Goal: Task Accomplishment & Management: Complete application form

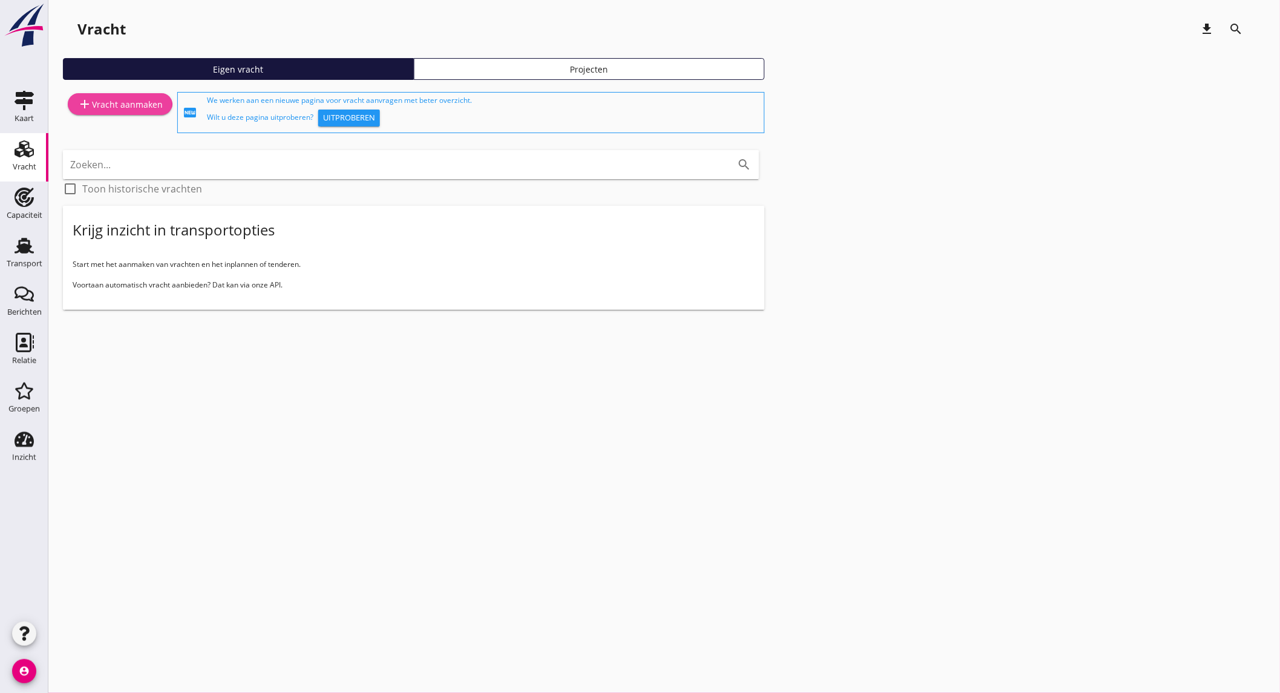
click at [101, 104] on div "add Vracht aanmaken" at bounding box center [119, 104] width 85 height 15
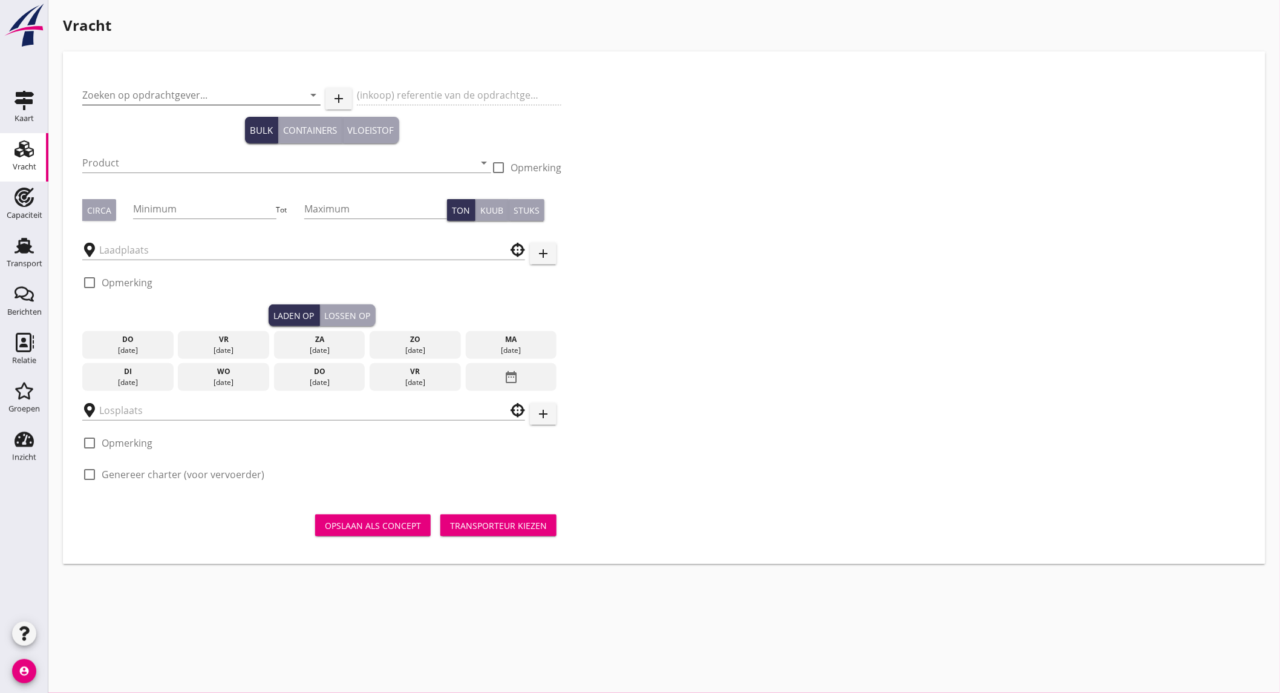
click at [160, 94] on input "Zoeken op opdrachtgever..." at bounding box center [184, 94] width 205 height 19
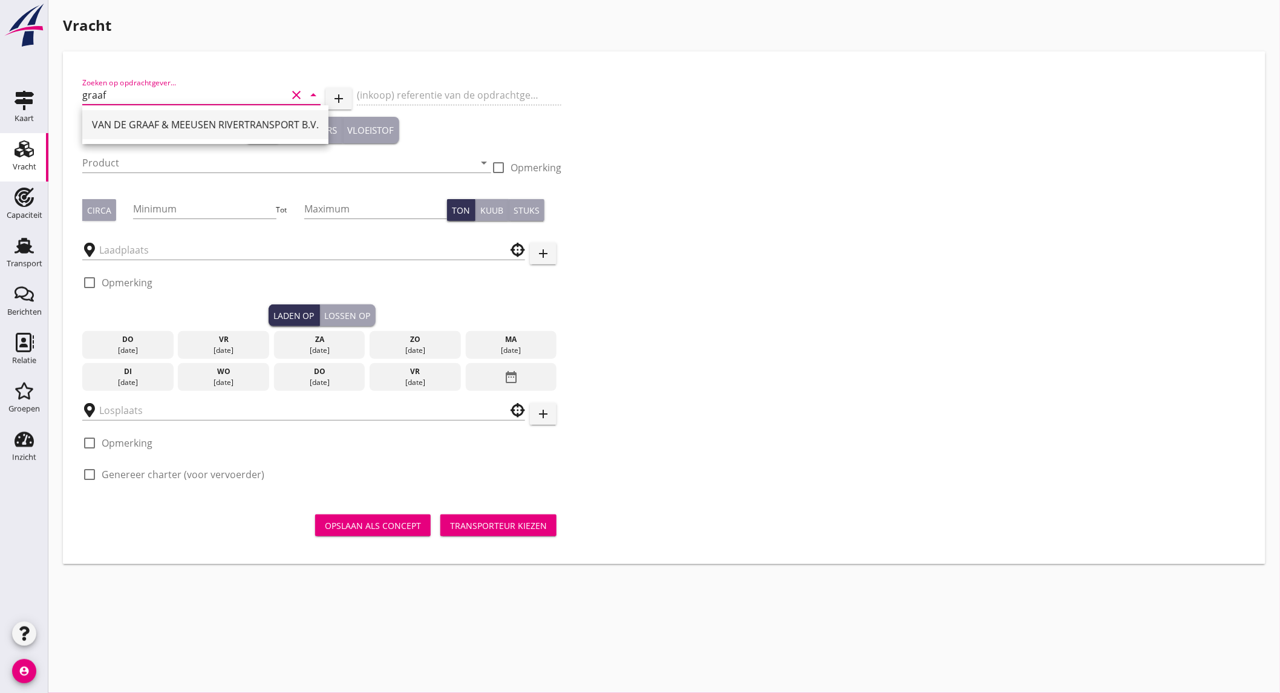
click at [171, 130] on div "VAN DE GRAAF & MEEUSEN RIVERTRANSPORT B.V." at bounding box center [205, 124] width 227 height 15
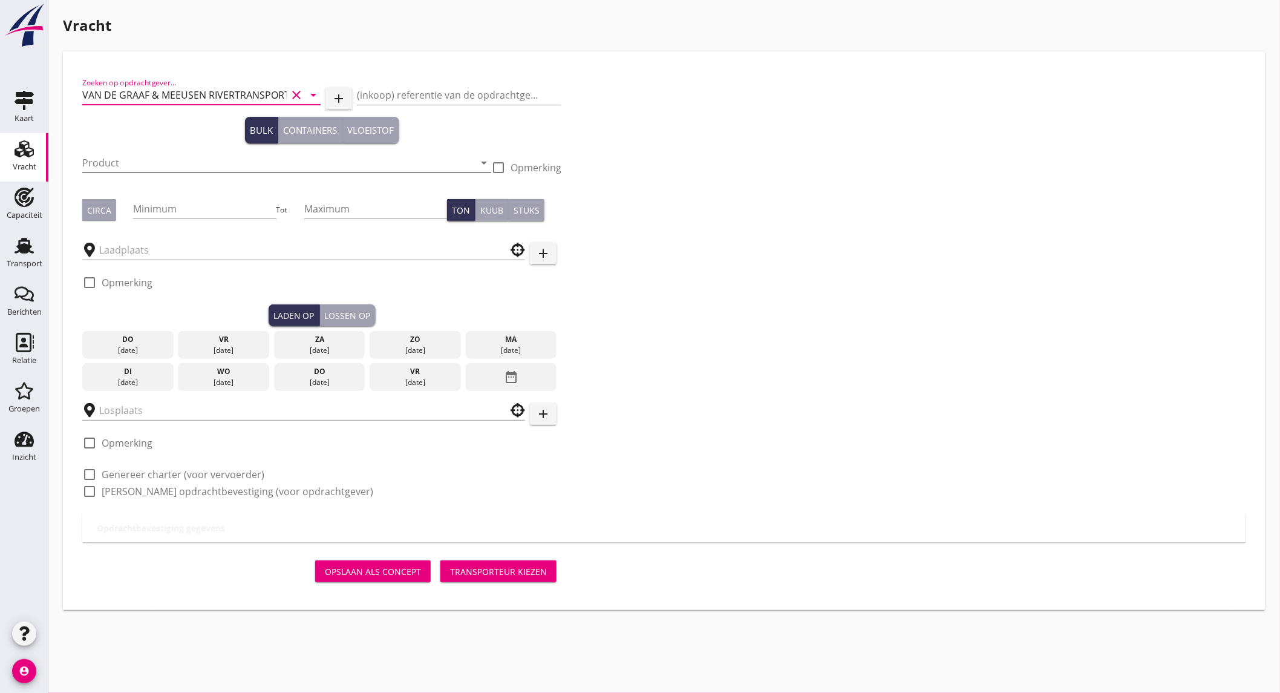
type input "VAN DE GRAAF & MEEUSEN RIVERTRANSPORT B.V."
click at [139, 163] on input "Product" at bounding box center [278, 162] width 392 height 19
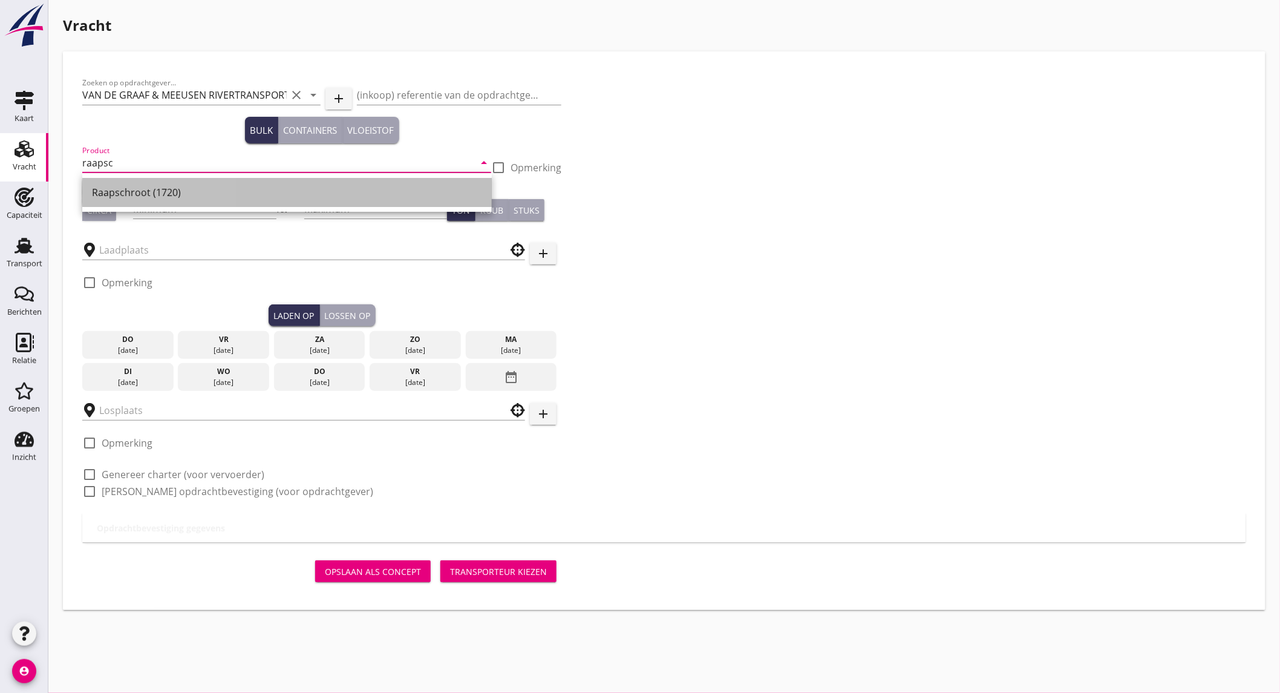
click at [160, 197] on div "Raapschroot (1720)" at bounding box center [287, 192] width 390 height 15
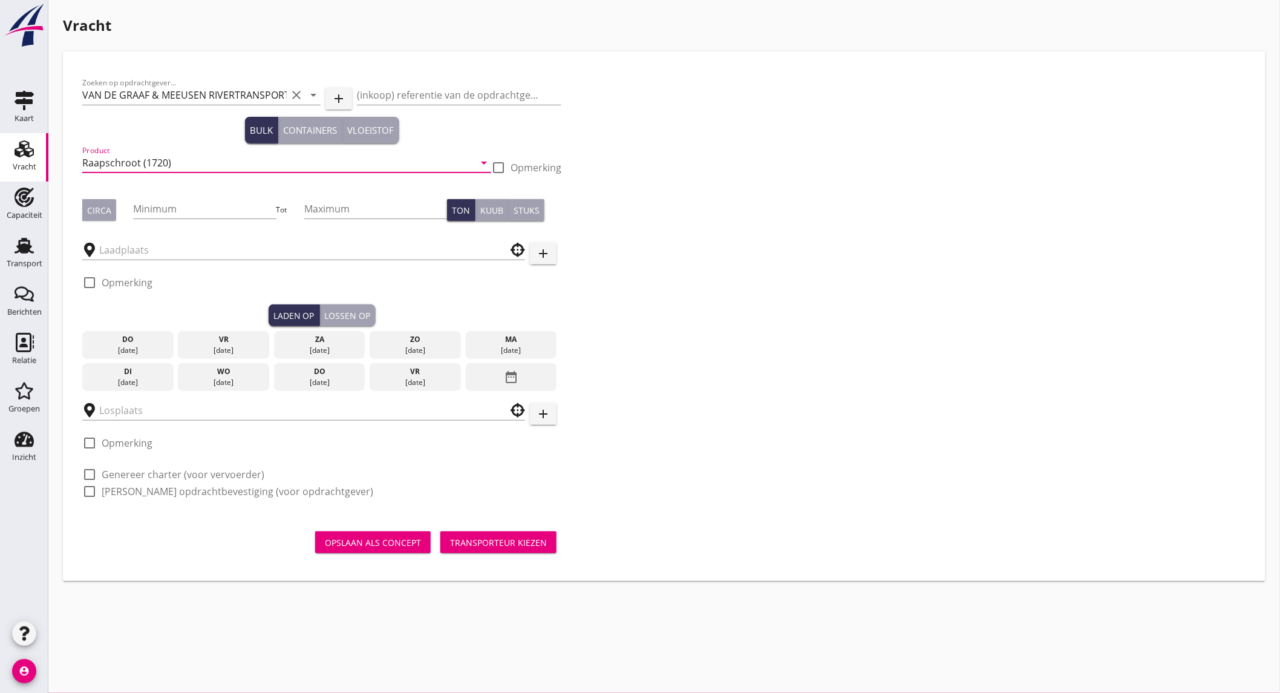
type input "Raapschroot (1720)"
click at [87, 204] on div "Circa" at bounding box center [99, 210] width 24 height 13
click at [145, 205] on input "Minimum" at bounding box center [204, 208] width 143 height 19
type input "1000"
click at [226, 247] on input "text" at bounding box center [295, 249] width 392 height 19
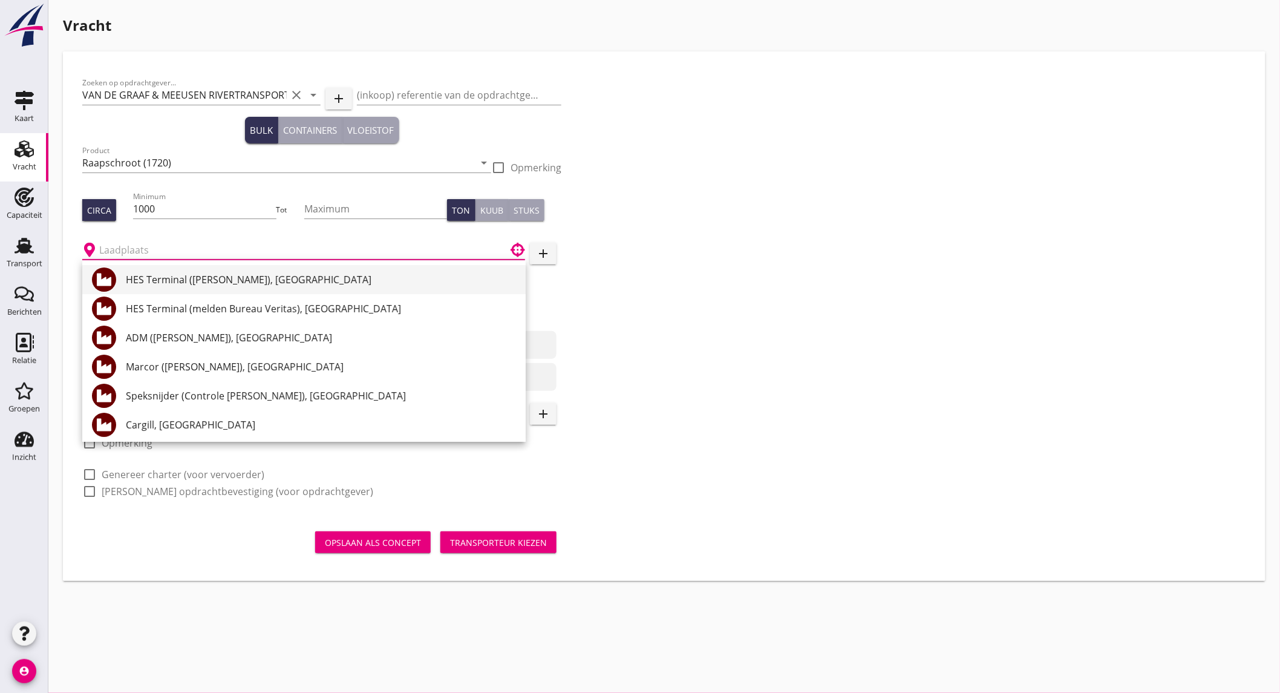
click at [298, 284] on div "HES Terminal ([PERSON_NAME]), [GEOGRAPHIC_DATA]" at bounding box center [321, 279] width 390 height 15
type input "HES Terminal ([PERSON_NAME]), [GEOGRAPHIC_DATA]"
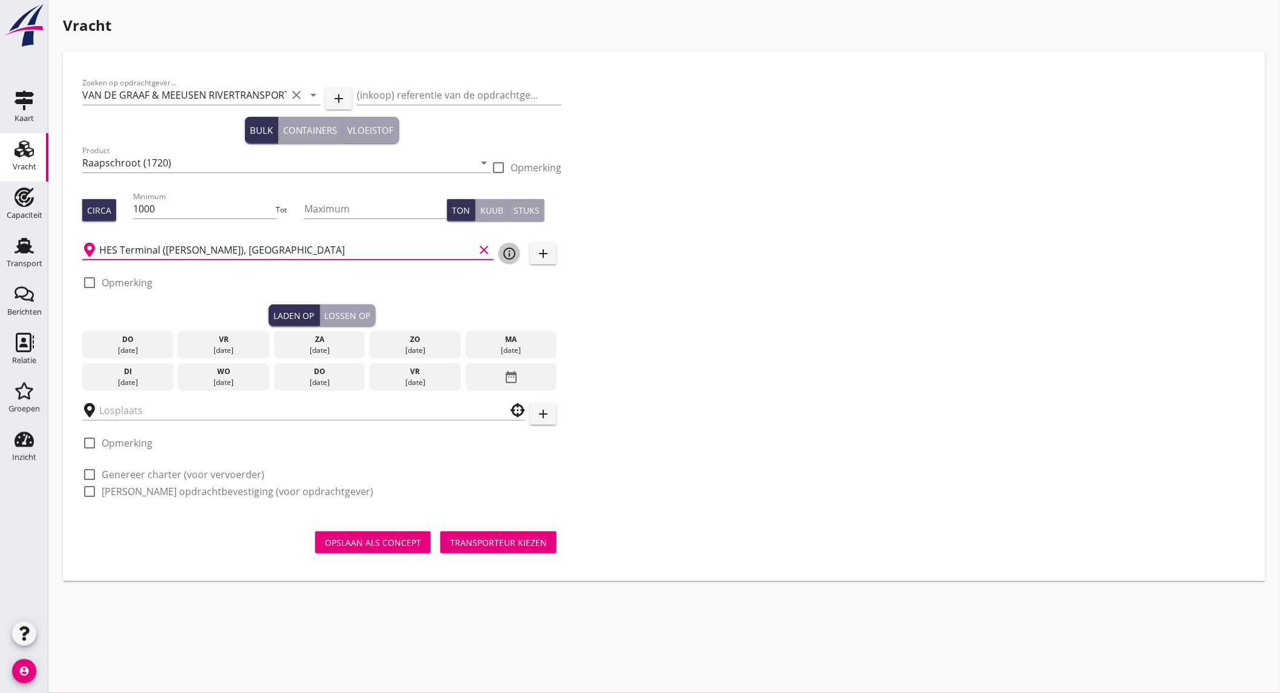
click at [507, 254] on icon "info_outline" at bounding box center [509, 253] width 15 height 15
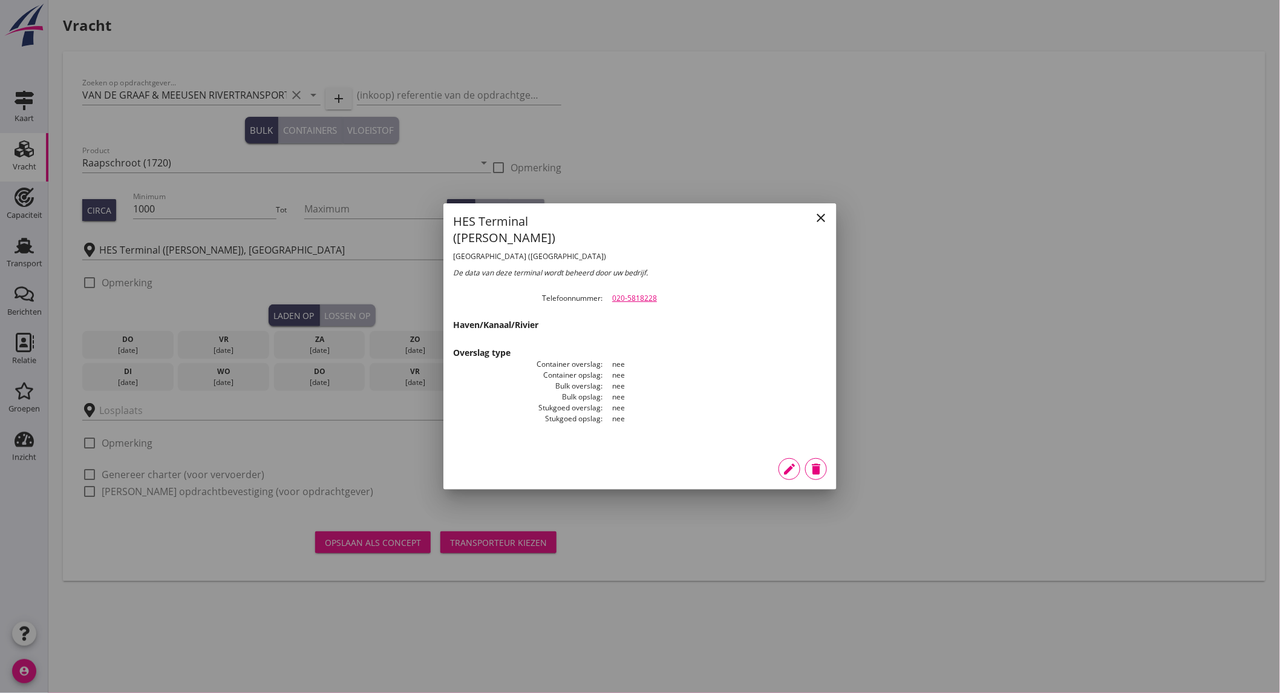
click at [831, 215] on button "close" at bounding box center [821, 218] width 22 height 22
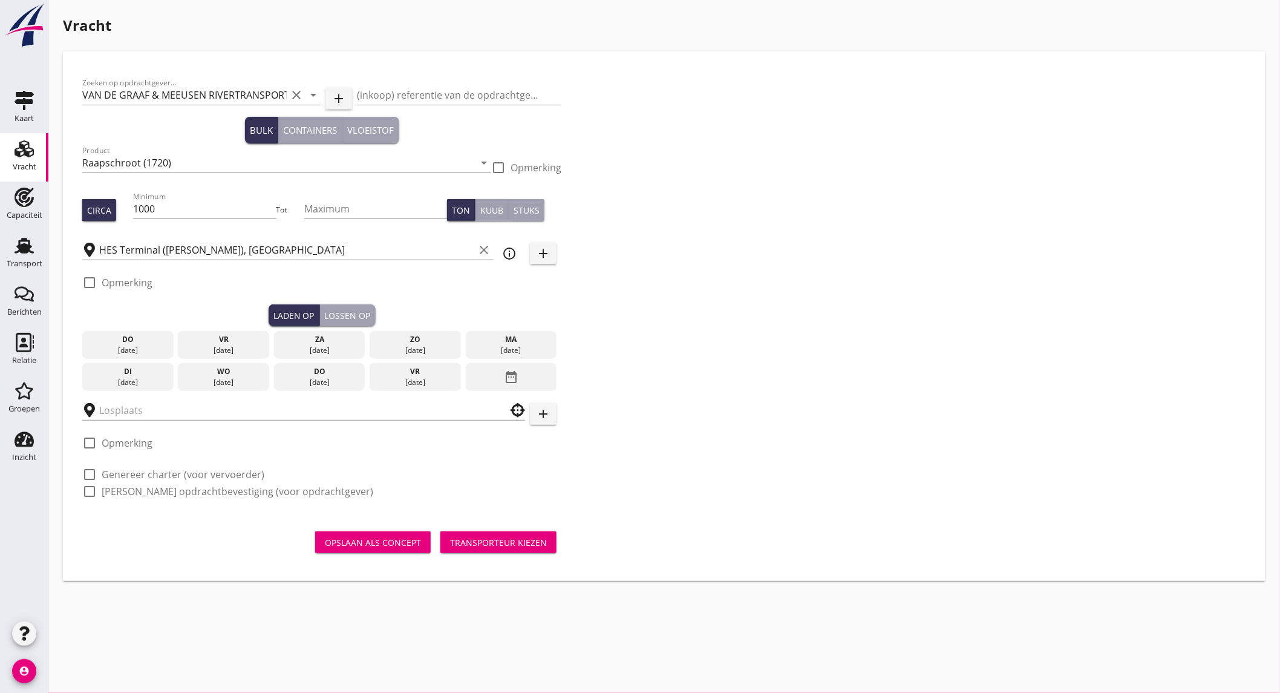
click at [139, 282] on label "Opmerking" at bounding box center [127, 283] width 51 height 12
checkbox input "true"
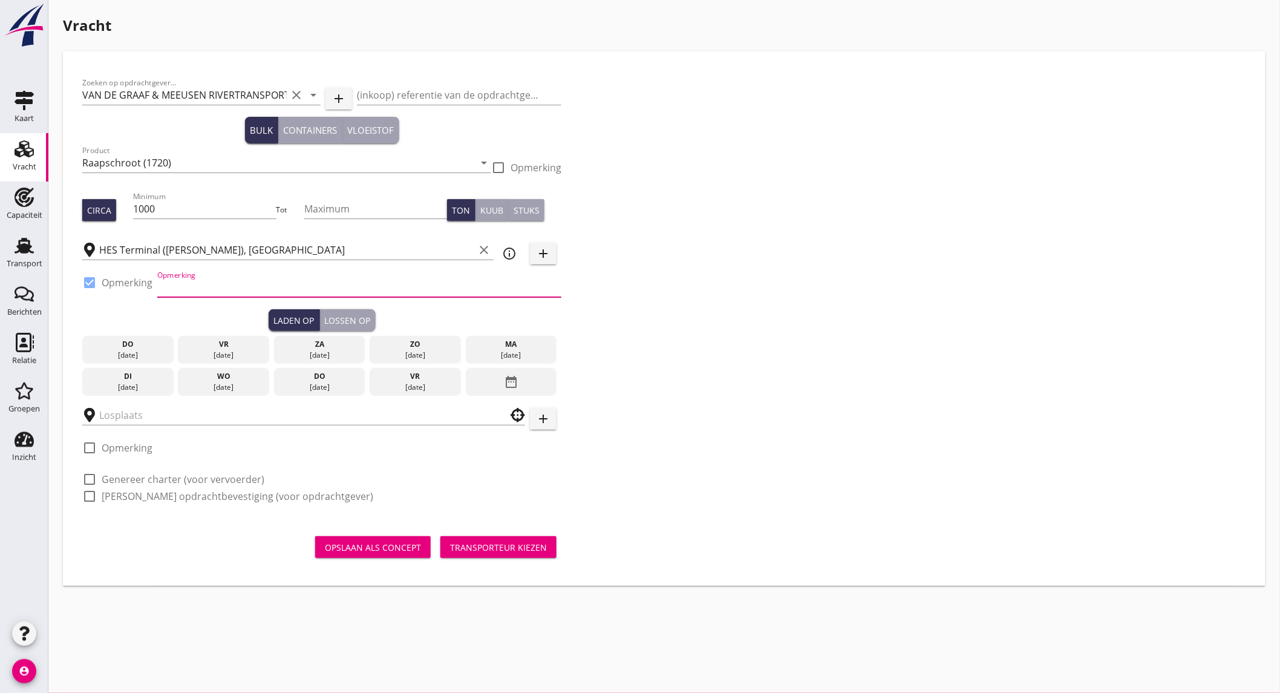
click at [196, 289] on input "Opmerking" at bounding box center [359, 287] width 404 height 19
type input "Vlothaven"
click at [225, 415] on input "text" at bounding box center [295, 414] width 392 height 19
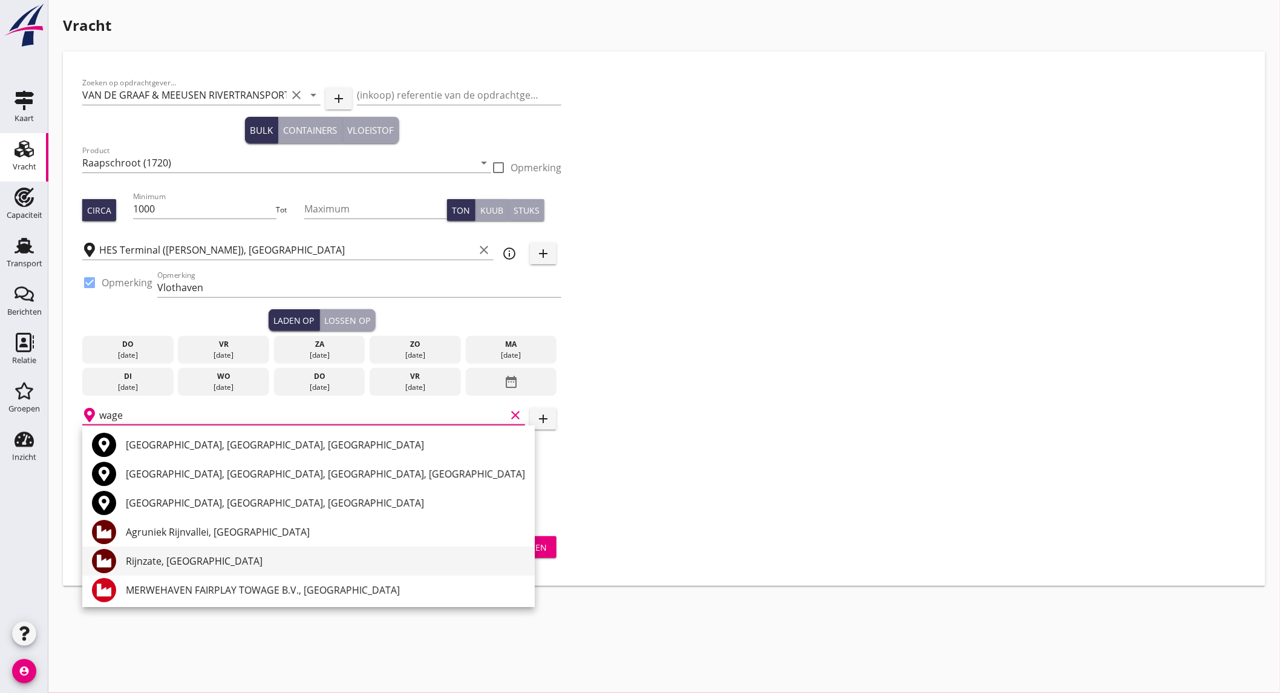
click at [234, 555] on div "Rijnzate, [GEOGRAPHIC_DATA]" at bounding box center [325, 561] width 399 height 15
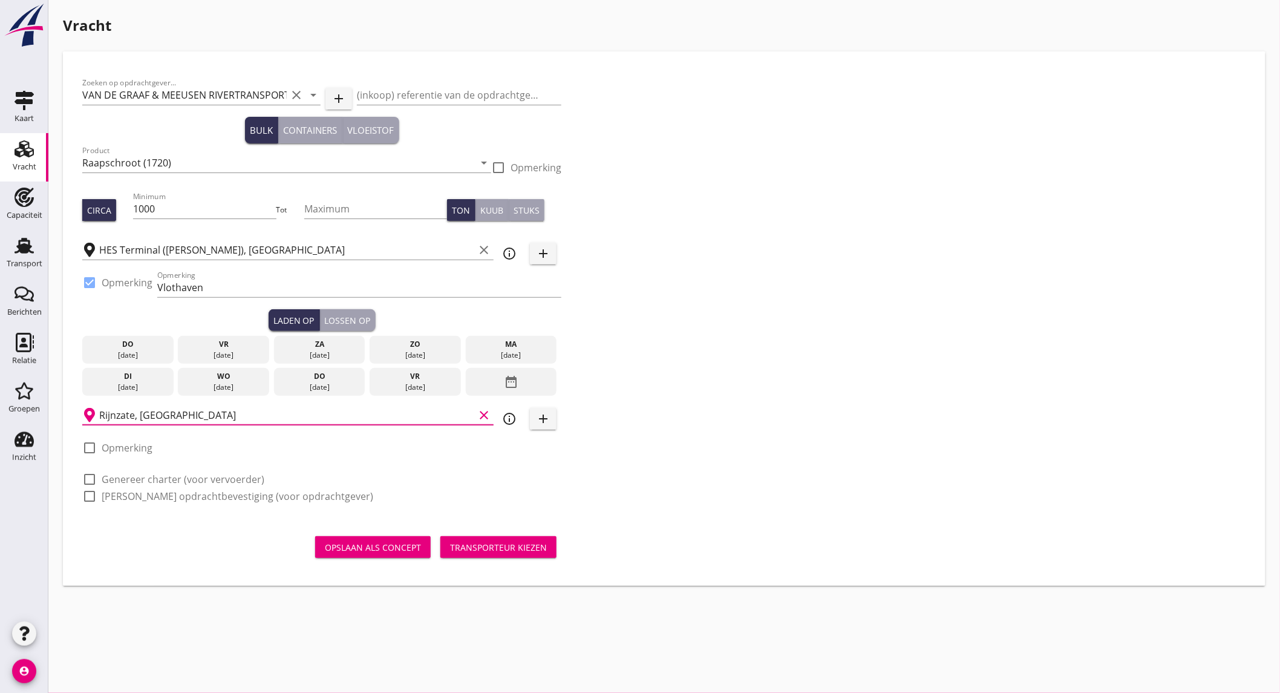
type input "Rijnzate, [GEOGRAPHIC_DATA]"
click at [158, 479] on label "Genereer charter (voor vervoerder)" at bounding box center [183, 479] width 163 height 12
checkbox input "true"
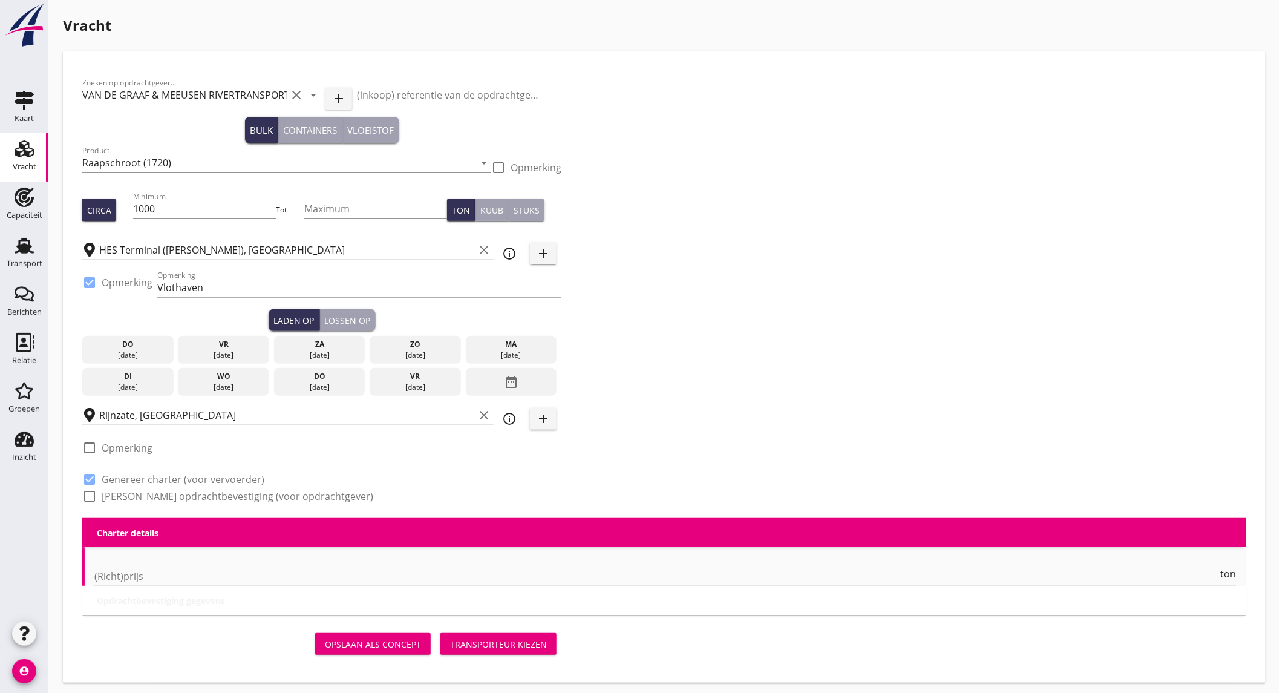
click at [158, 494] on label "[PERSON_NAME] opdrachtbevestiging (voor opdrachtgever)" at bounding box center [238, 496] width 272 height 12
checkbox input "true"
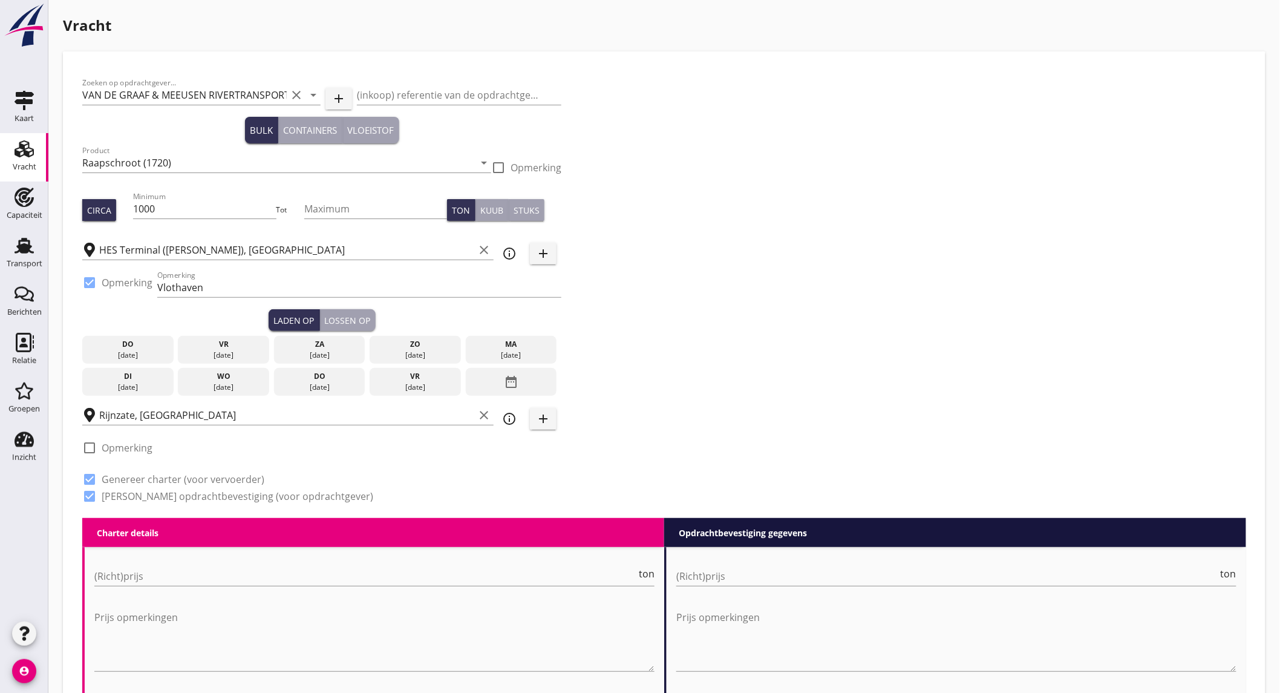
click at [243, 350] on div "[DATE]" at bounding box center [223, 355] width 85 height 11
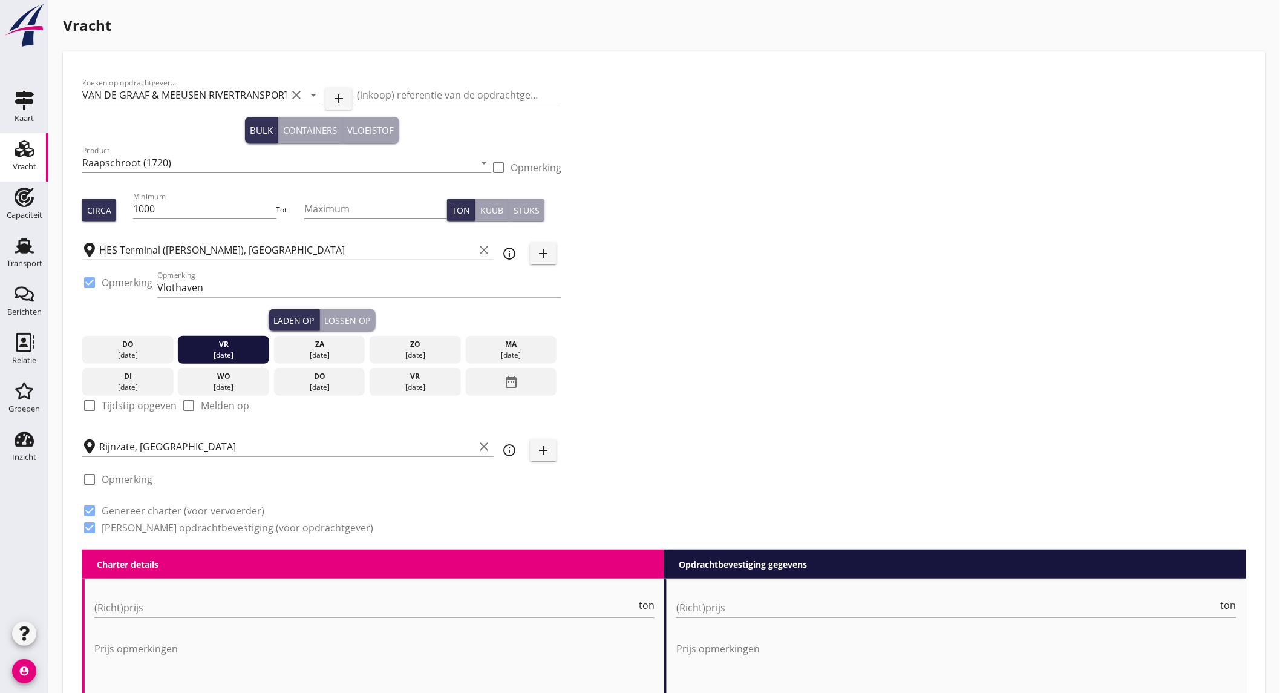
scroll to position [67, 0]
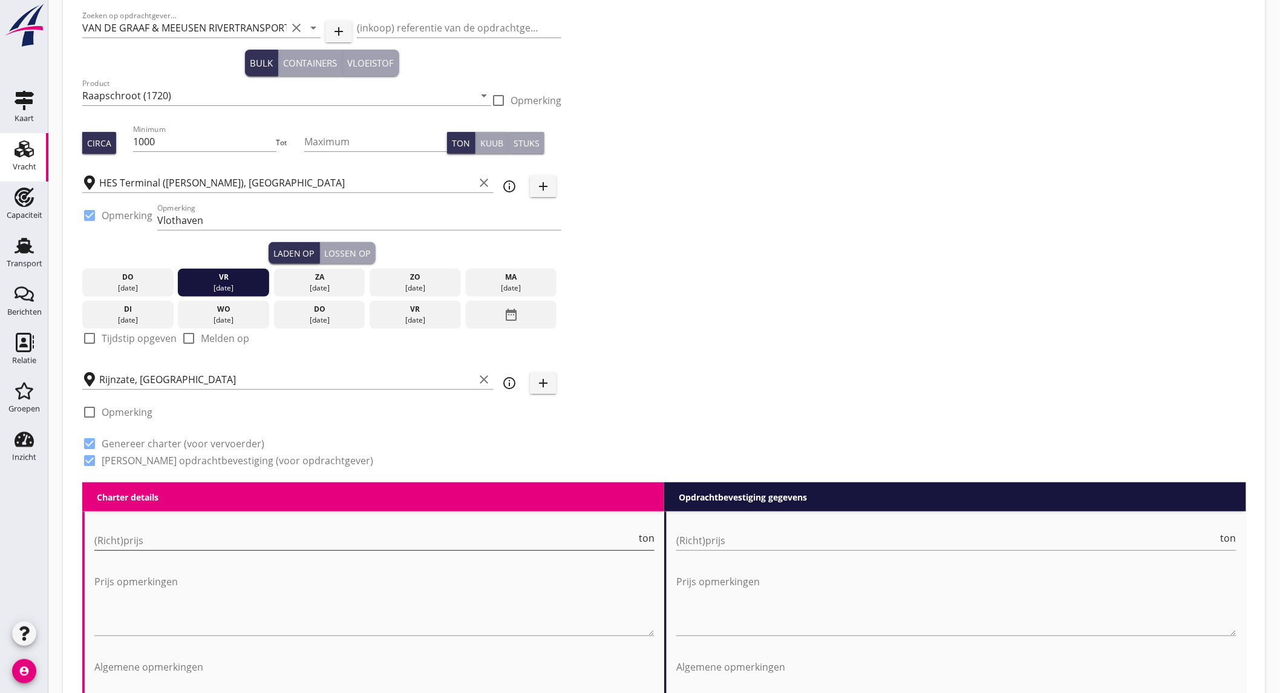
click at [176, 536] on input "(Richt)prijs" at bounding box center [365, 540] width 542 height 19
click at [178, 536] on input "(Richt)prijs" at bounding box center [365, 540] width 542 height 19
type input "6500"
click at [885, 541] on input "(Richt)prijs" at bounding box center [948, 540] width 542 height 19
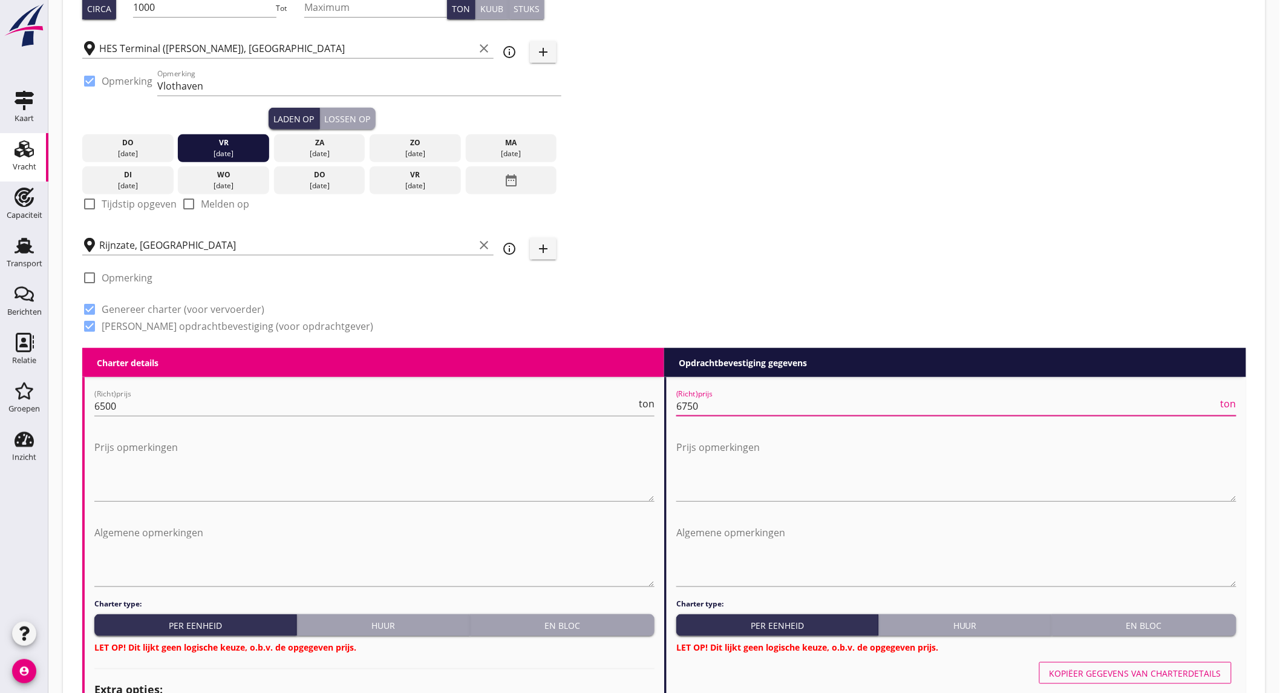
scroll to position [336, 0]
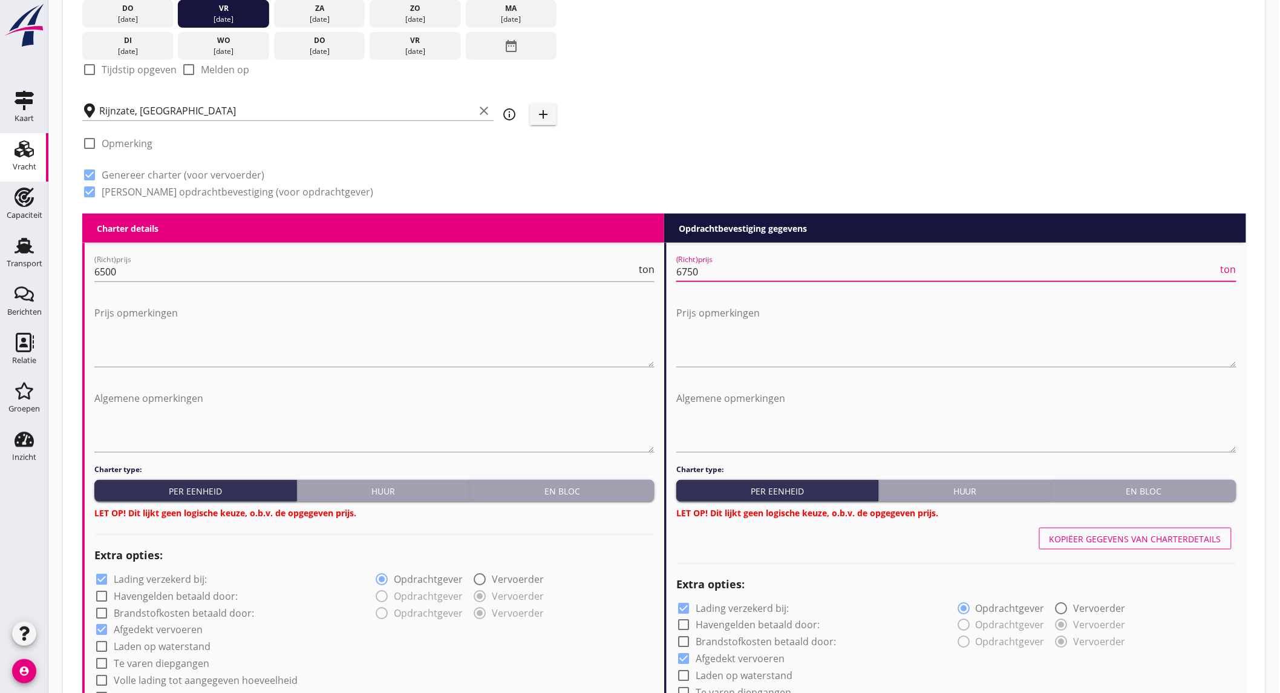
type input "6750"
click at [551, 485] on div "En bloc" at bounding box center [562, 491] width 175 height 13
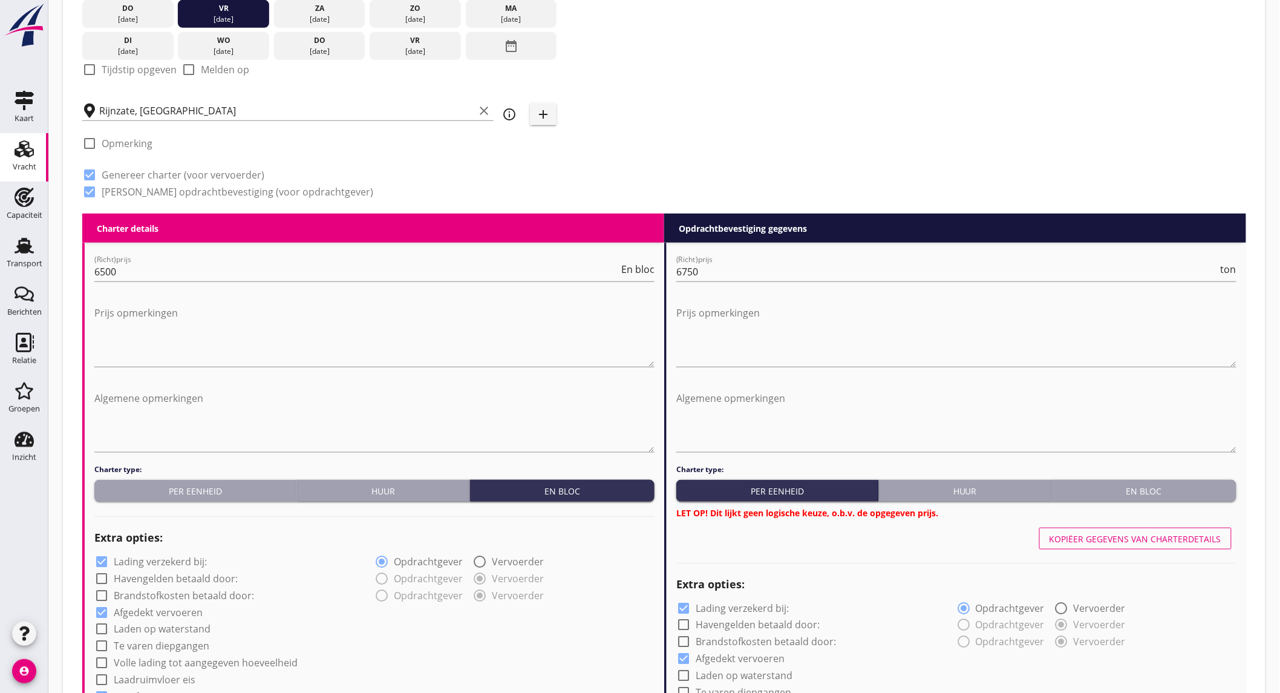
scroll to position [537, 0]
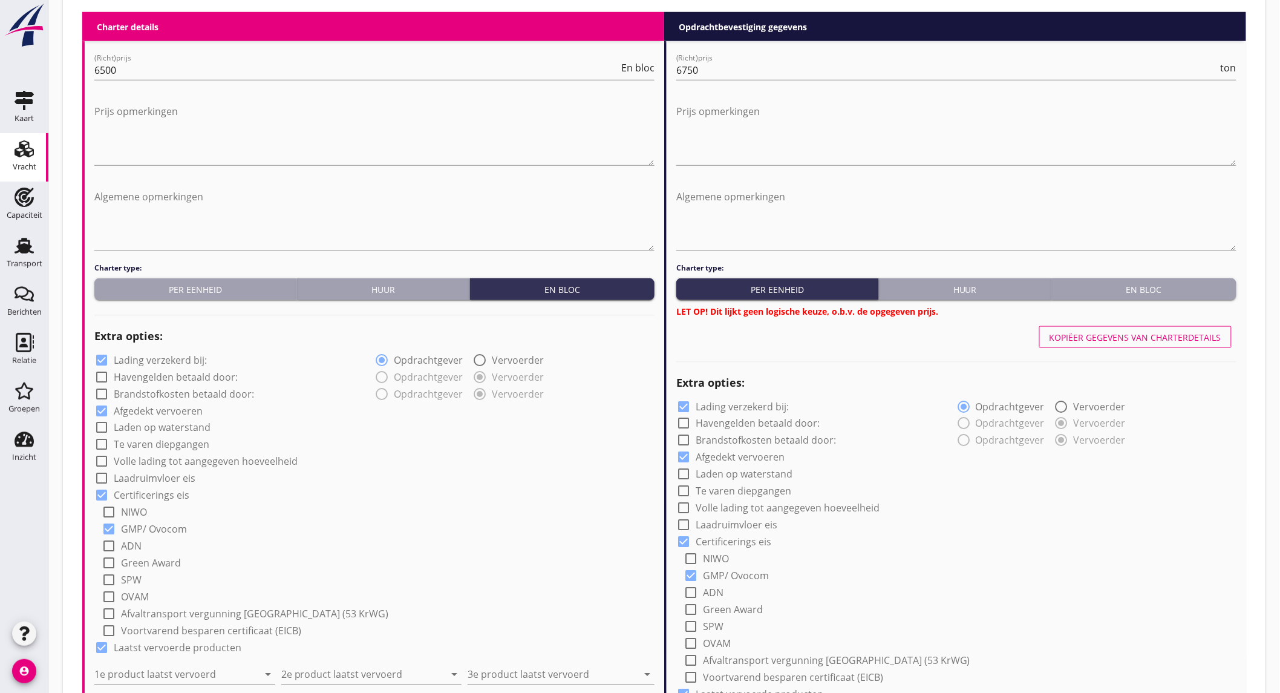
click at [180, 359] on label "Lading verzekerd bij:" at bounding box center [160, 360] width 93 height 12
checkbox input "false"
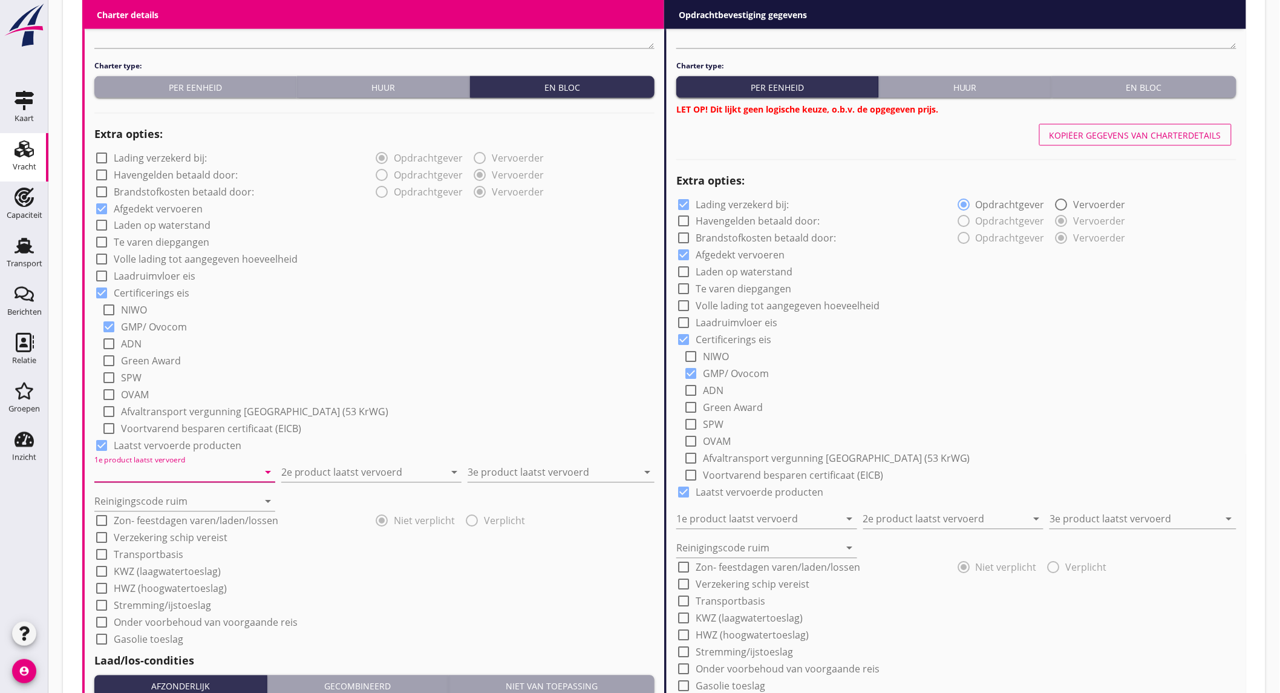
click at [157, 477] on input "1e product laatst vervoerd" at bounding box center [176, 472] width 164 height 19
click at [165, 496] on div "Sunpellets (1720)" at bounding box center [184, 501] width 162 height 15
type input "Sunpellets (1720)"
click at [316, 470] on input "2e product laatst vervoerd" at bounding box center [363, 472] width 164 height 19
click at [325, 505] on div "Raapschroot (1720)" at bounding box center [371, 501] width 162 height 15
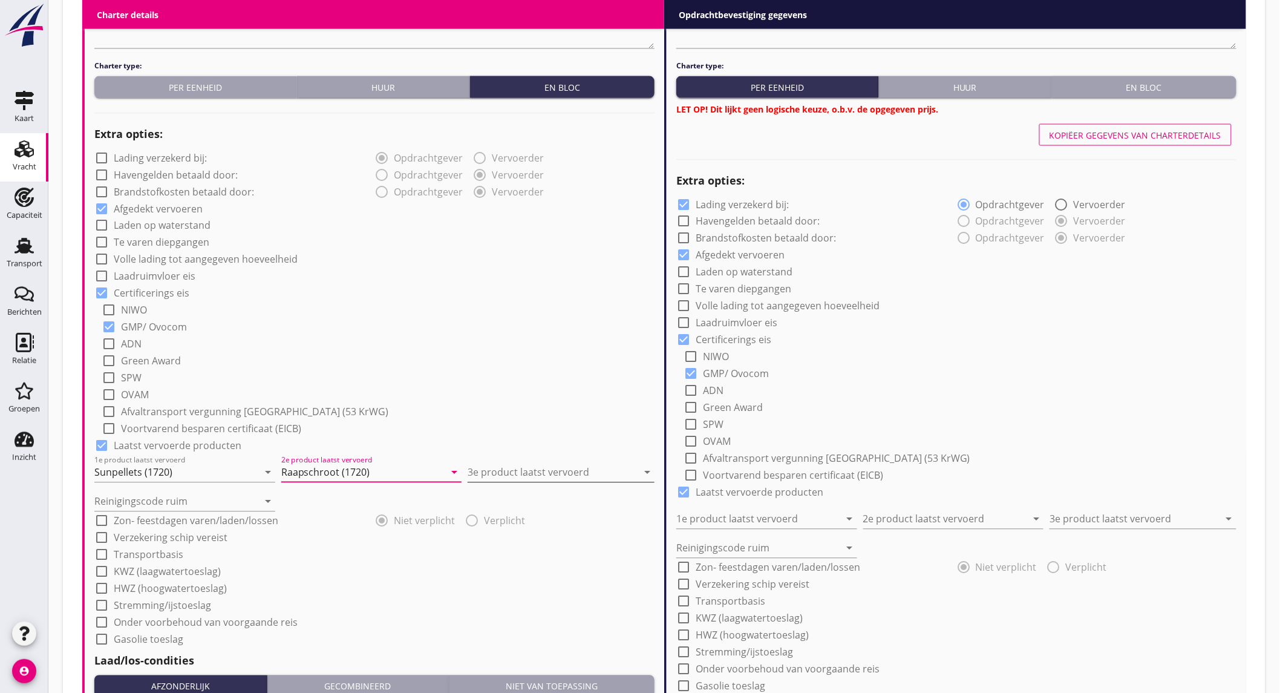
type input "Raapschroot (1720)"
click at [503, 477] on input "3e product laatst vervoerd" at bounding box center [553, 472] width 170 height 19
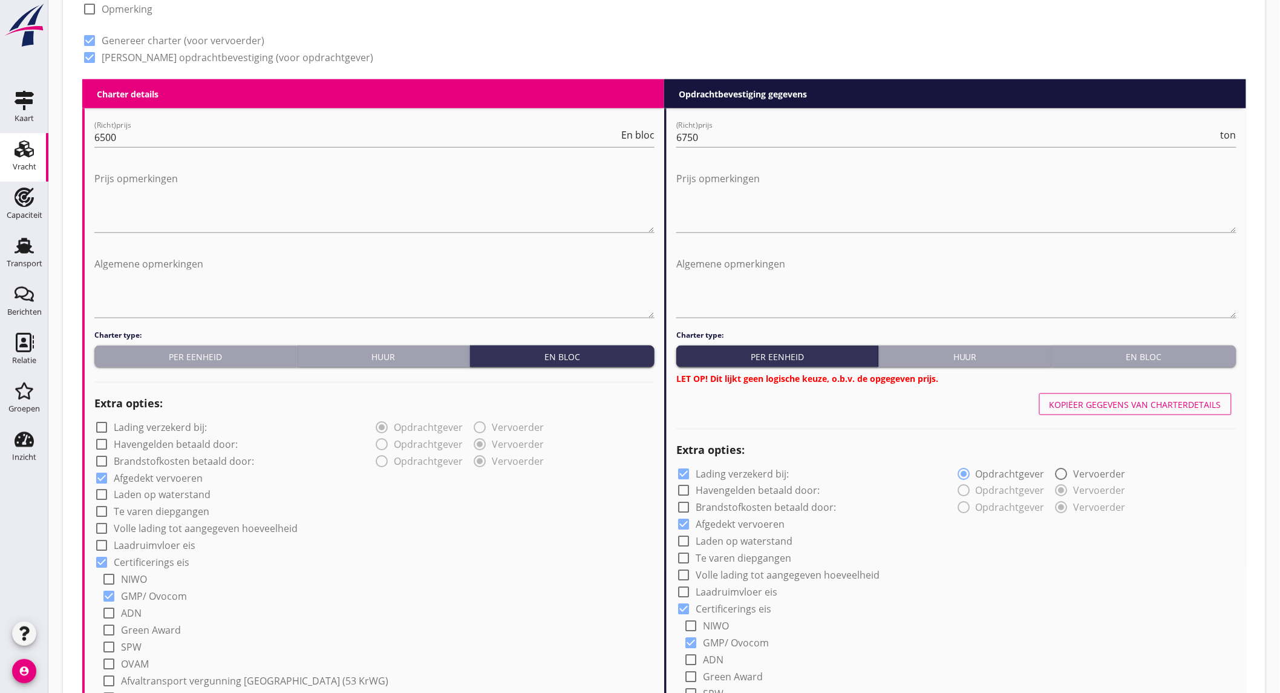
scroll to position [202, 0]
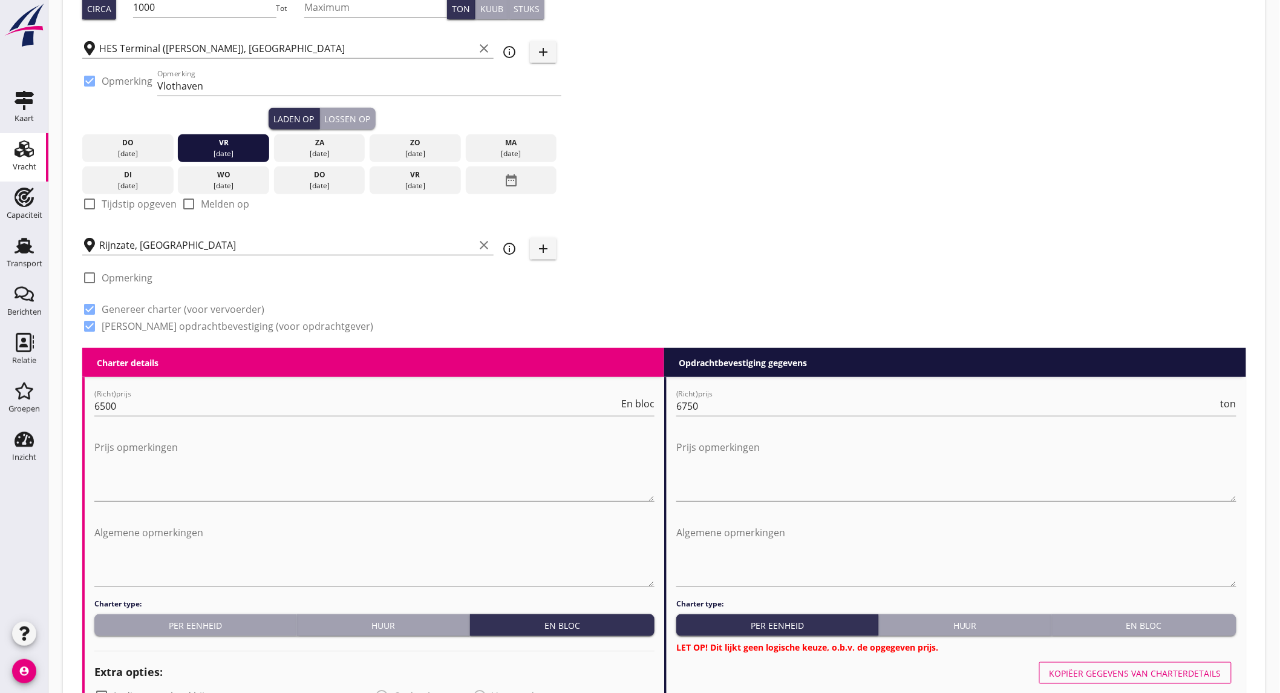
click at [136, 202] on label "Tijdstip opgeven" at bounding box center [139, 204] width 75 height 12
checkbox input "true"
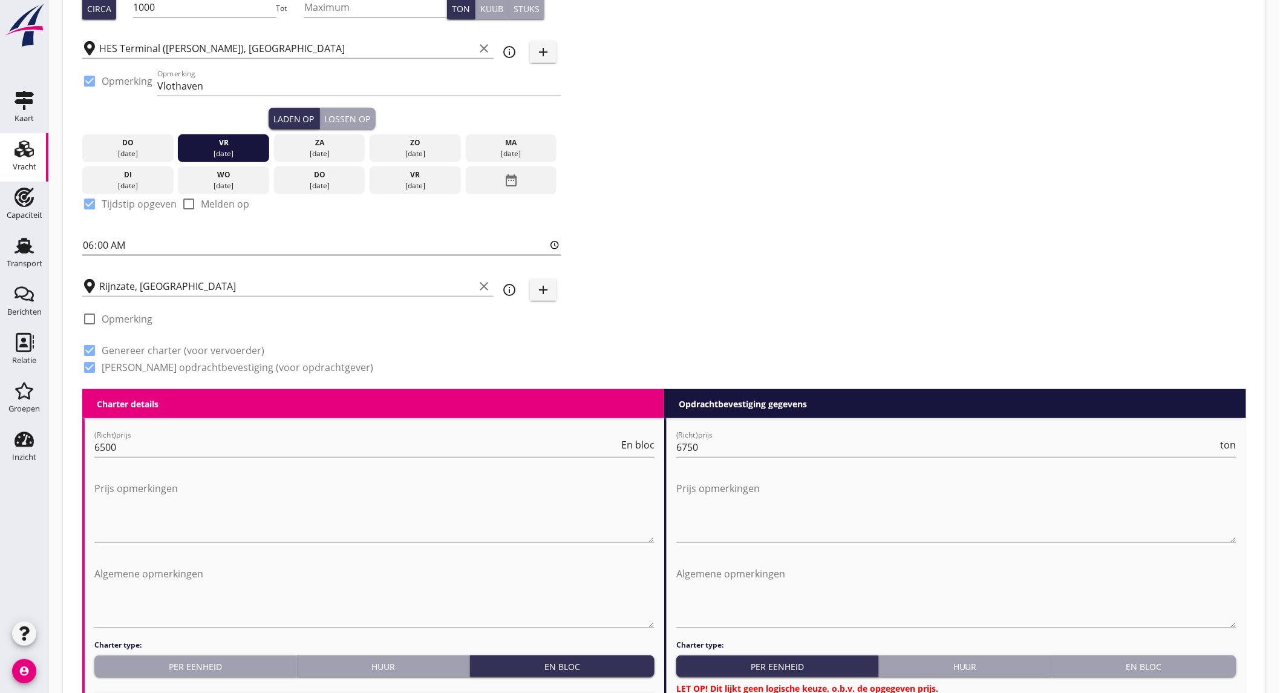
click at [133, 244] on input "06:00" at bounding box center [321, 244] width 479 height 19
type input "01:02"
type input "12:00"
click at [751, 163] on div "Zoeken op opdrachtgever... [PERSON_NAME] & MEEUSEN RIVERTRANSPORT B.V. clear ar…" at bounding box center [664, 129] width 1174 height 520
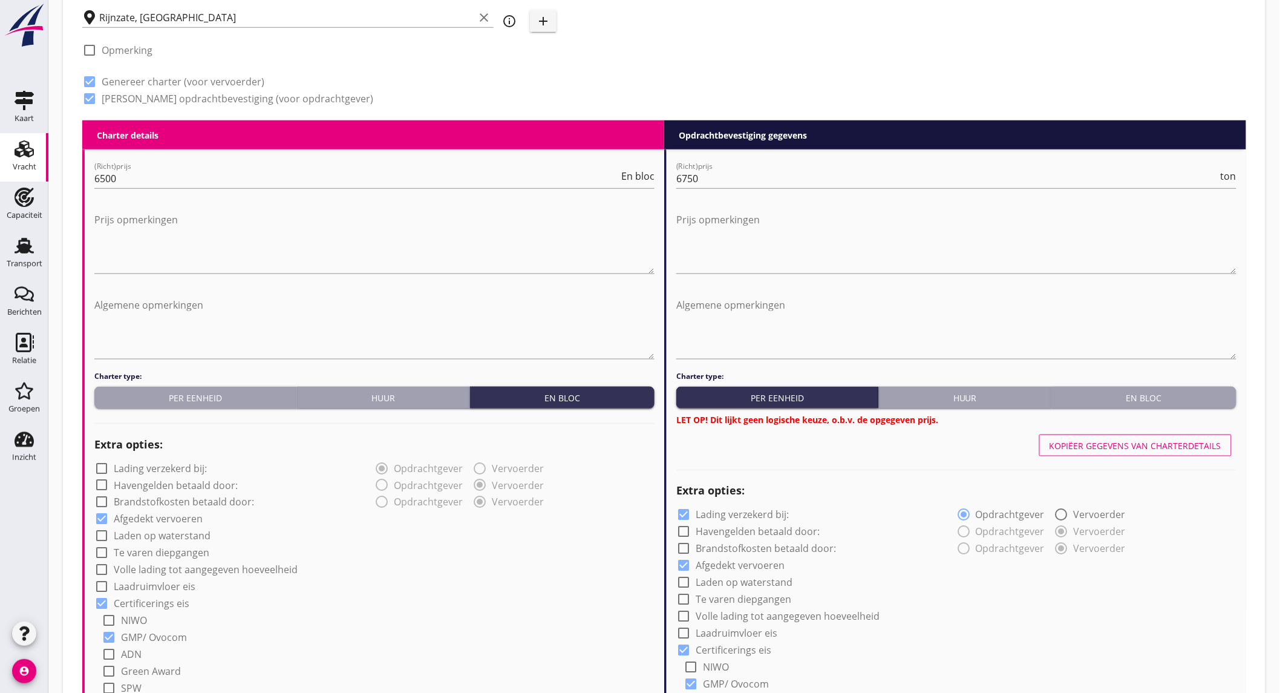
scroll to position [537, 0]
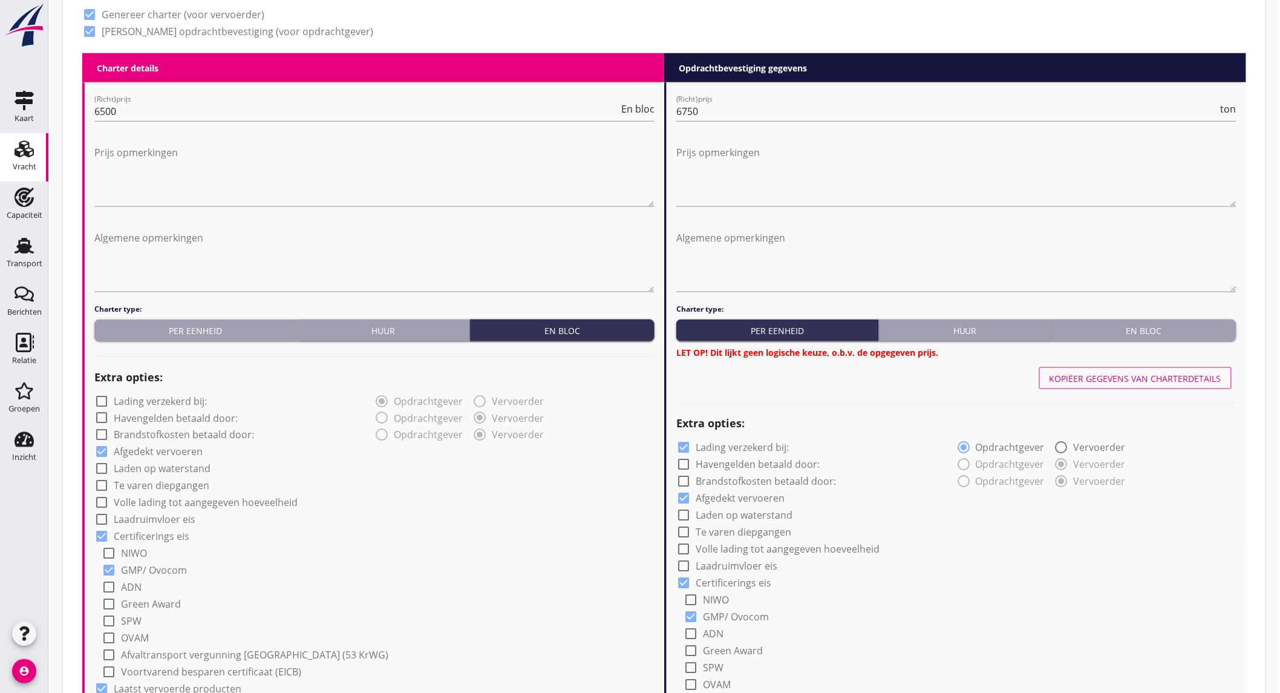
click at [1172, 334] on div "En bloc" at bounding box center [1144, 330] width 175 height 13
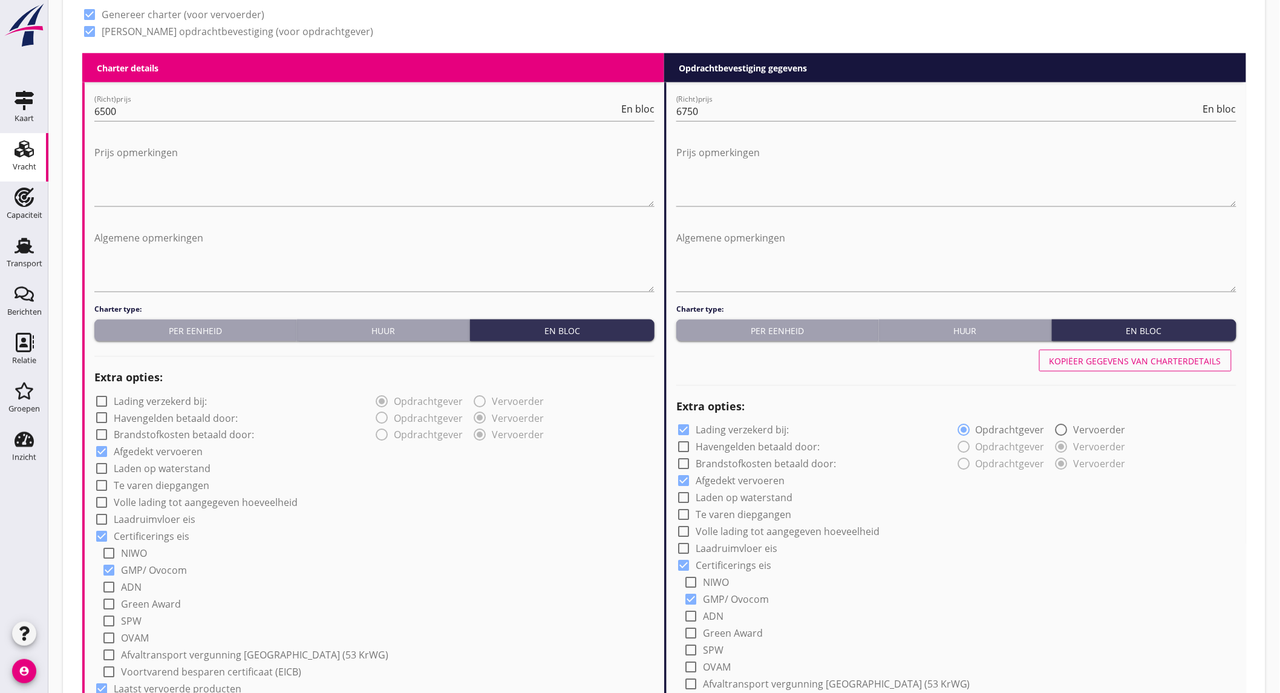
scroll to position [739, 0]
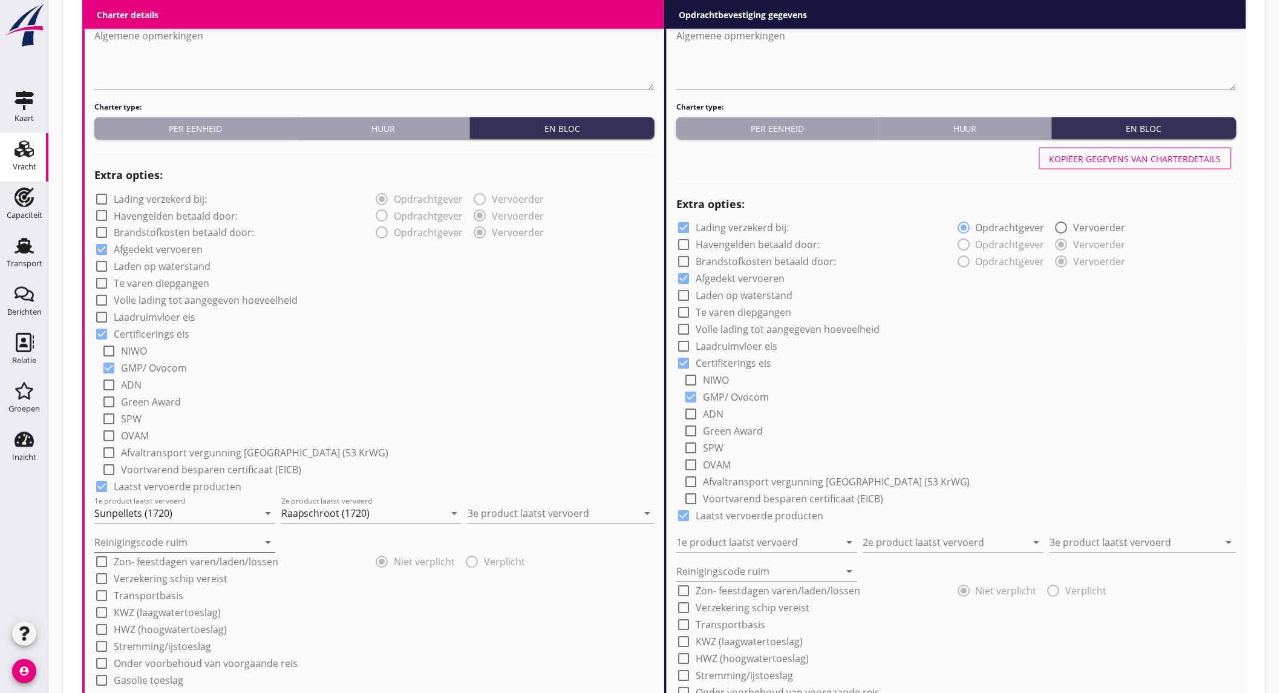
click at [158, 549] on input "Reinigingscode ruim" at bounding box center [176, 542] width 164 height 19
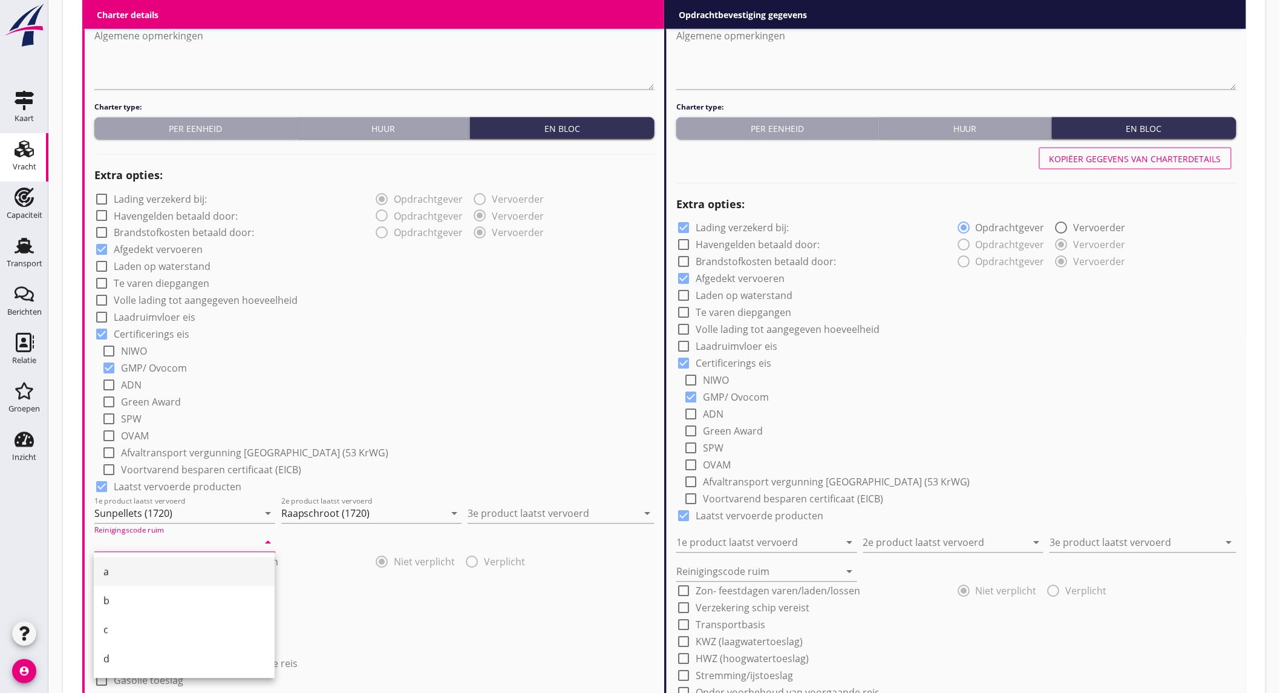
click at [137, 577] on div "a" at bounding box center [184, 572] width 162 height 15
type input "a"
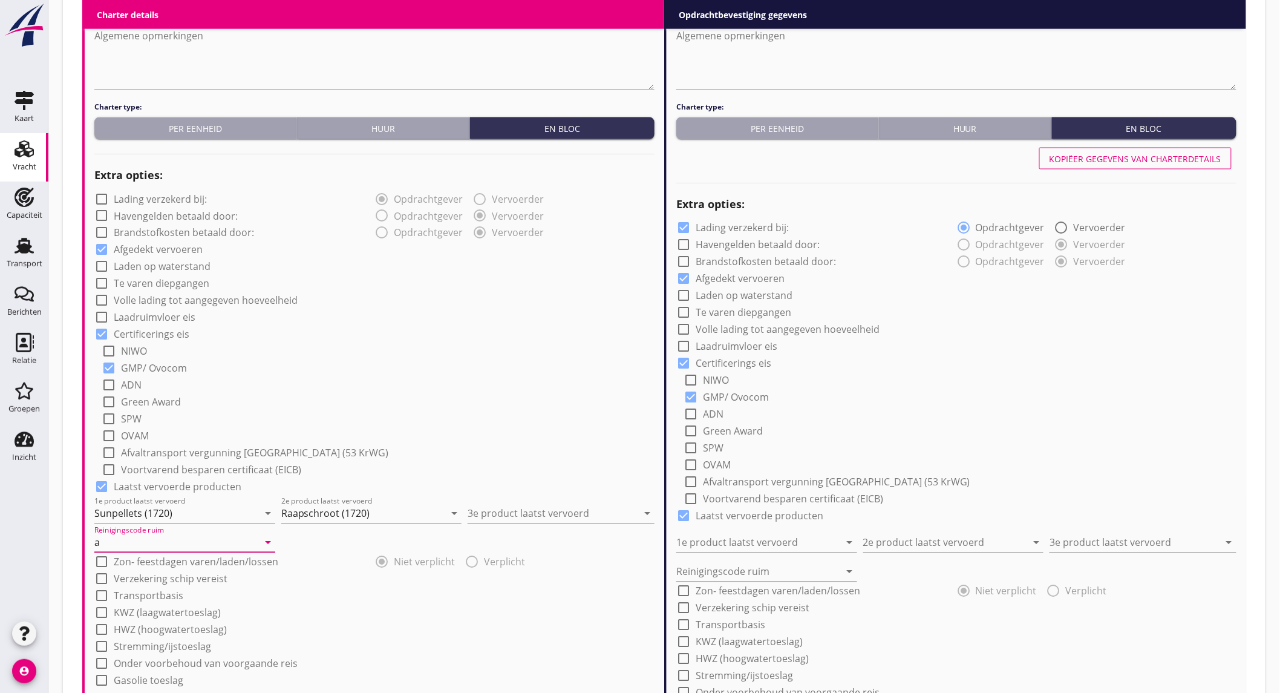
scroll to position [941, 0]
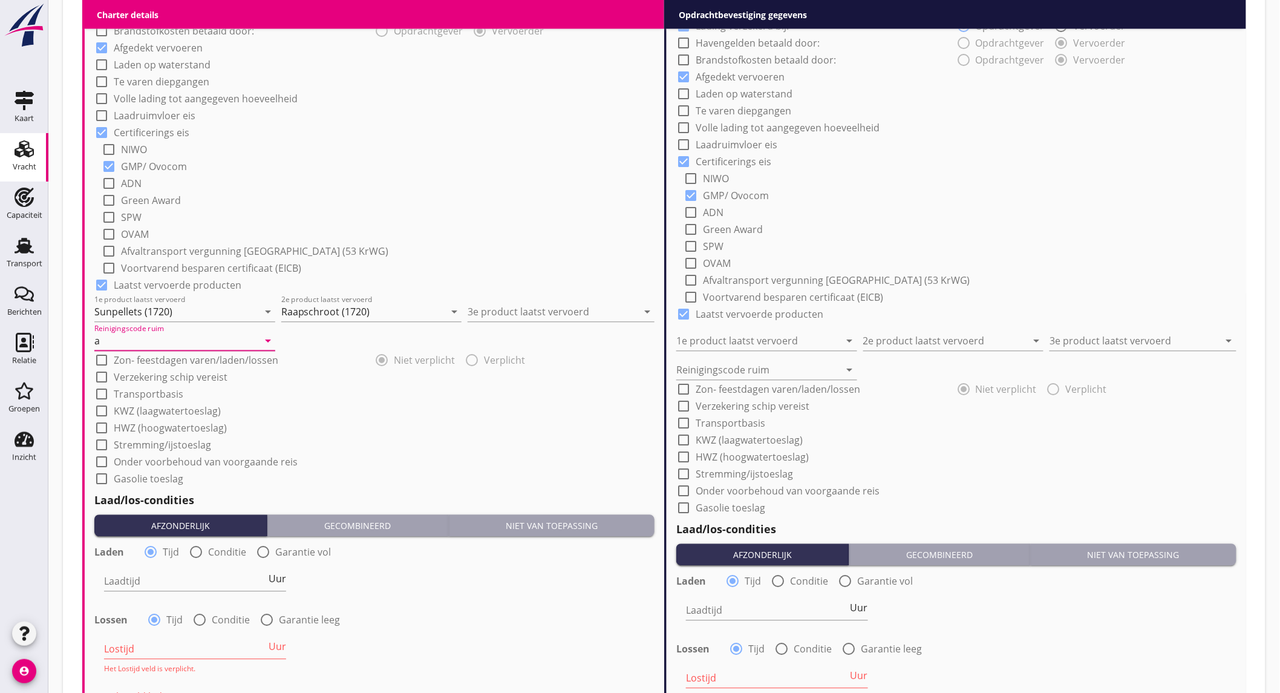
click at [198, 552] on div at bounding box center [196, 552] width 21 height 21
radio input "false"
radio input "true"
click at [196, 582] on div at bounding box center [232, 581] width 257 height 19
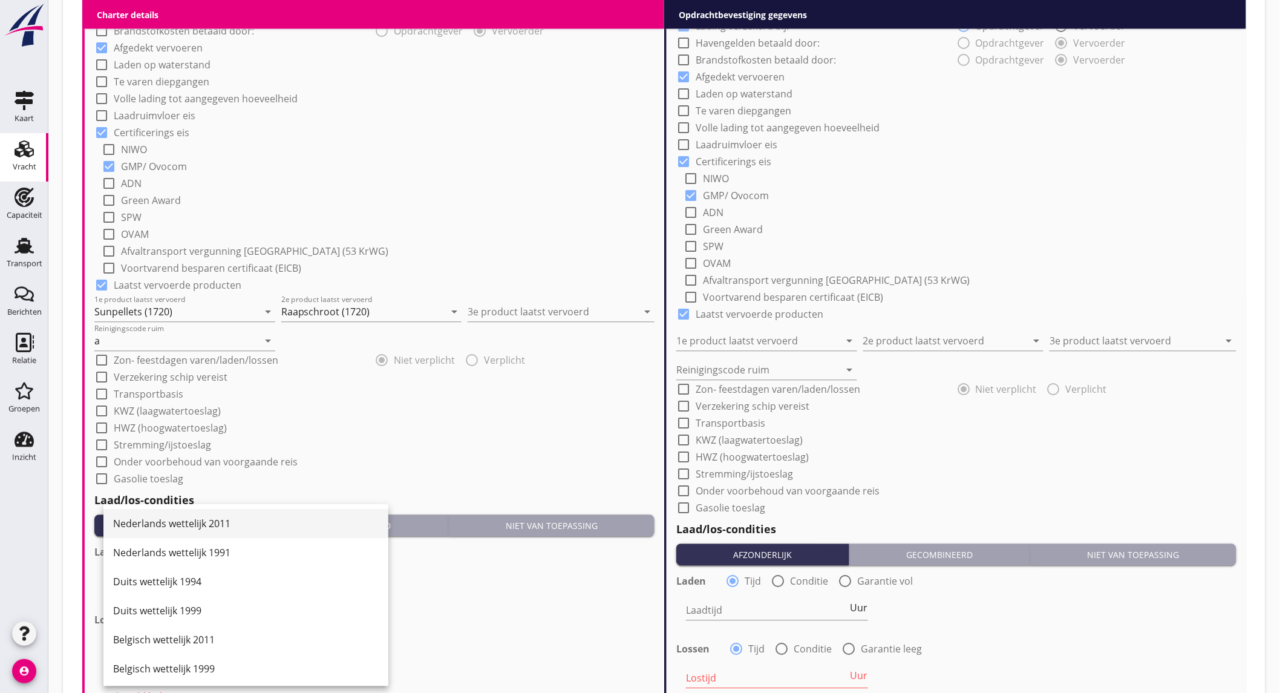
click at [215, 525] on div "Nederlands wettelijk 2011" at bounding box center [246, 524] width 266 height 15
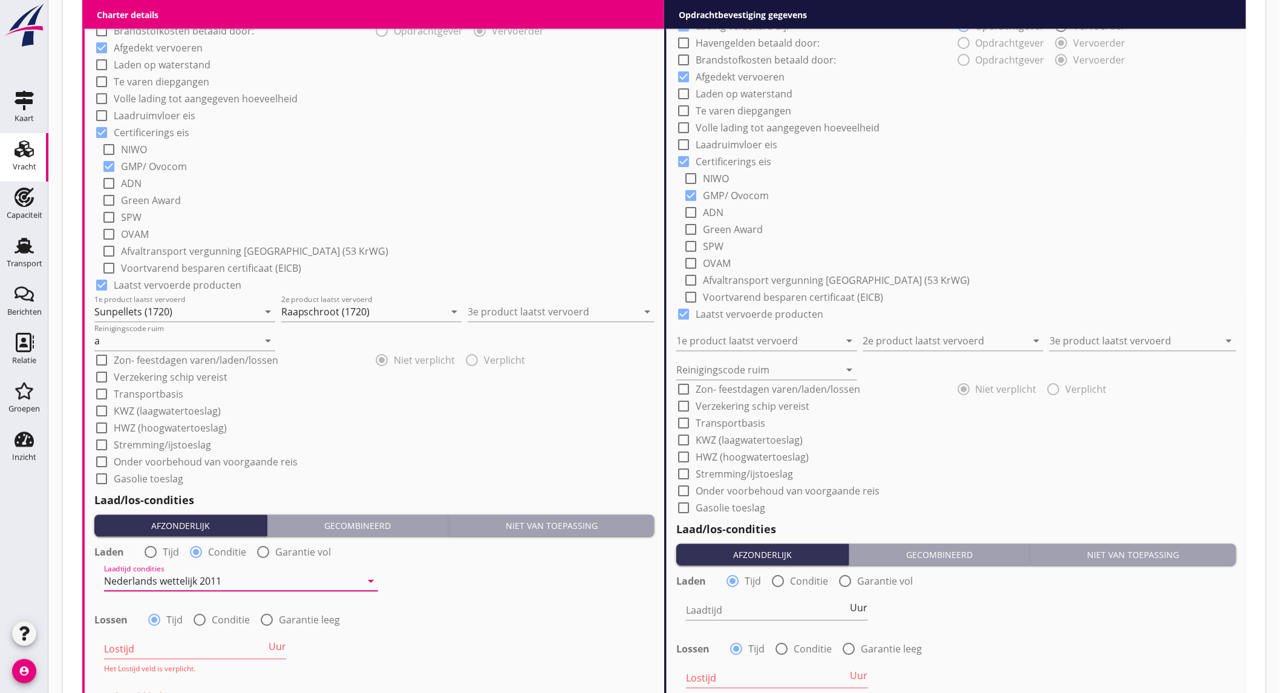
click at [200, 618] on div at bounding box center [199, 620] width 21 height 21
radio input "false"
radio input "true"
click at [200, 646] on div at bounding box center [232, 649] width 257 height 19
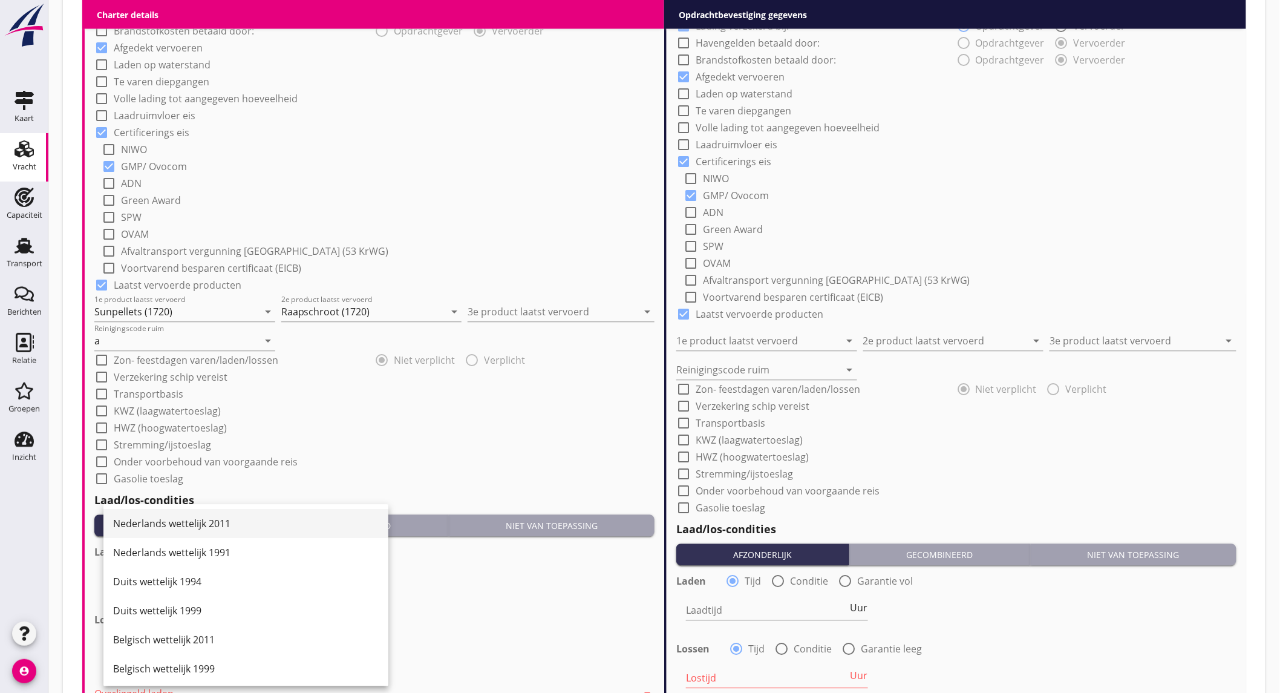
click at [223, 523] on div "Nederlands wettelijk 2011" at bounding box center [246, 524] width 266 height 15
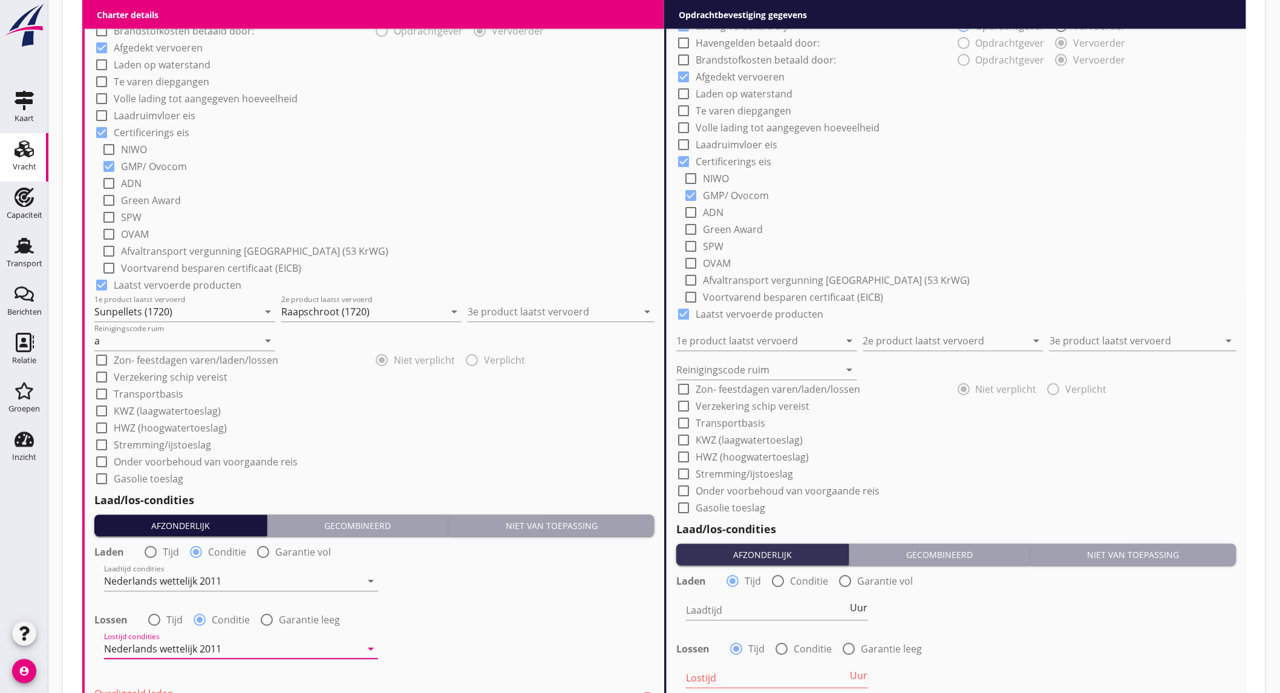
scroll to position [1210, 0]
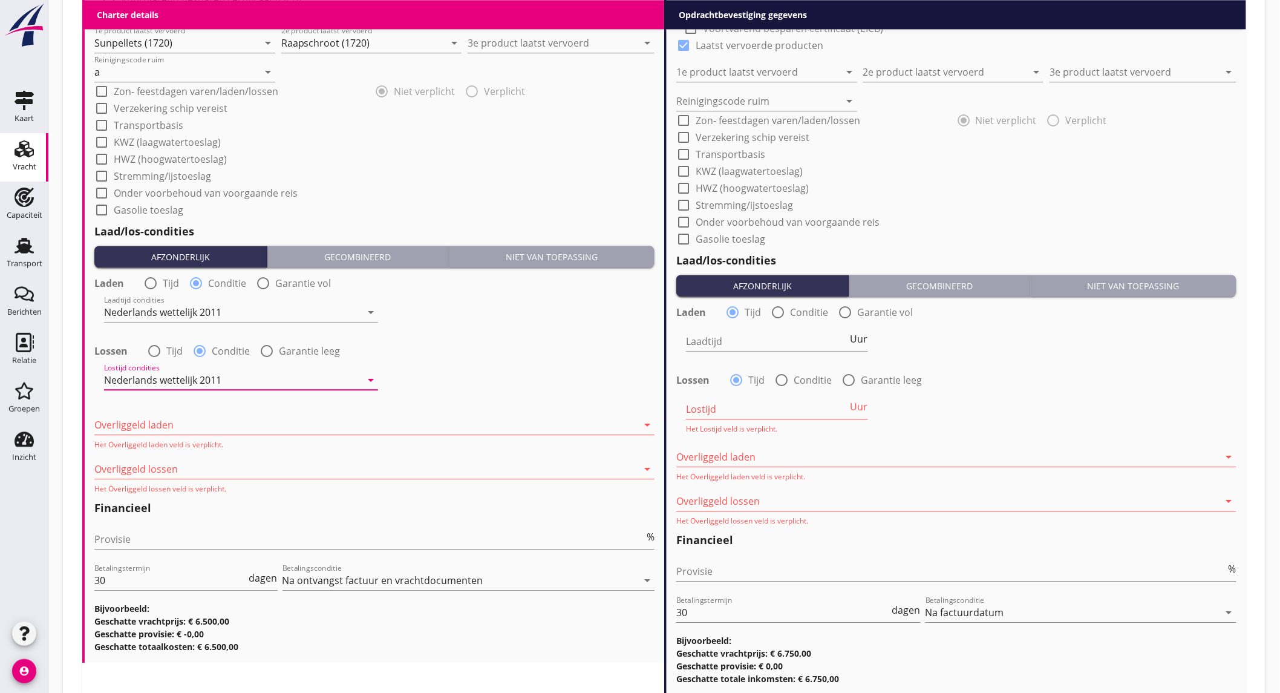
click at [209, 419] on div at bounding box center [365, 424] width 543 height 19
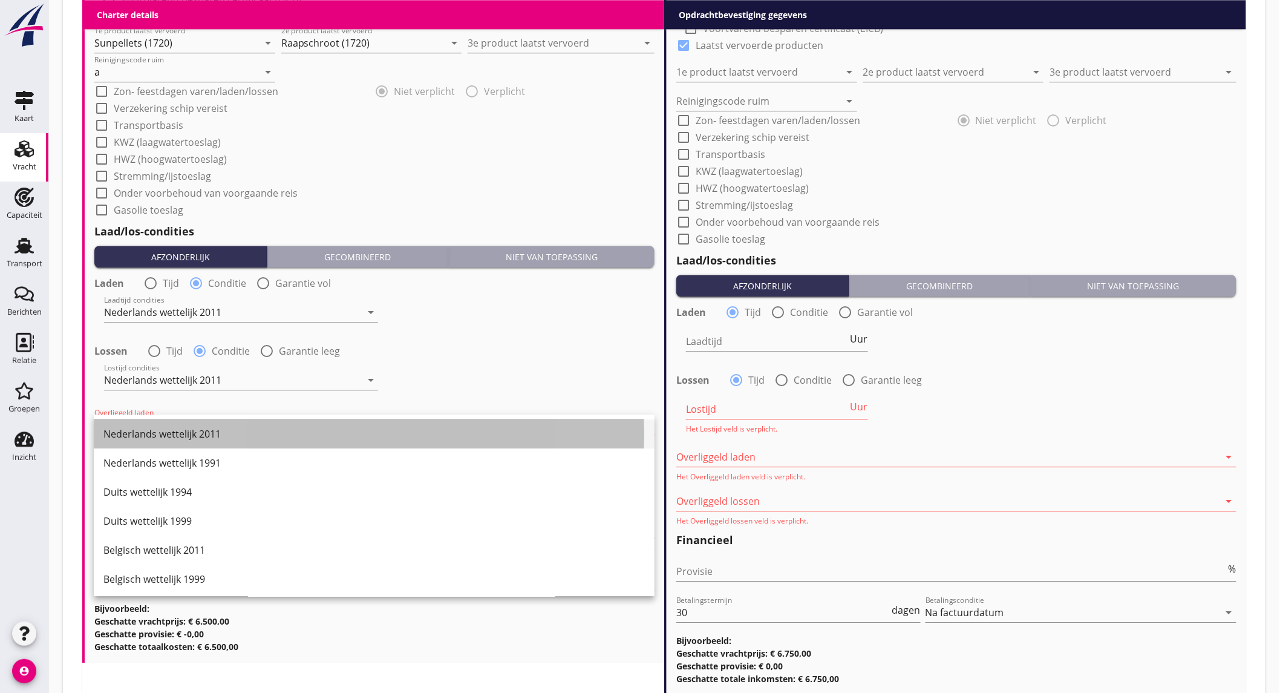
click at [204, 428] on div "Nederlands wettelijk 2011" at bounding box center [374, 434] width 542 height 15
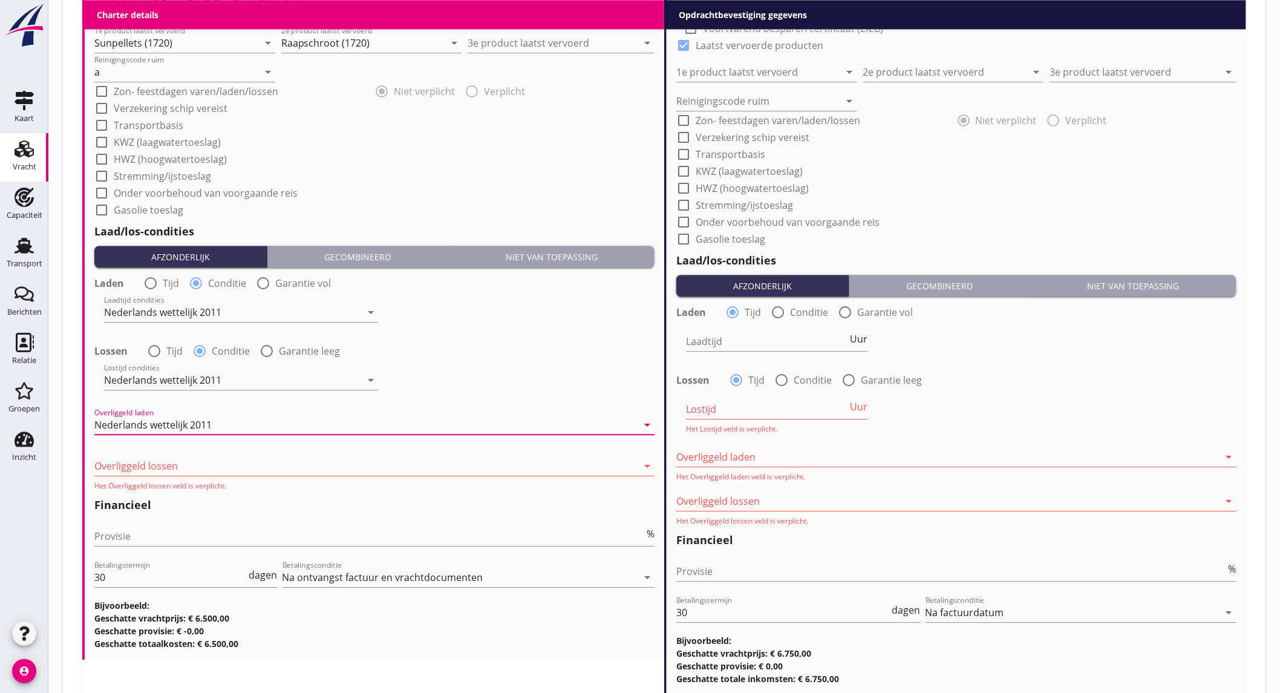
click at [194, 468] on div at bounding box center [365, 465] width 543 height 19
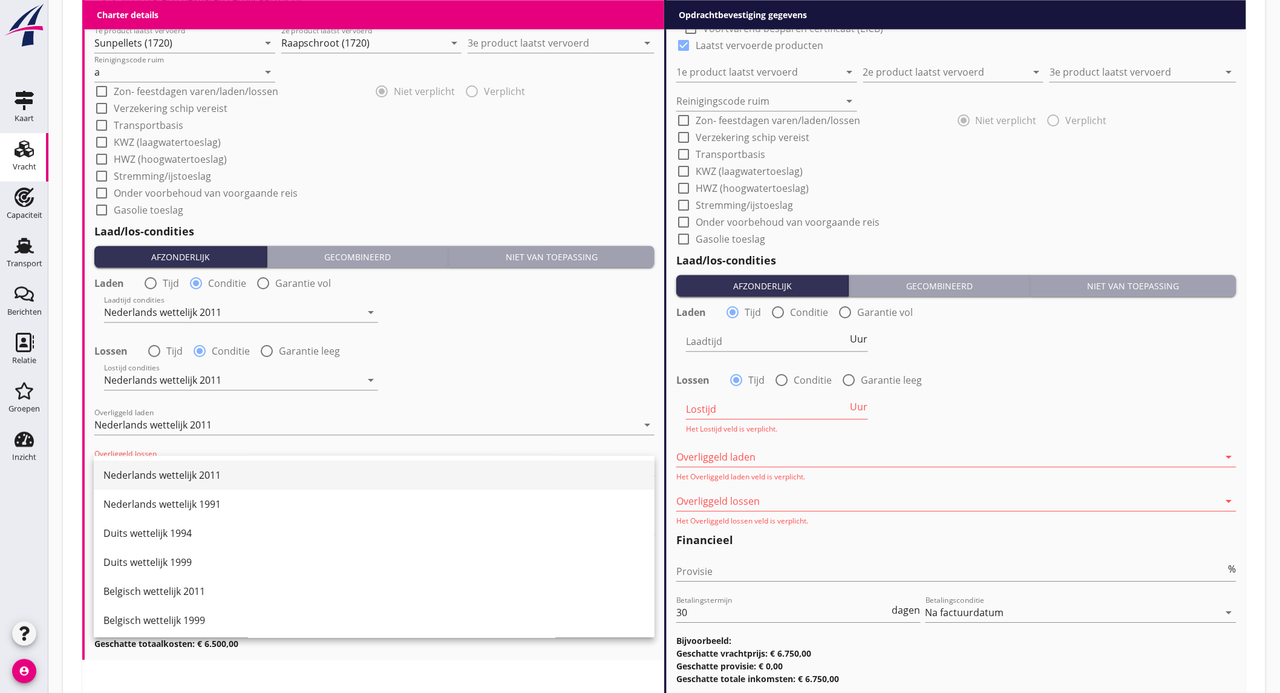
click at [196, 468] on div "Nederlands wettelijk 2011" at bounding box center [374, 475] width 542 height 15
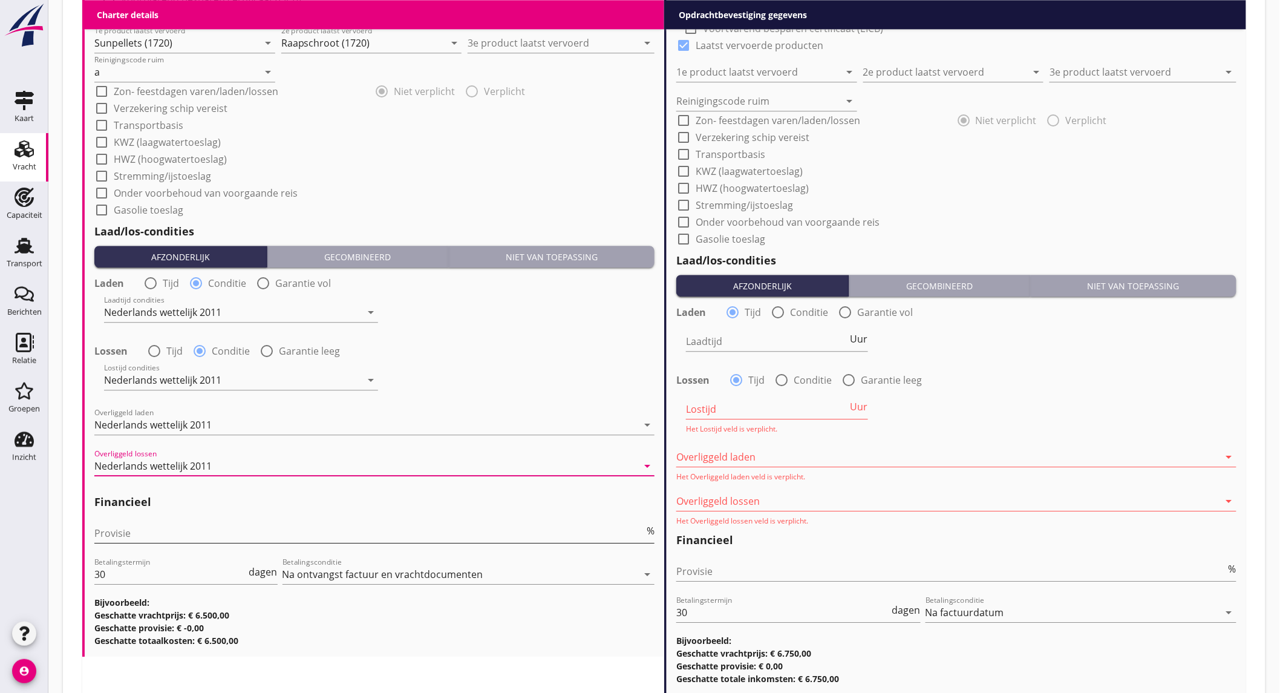
click at [154, 536] on input "Provisie" at bounding box center [369, 532] width 550 height 19
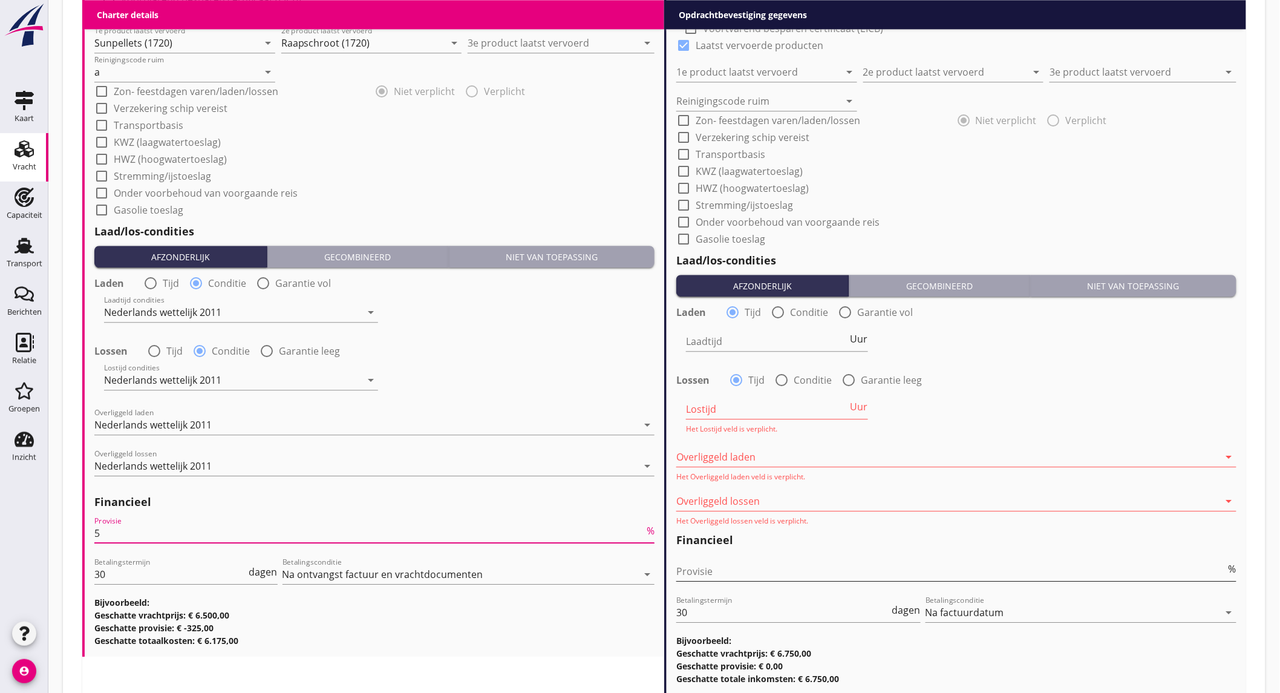
type input "5"
click at [721, 566] on input "Provisie" at bounding box center [952, 571] width 550 height 19
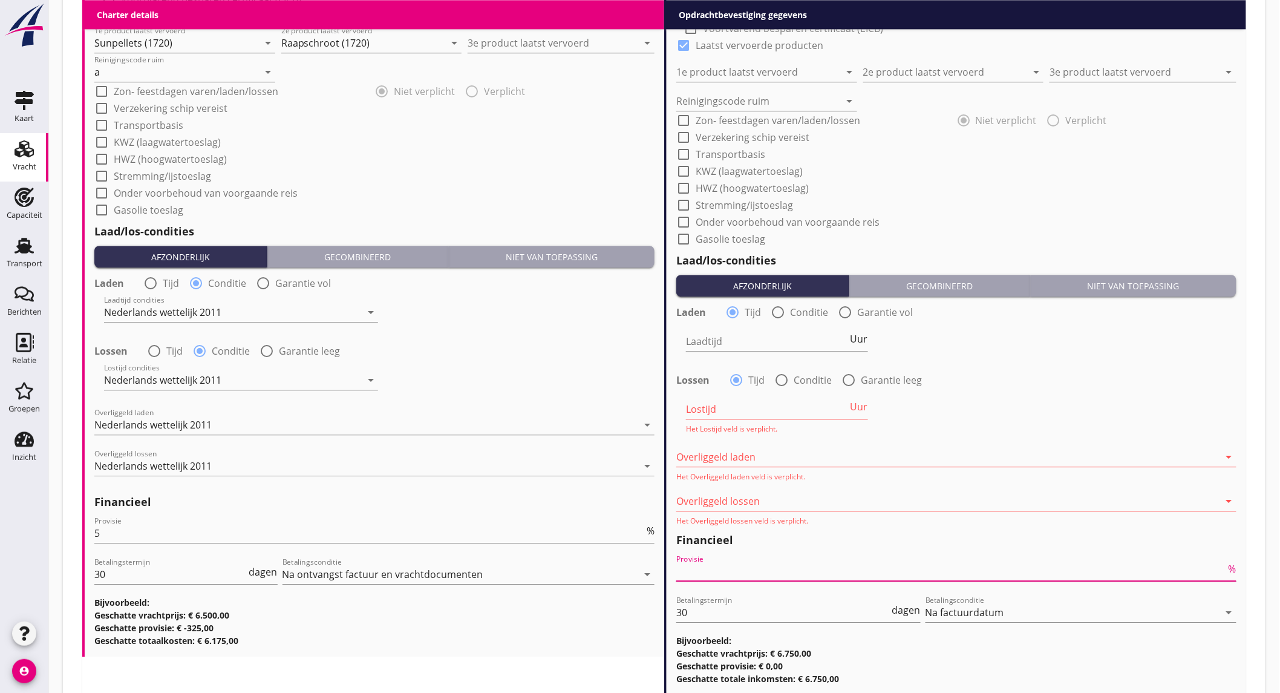
type input "2"
type input "2.5"
click at [580, 389] on div "Lostijd condities Nederlands wettelijk 2011 arrow_drop_down" at bounding box center [374, 381] width 563 height 44
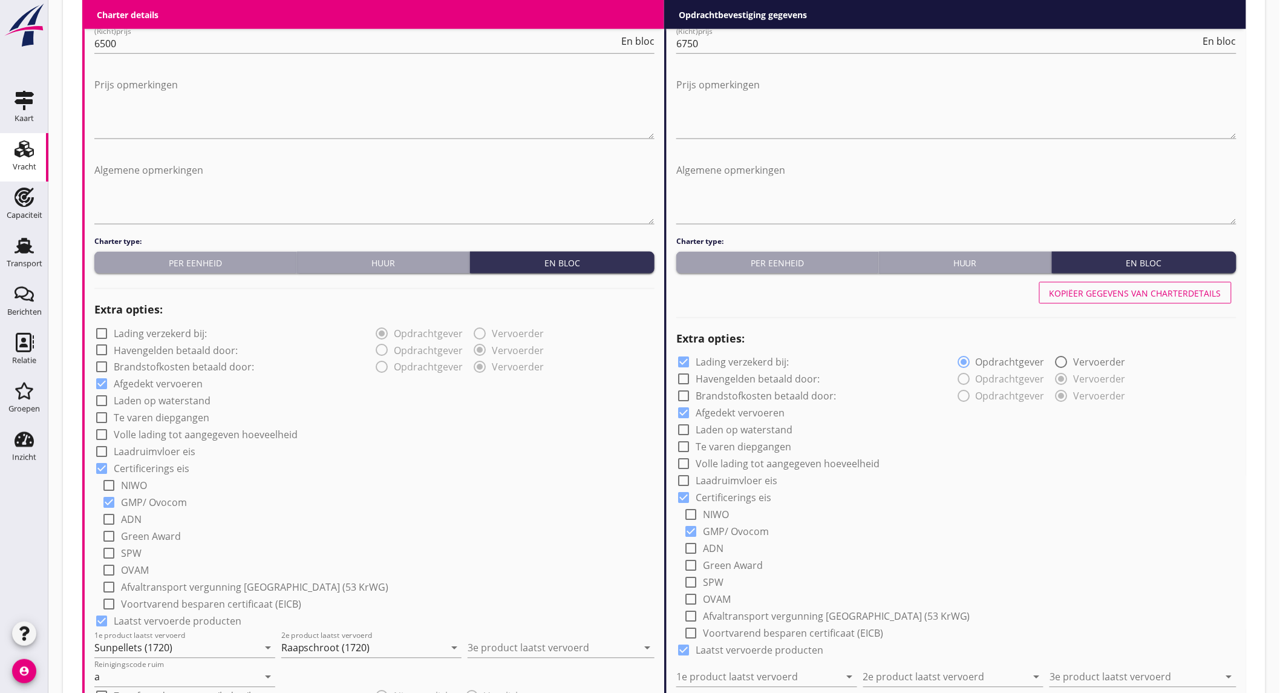
scroll to position [807, 0]
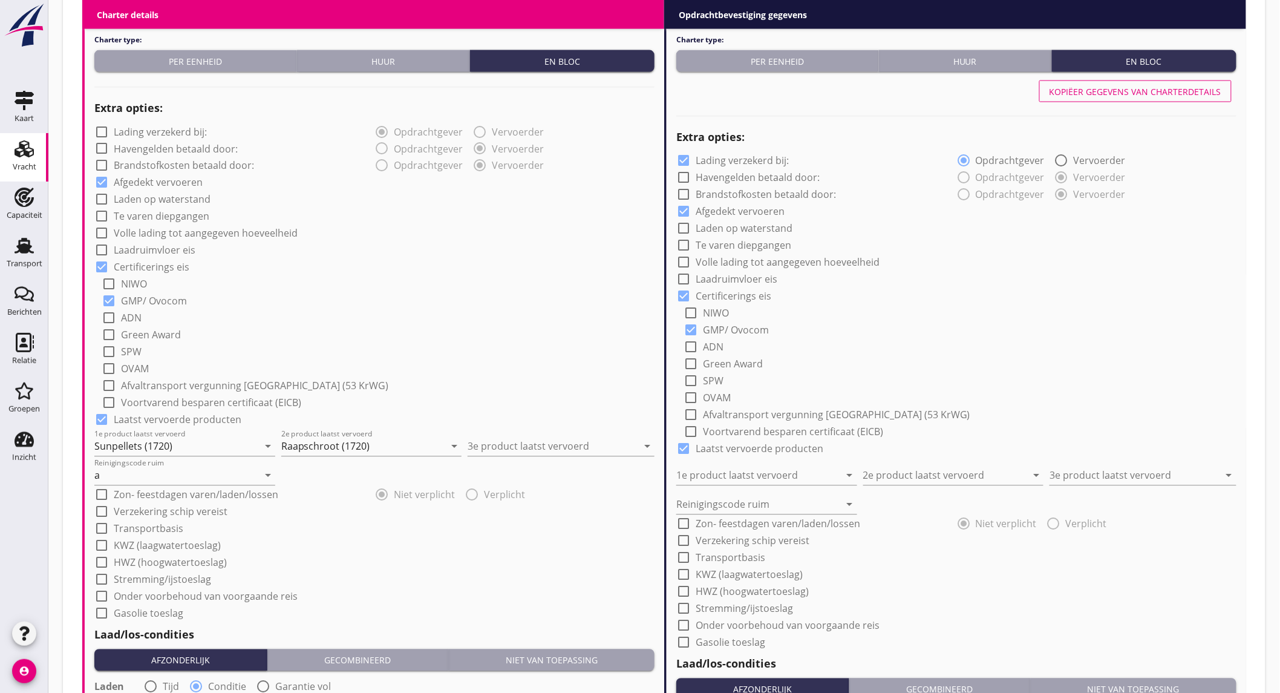
click at [182, 591] on label "Onder voorbehoud van voorgaande reis" at bounding box center [206, 597] width 184 height 12
checkbox input "true"
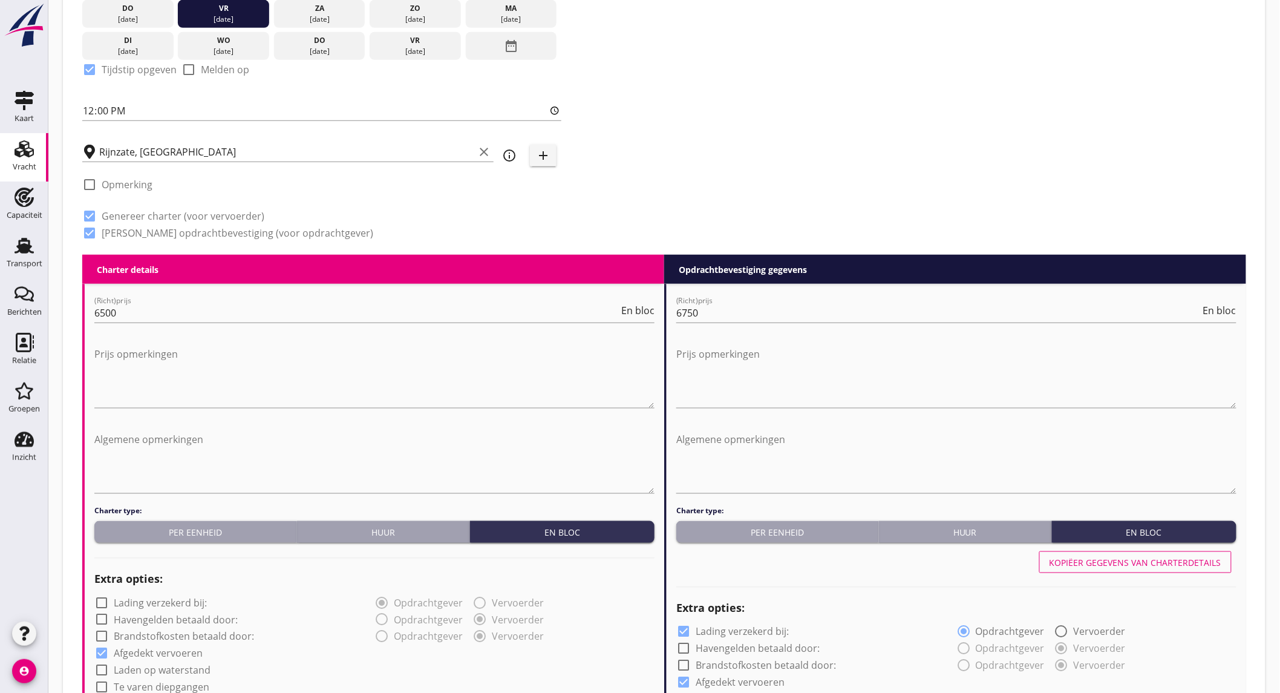
scroll to position [134, 0]
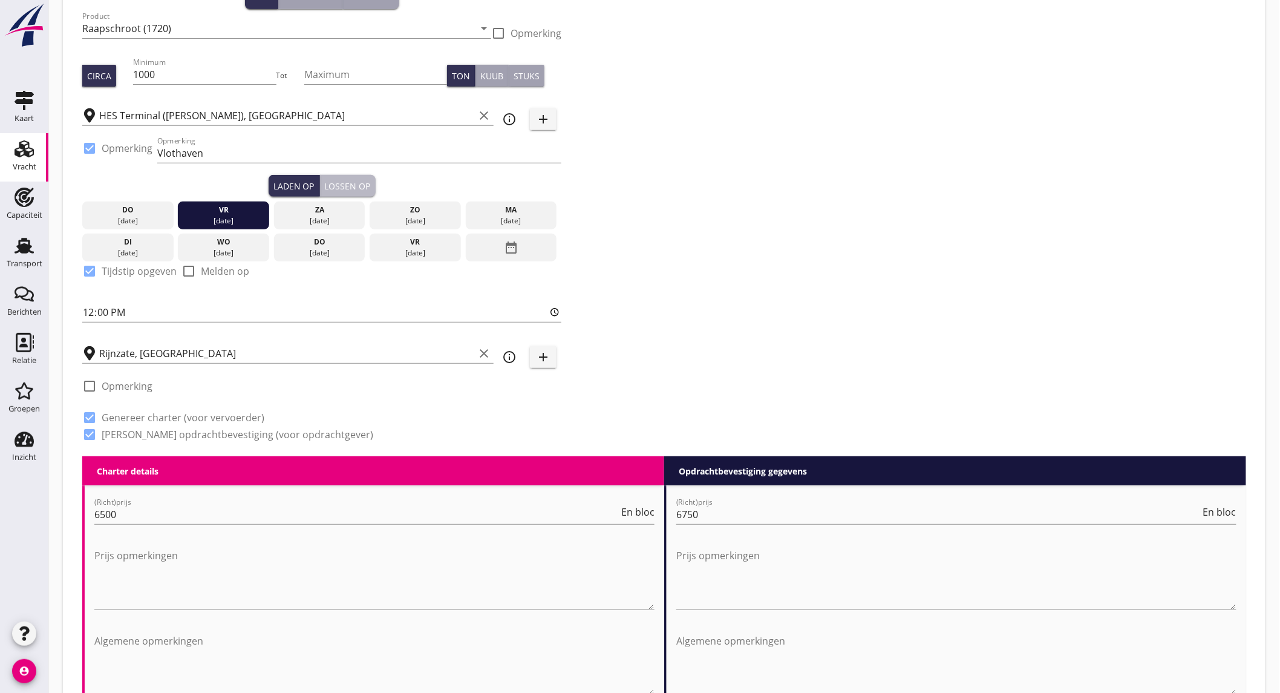
drag, startPoint x: 339, startPoint y: 177, endPoint x: 332, endPoint y: 191, distance: 15.5
click at [339, 177] on button "Lossen op" at bounding box center [348, 186] width 56 height 22
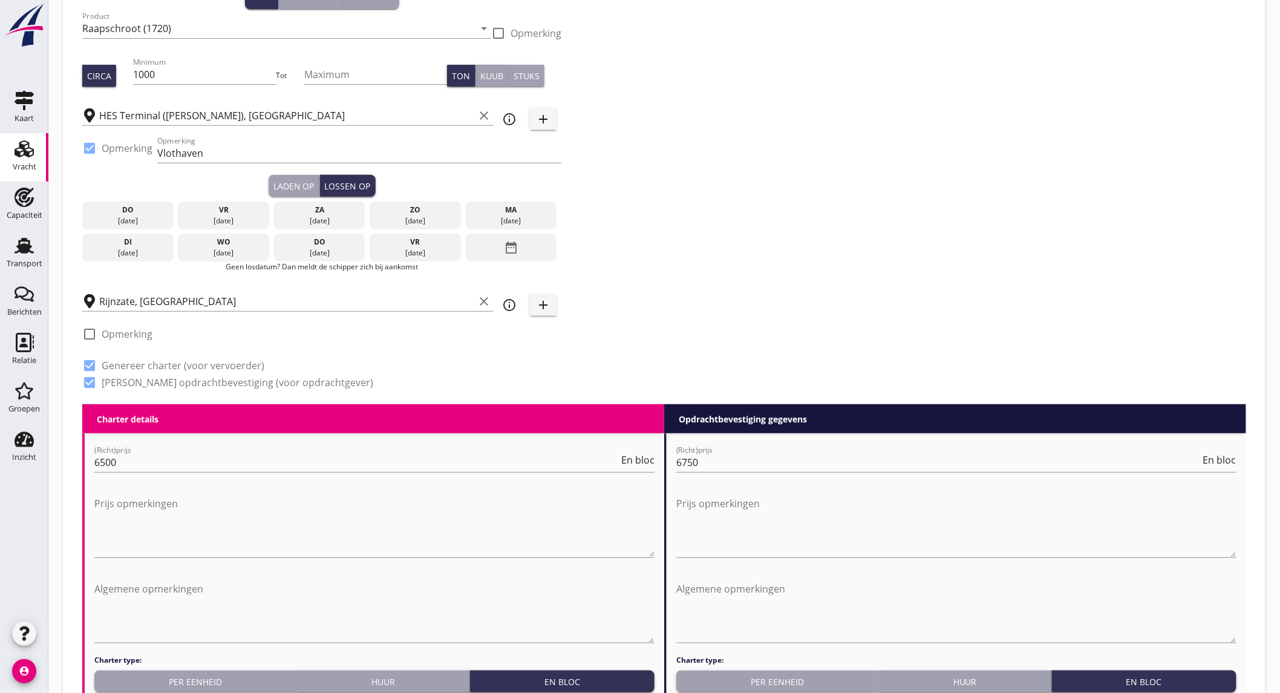
click at [521, 212] on div "ma" at bounding box center [511, 210] width 85 height 11
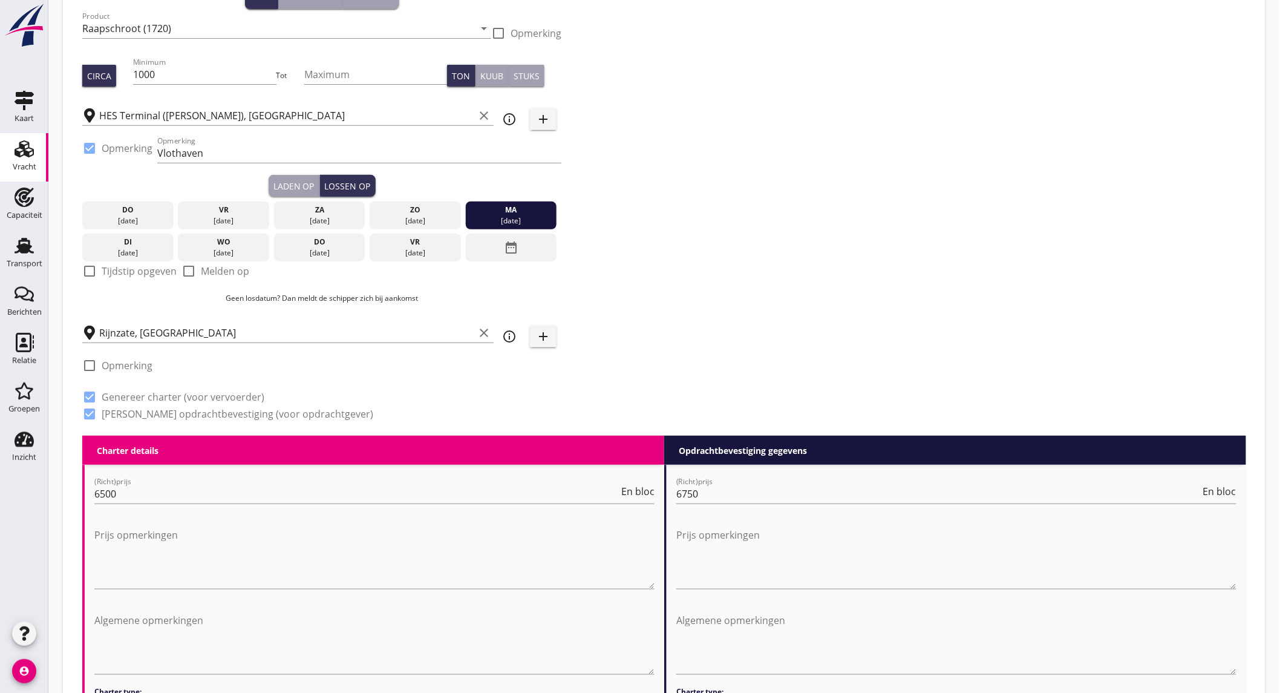
click at [739, 246] on div "Zoeken op opdrachtgever... [PERSON_NAME] & MEEUSEN RIVERTRANSPORT B.V. clear ar…" at bounding box center [664, 185] width 1174 height 499
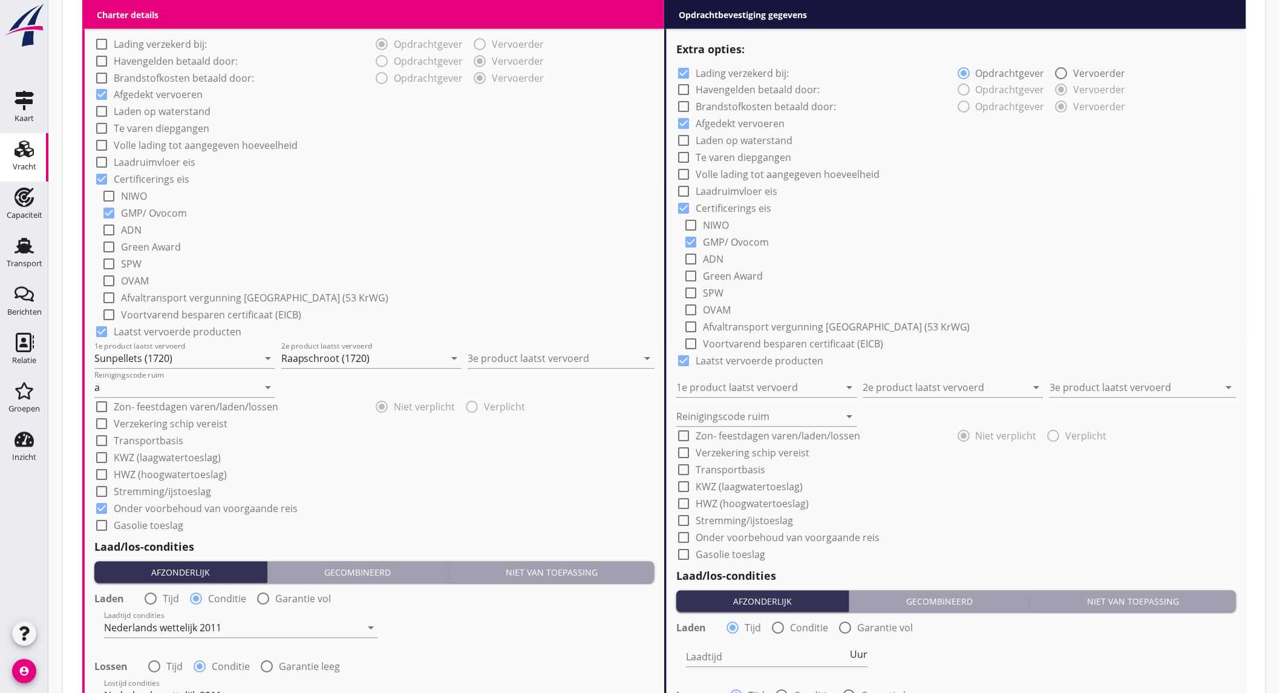
scroll to position [470, 0]
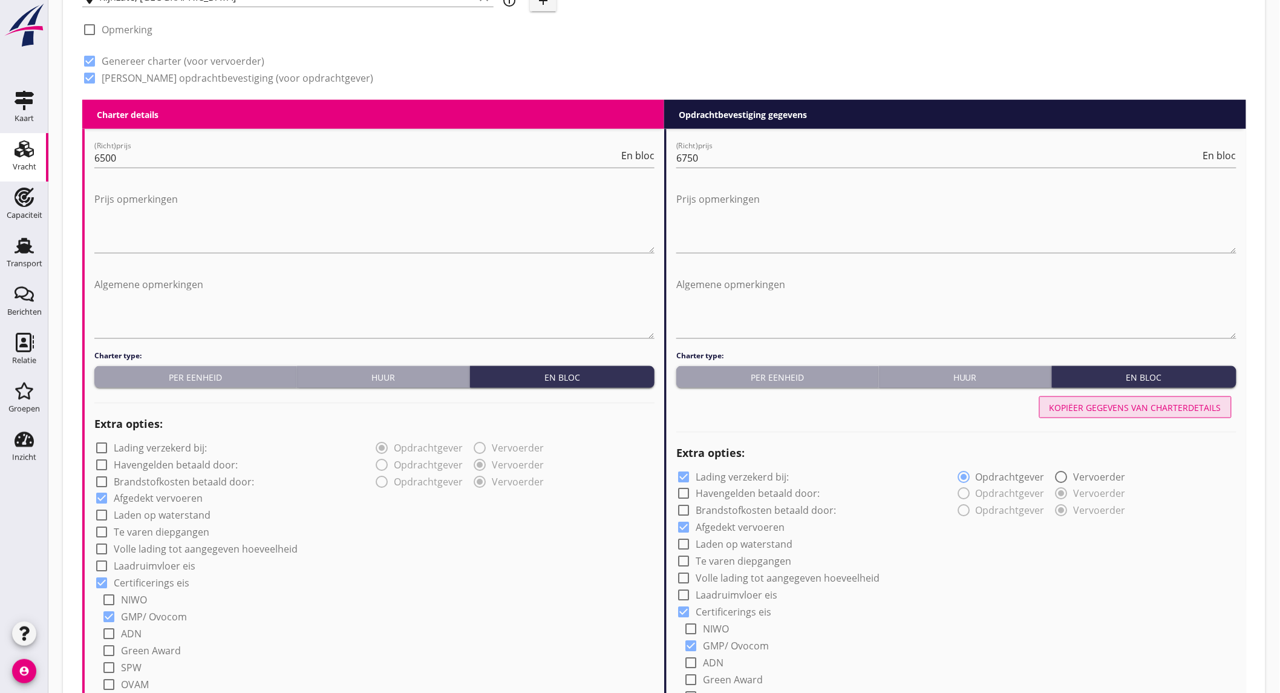
drag, startPoint x: 1085, startPoint y: 404, endPoint x: 1002, endPoint y: 392, distance: 83.8
click at [1085, 404] on div "Kopiëer gegevens van charterdetails" at bounding box center [1136, 407] width 172 height 13
checkbox input "false"
type input "Sunpellets (1720)"
type input "Raapschroot (1720)"
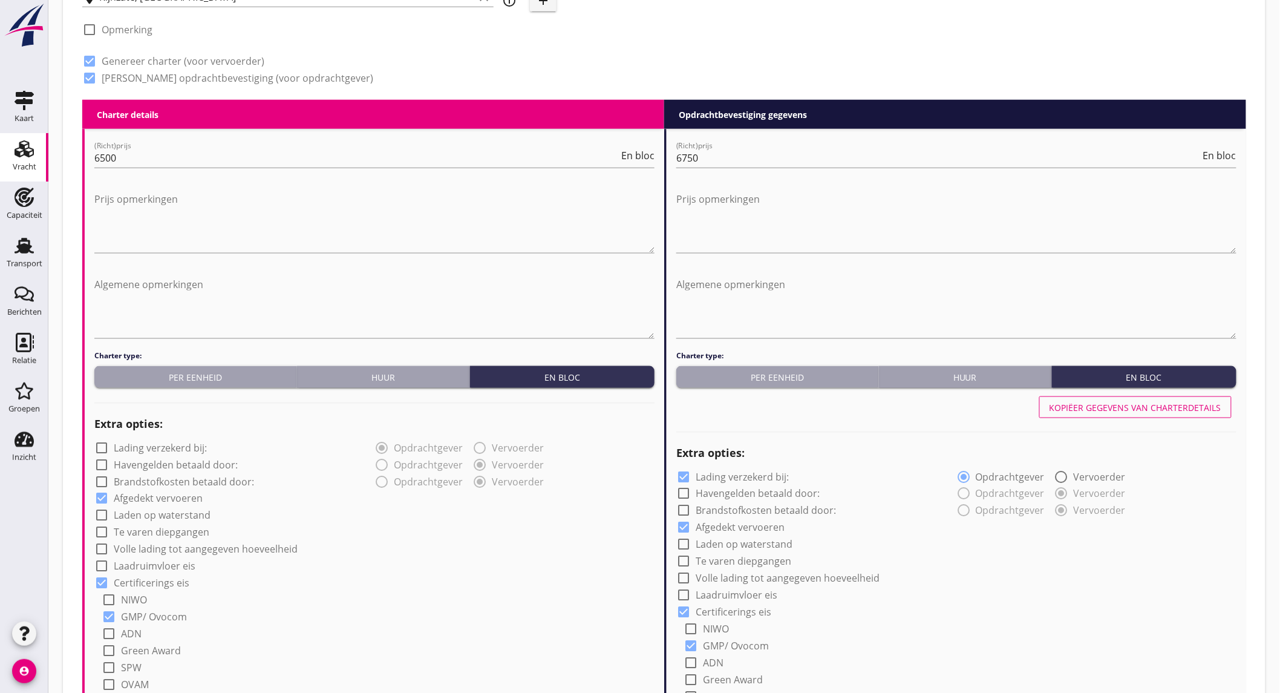
type input "a"
checkbox input "true"
radio input "false"
radio input "true"
radio input "false"
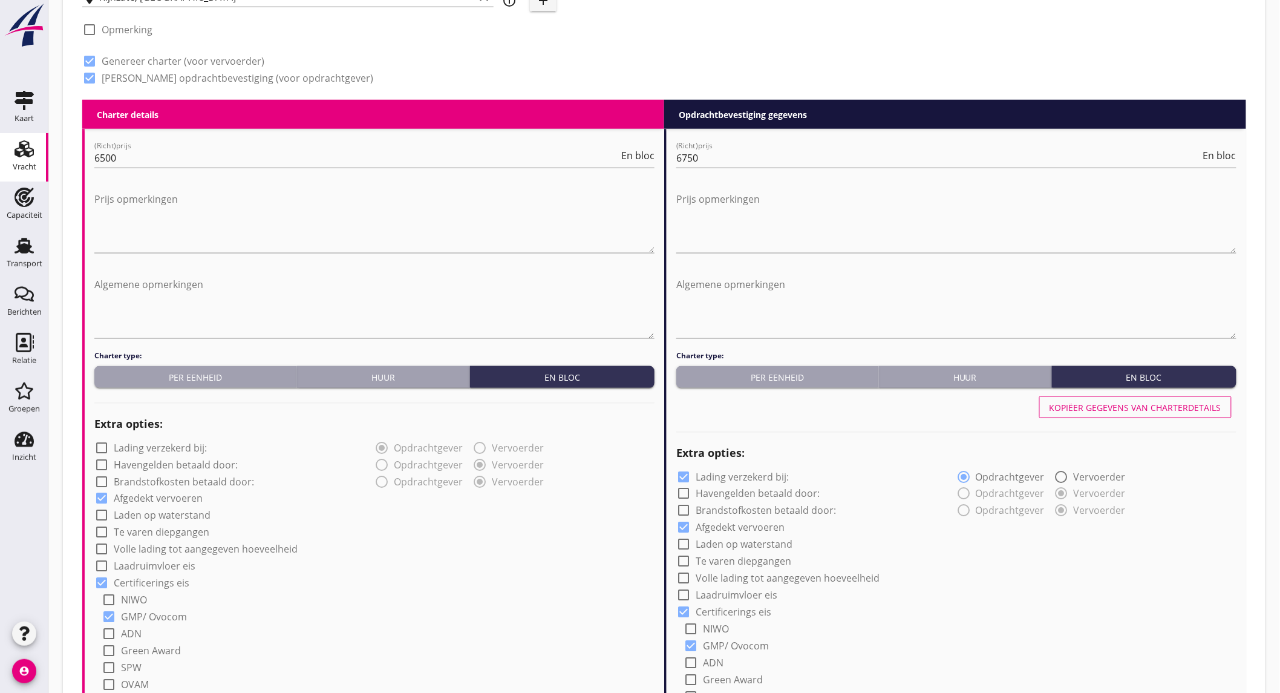
radio input "true"
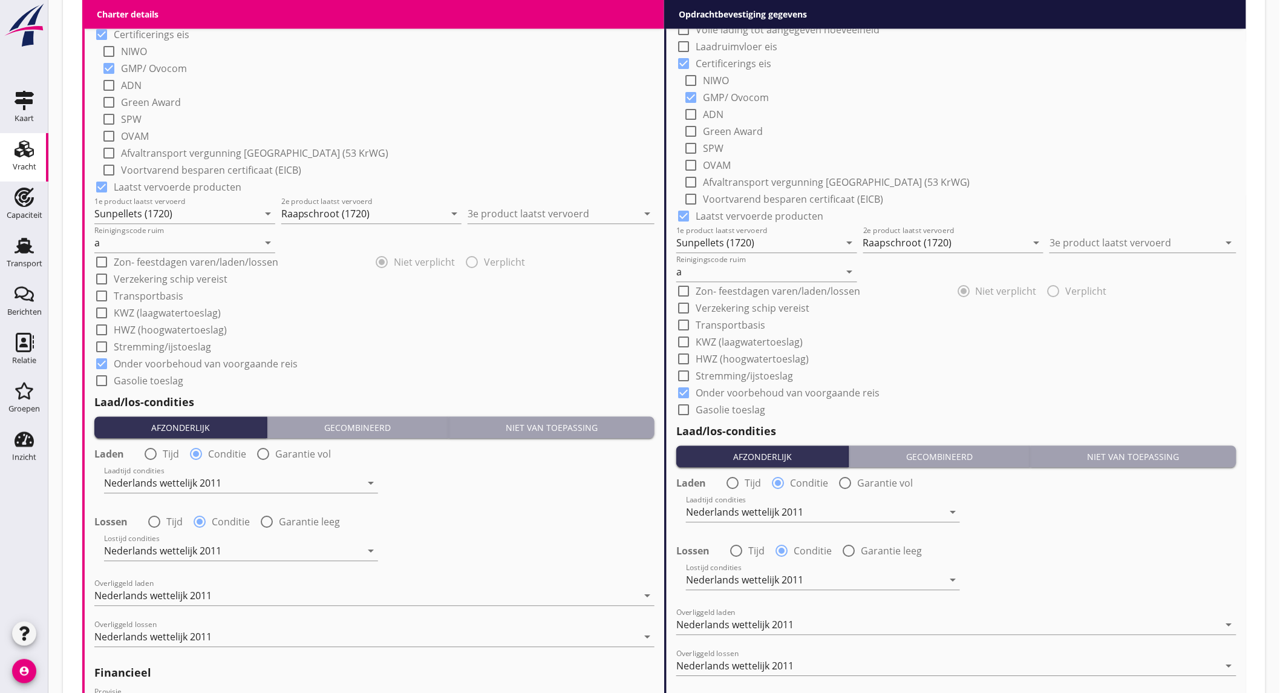
scroll to position [1356, 0]
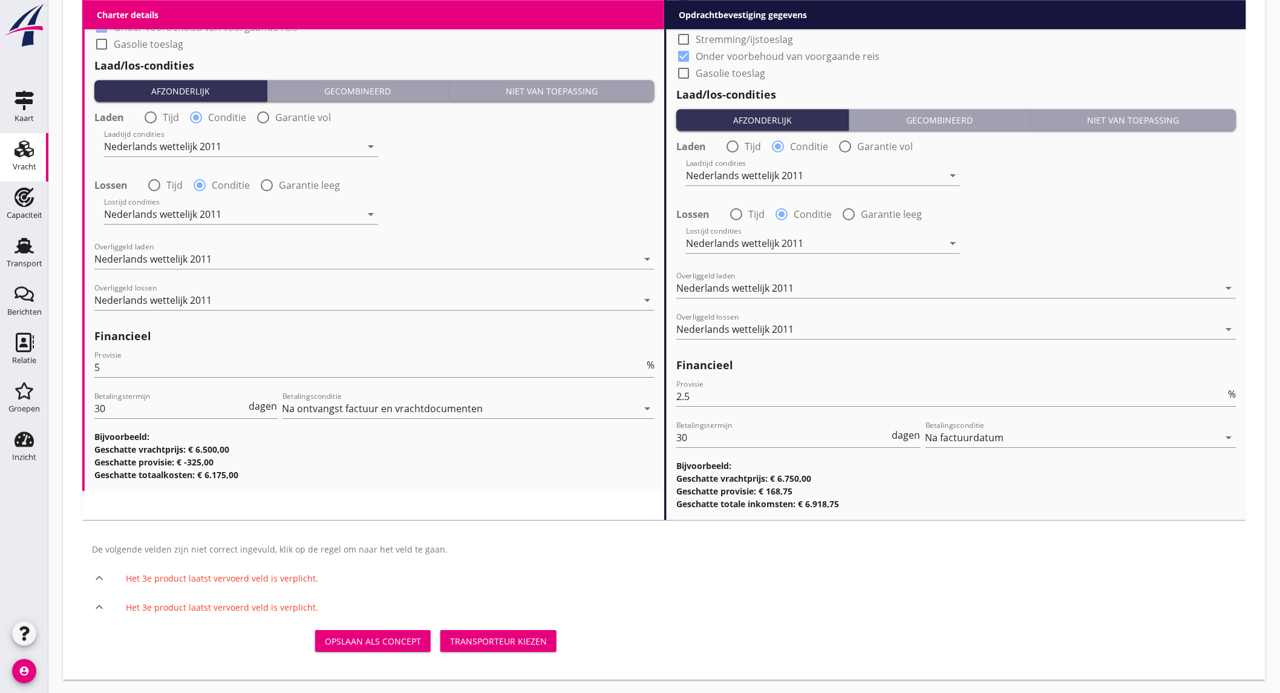
click at [524, 638] on div "Transporteur kiezen" at bounding box center [498, 641] width 97 height 13
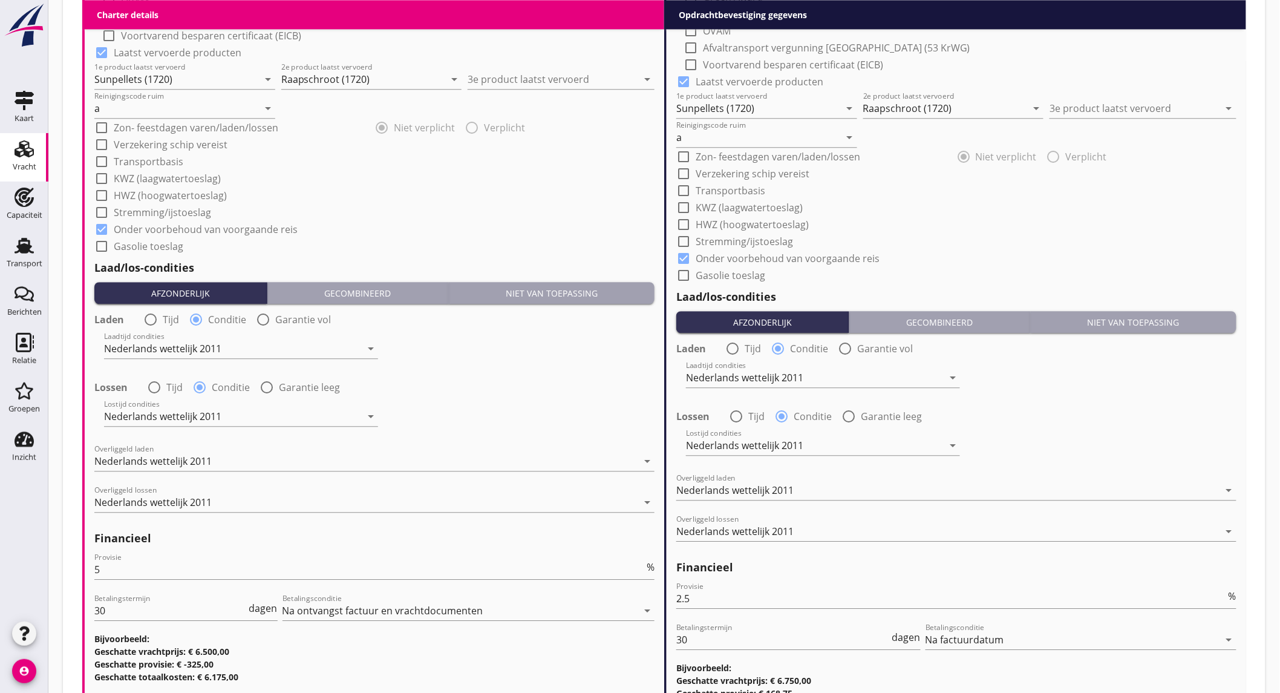
scroll to position [952, 0]
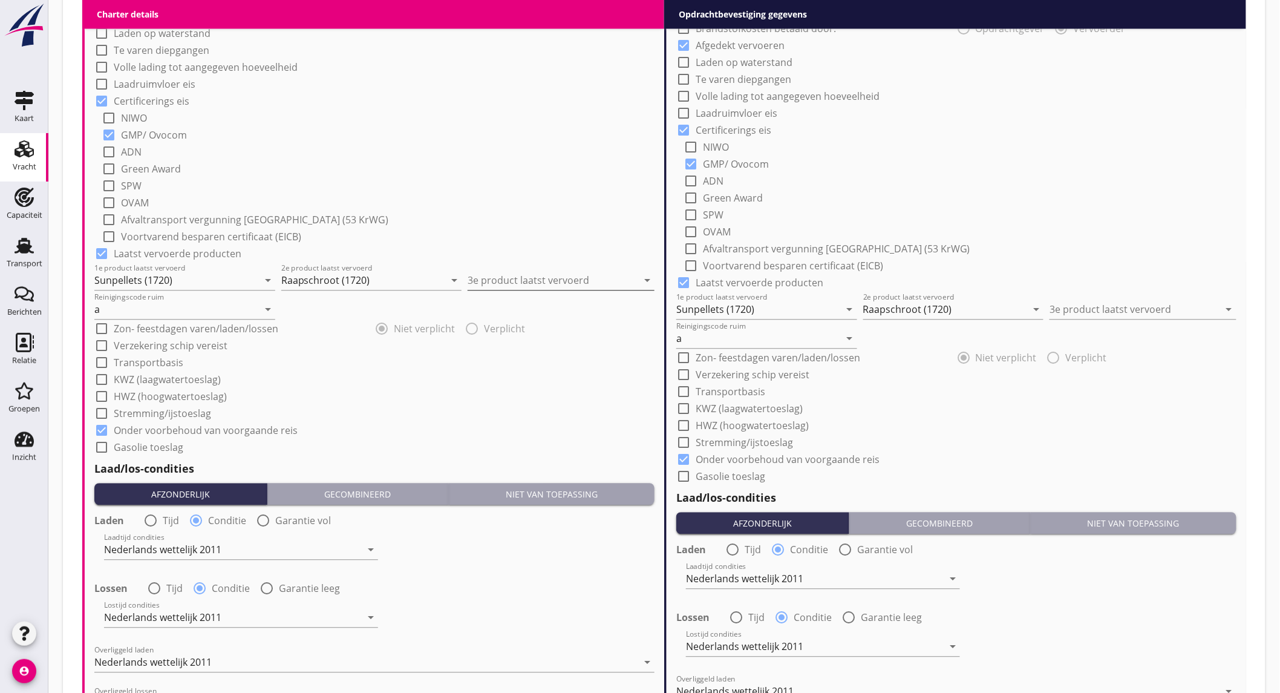
click at [479, 284] on input "3e product laatst vervoerd" at bounding box center [553, 280] width 170 height 19
click at [566, 316] on div "Sojaschroot (1720)" at bounding box center [561, 310] width 168 height 15
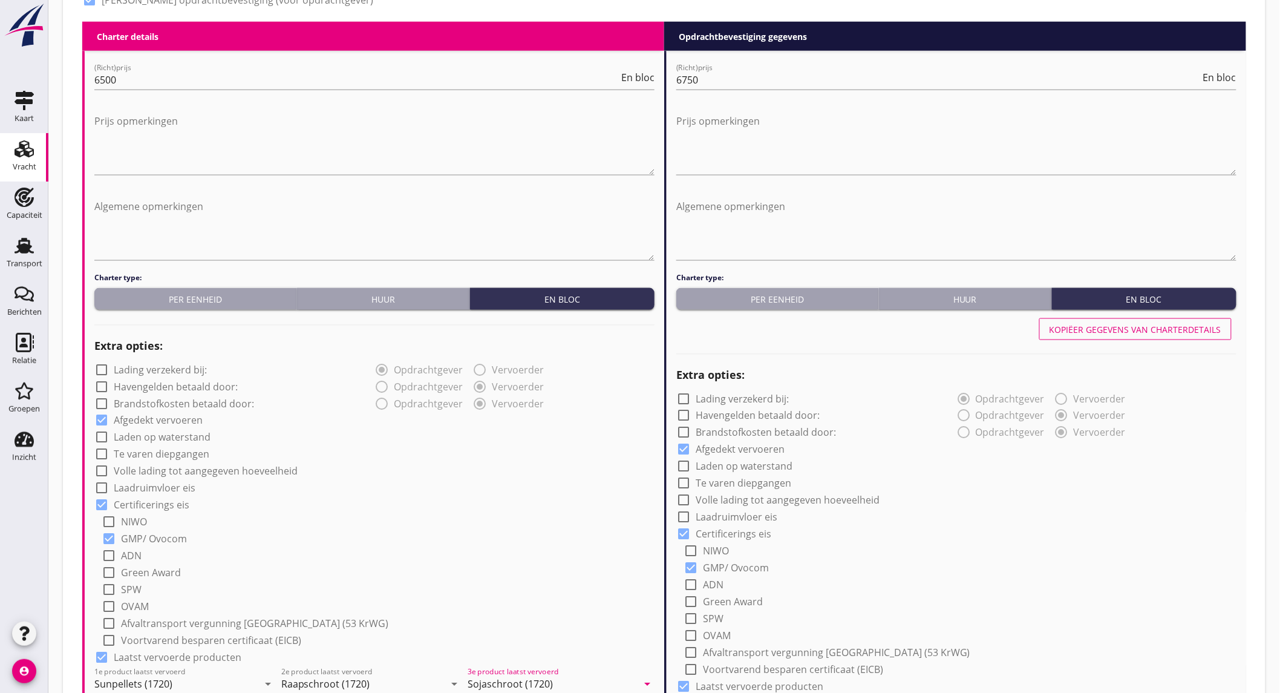
type input "Sojaschroot (1720)"
click at [1127, 330] on div "Kopiëer gegevens van charterdetails" at bounding box center [1136, 329] width 172 height 13
type input "Sojaschroot (1720)"
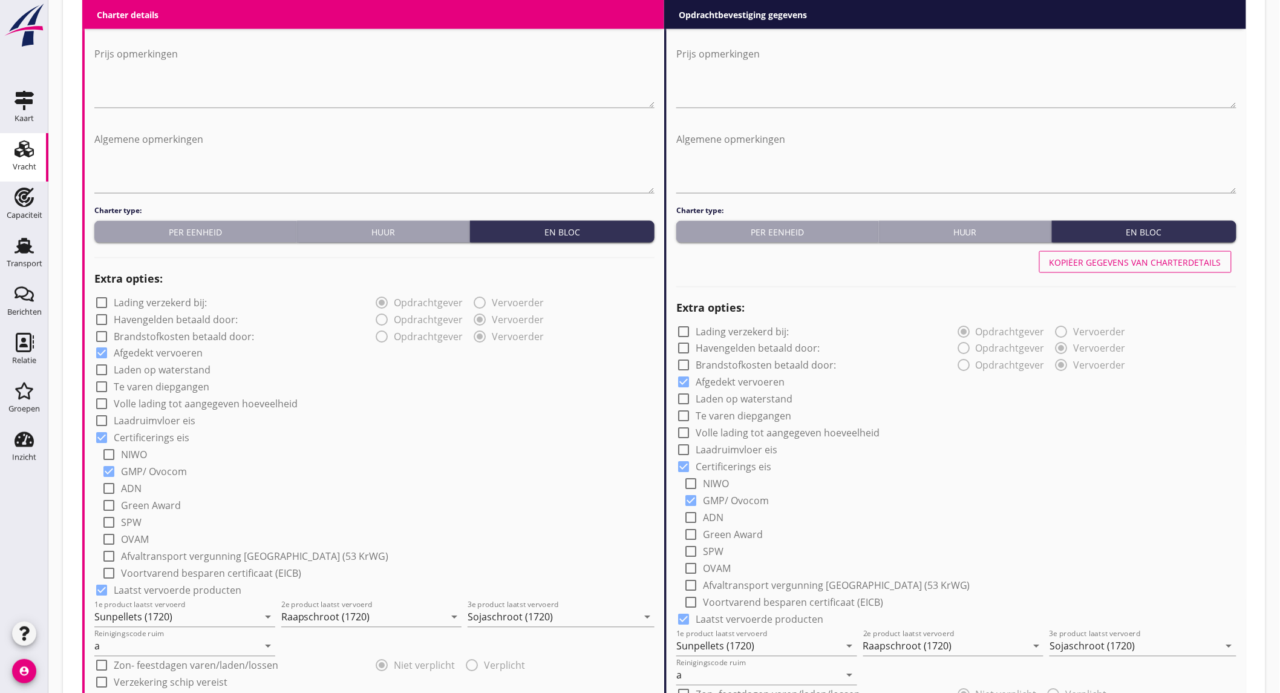
scroll to position [1263, 0]
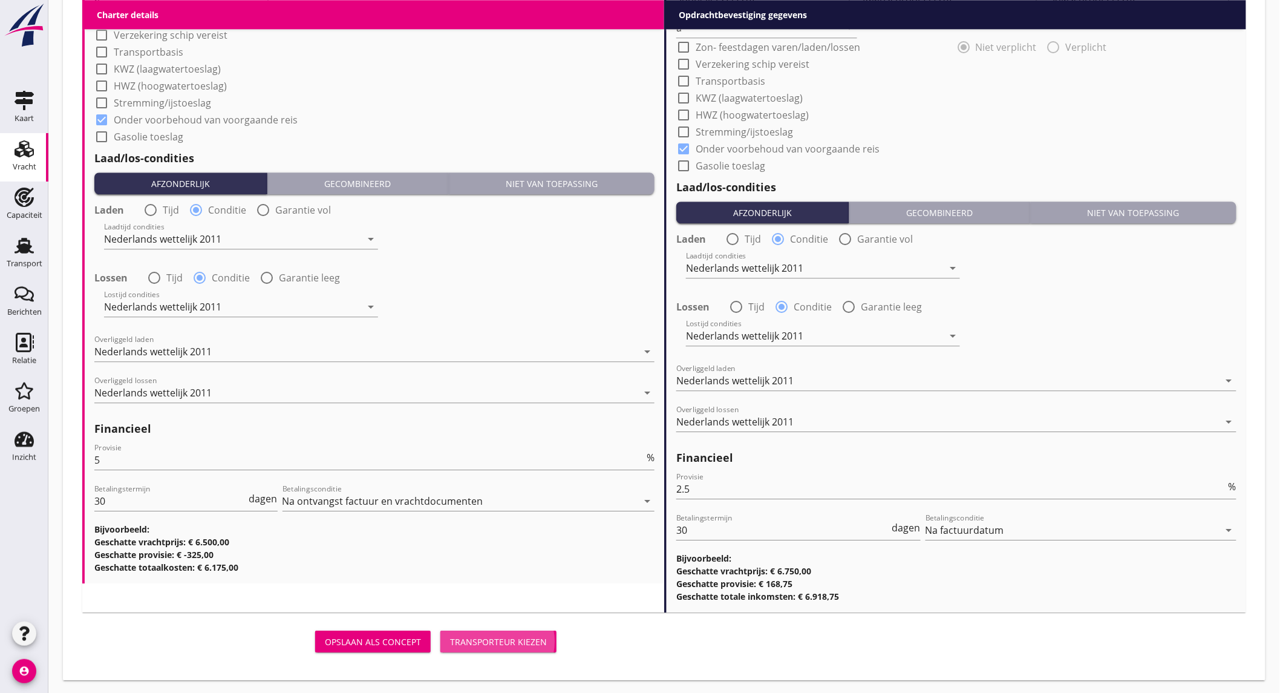
click at [484, 631] on button "Transporteur kiezen" at bounding box center [499, 642] width 116 height 22
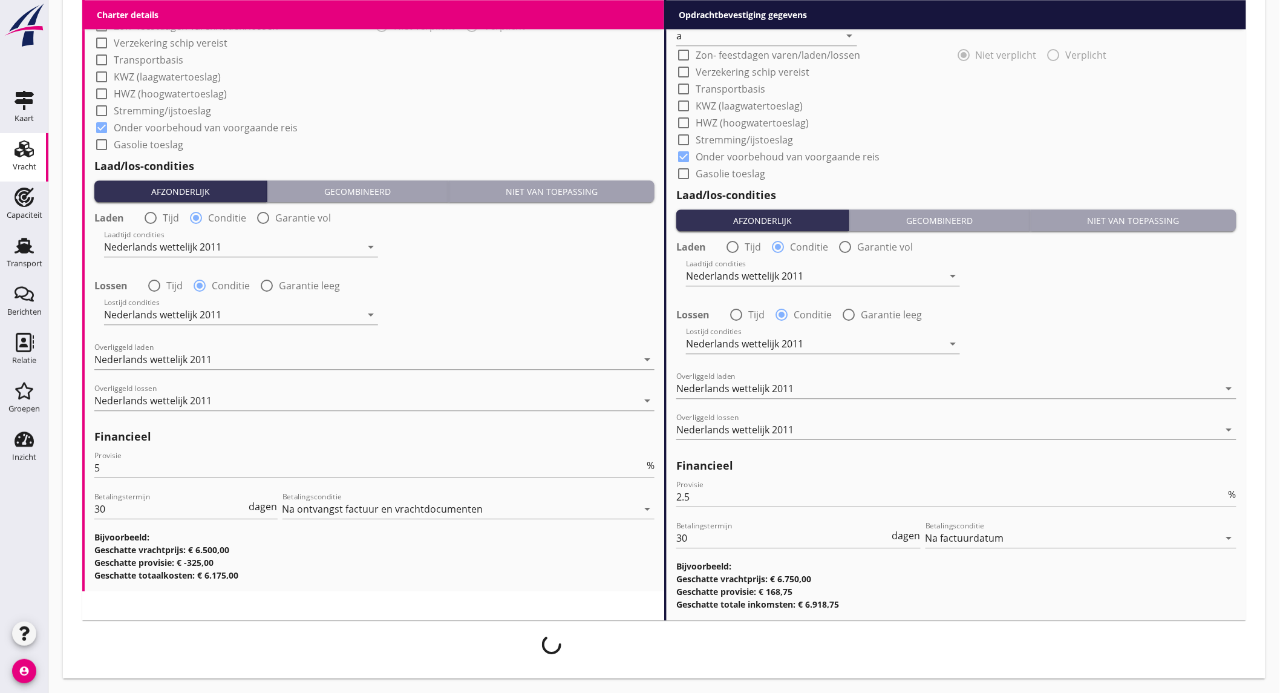
scroll to position [1254, 0]
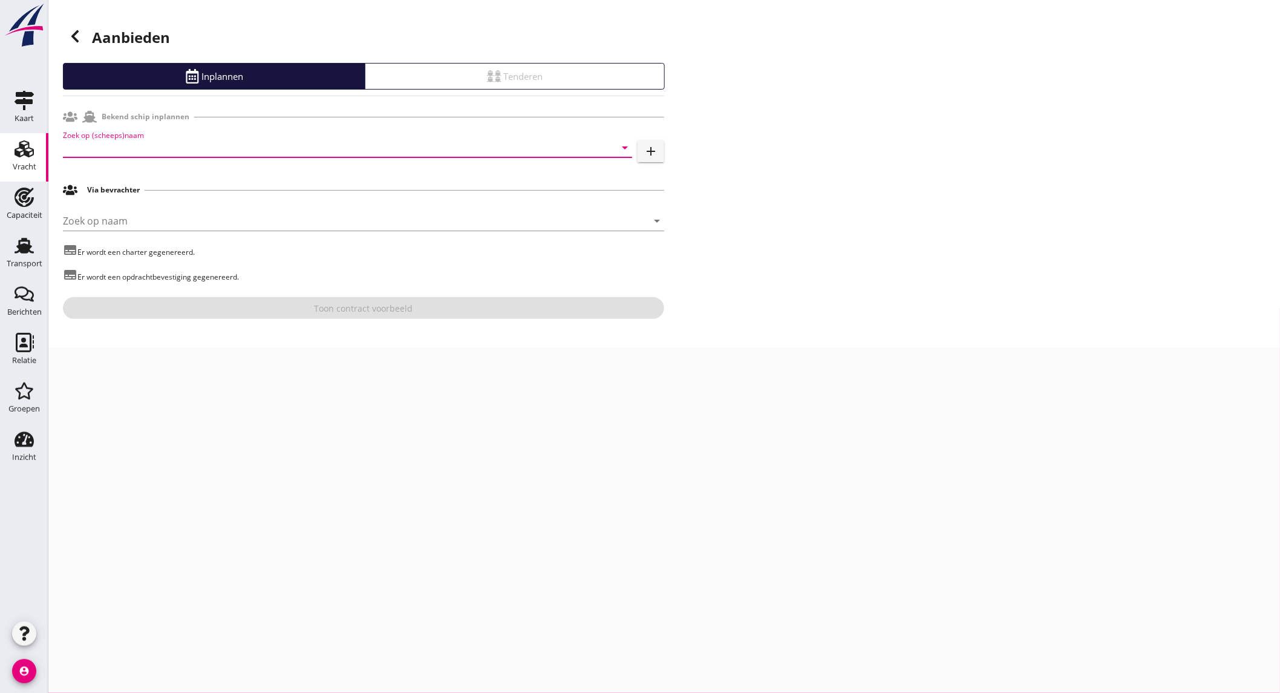
click at [174, 149] on input "Zoek op (scheeps)naam" at bounding box center [331, 147] width 536 height 19
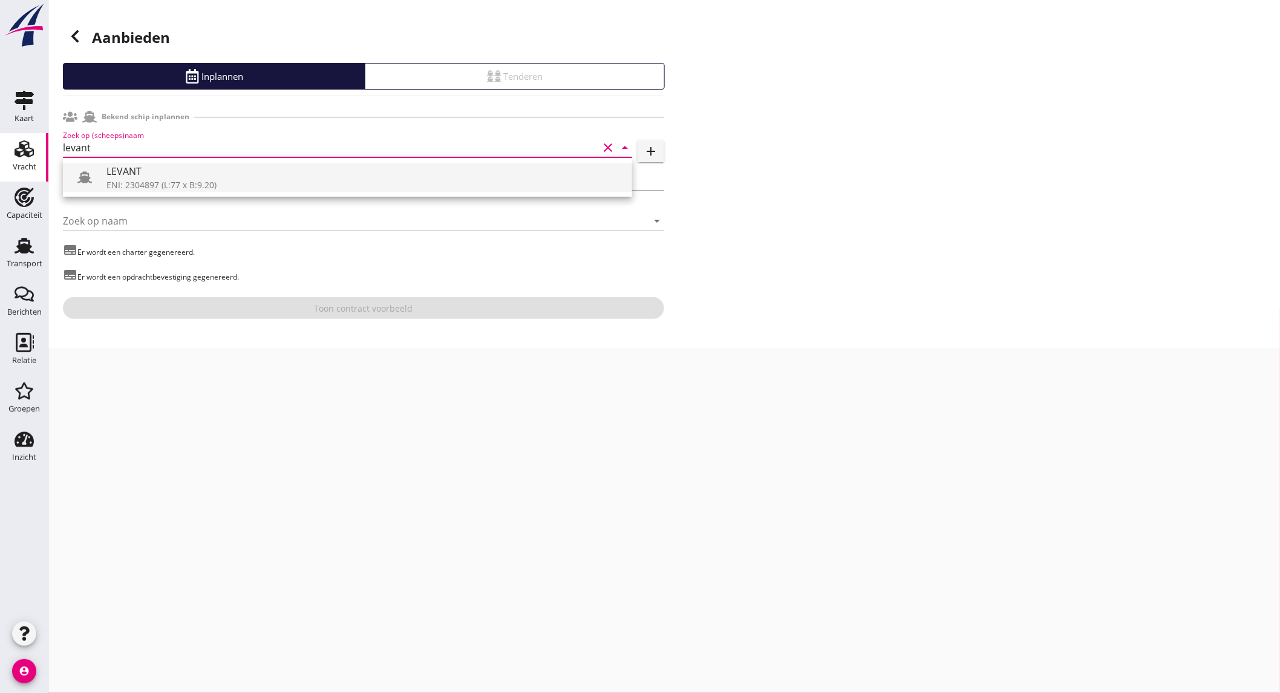
click at [221, 185] on div "ENI: 2304897 (L:77 x B:9.20)" at bounding box center [365, 185] width 516 height 13
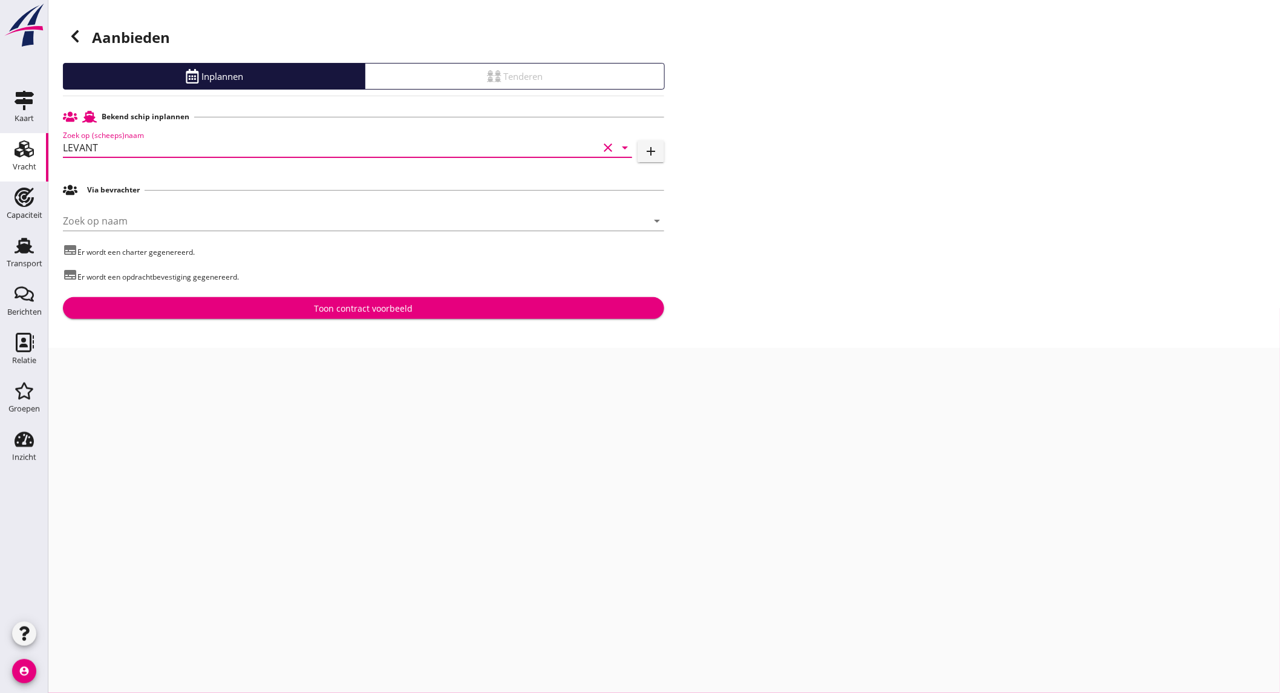
type input "LEVANT"
click at [188, 305] on div "Toon contract voorbeeld" at bounding box center [364, 308] width 582 height 13
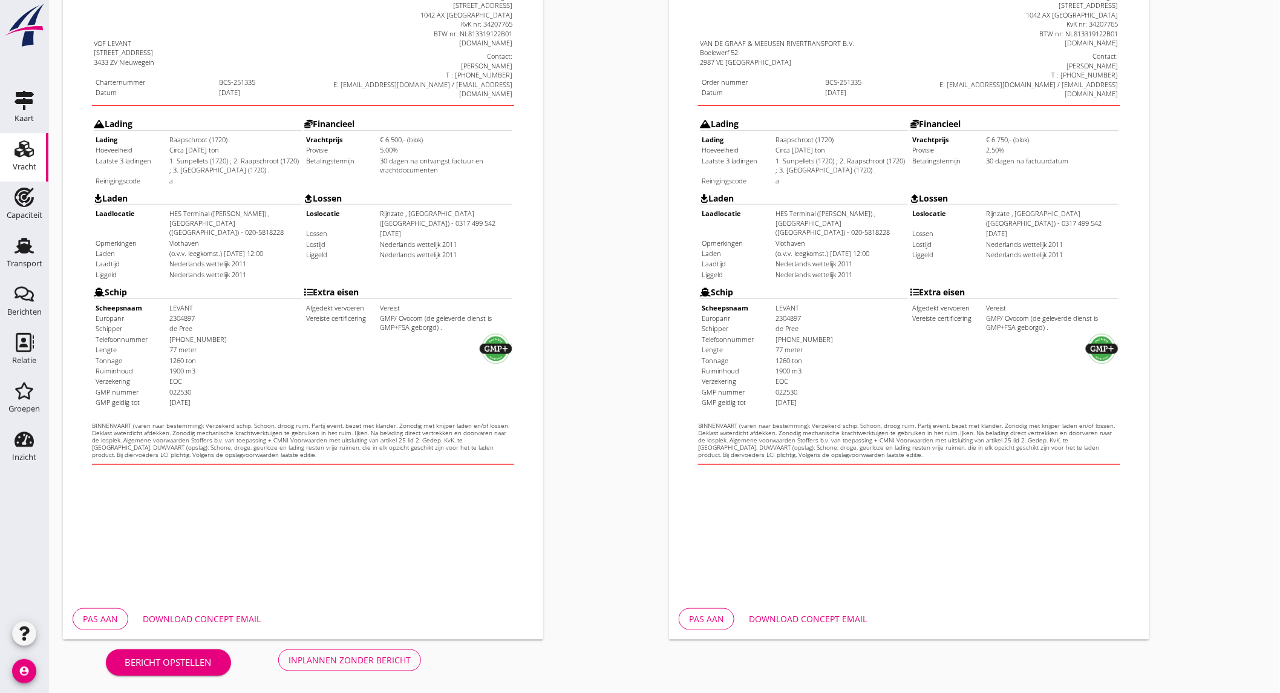
click at [208, 614] on div "Download concept email" at bounding box center [202, 618] width 118 height 13
click at [806, 622] on div "Download concept email" at bounding box center [808, 618] width 118 height 13
click at [341, 656] on div "Inplannen zonder bericht" at bounding box center [350, 660] width 122 height 13
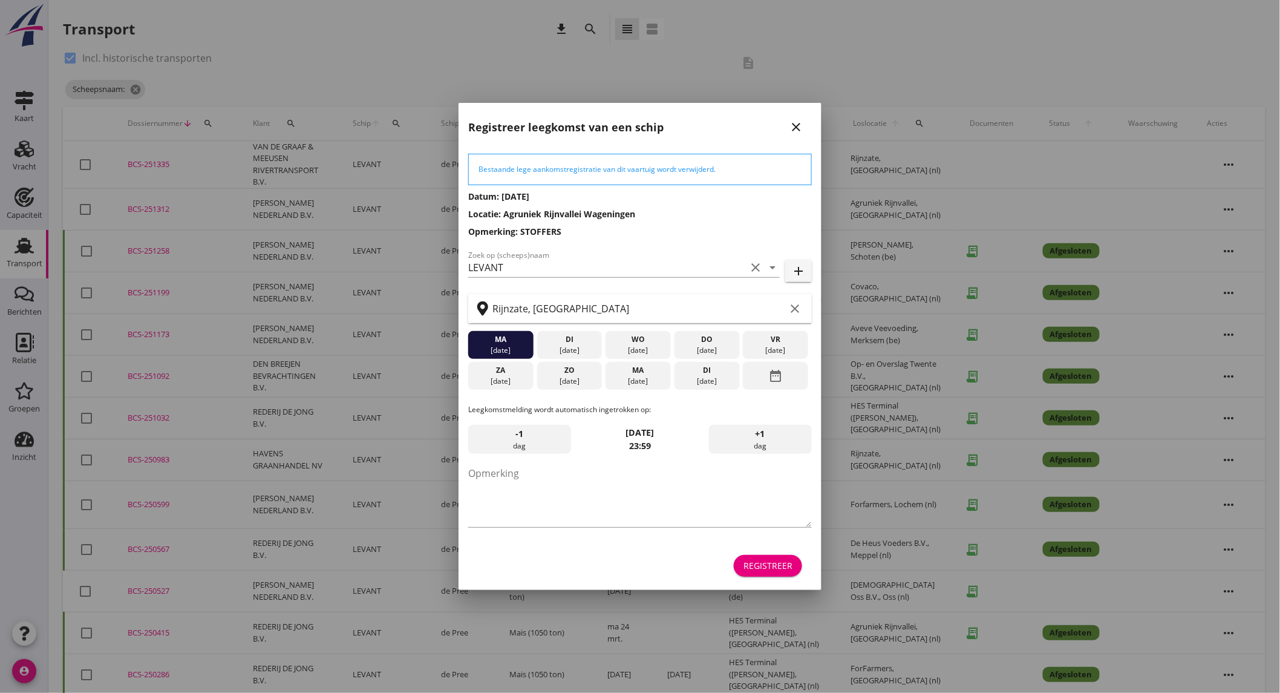
click at [773, 567] on div "Registreer" at bounding box center [768, 565] width 49 height 13
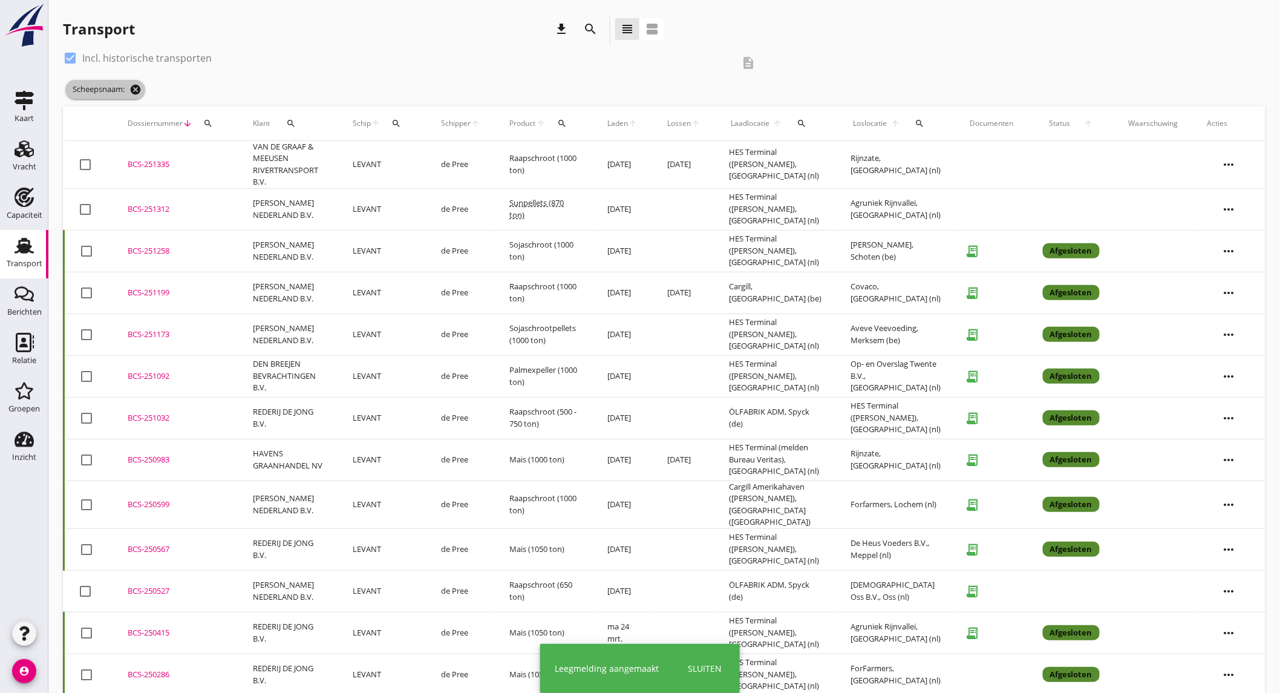
click at [137, 88] on icon "cancel" at bounding box center [136, 90] width 12 height 12
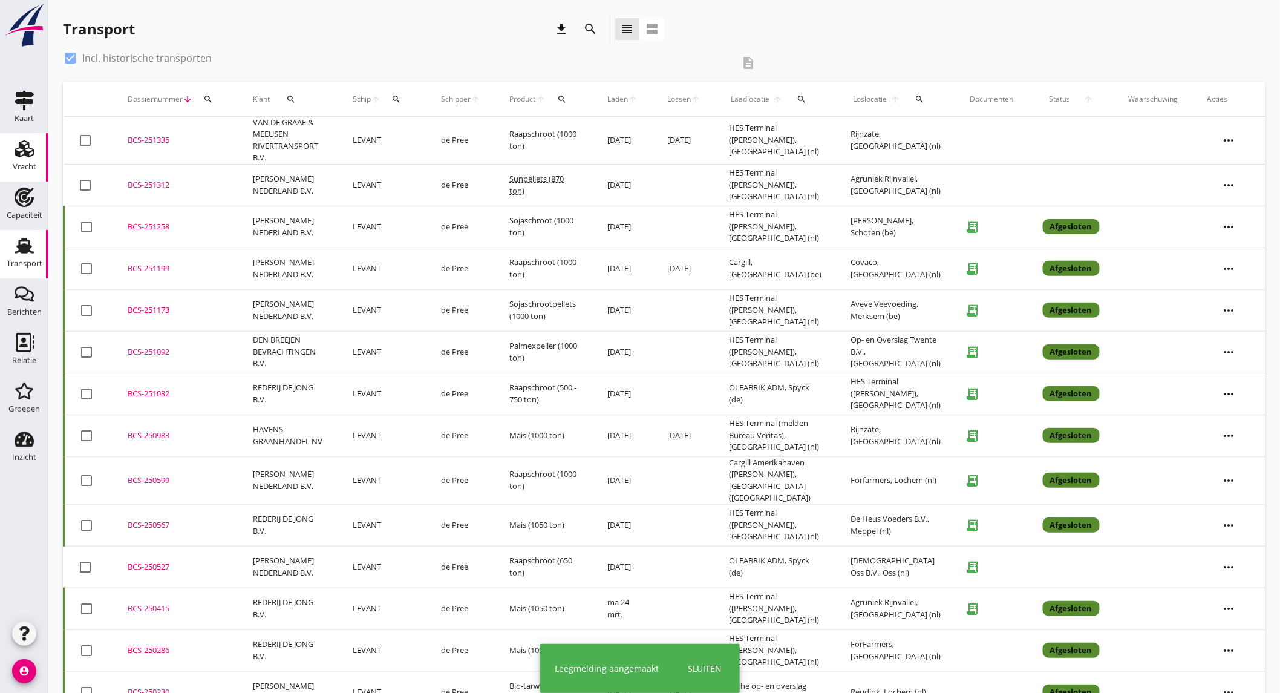
click at [28, 160] on div "Vracht" at bounding box center [25, 167] width 24 height 17
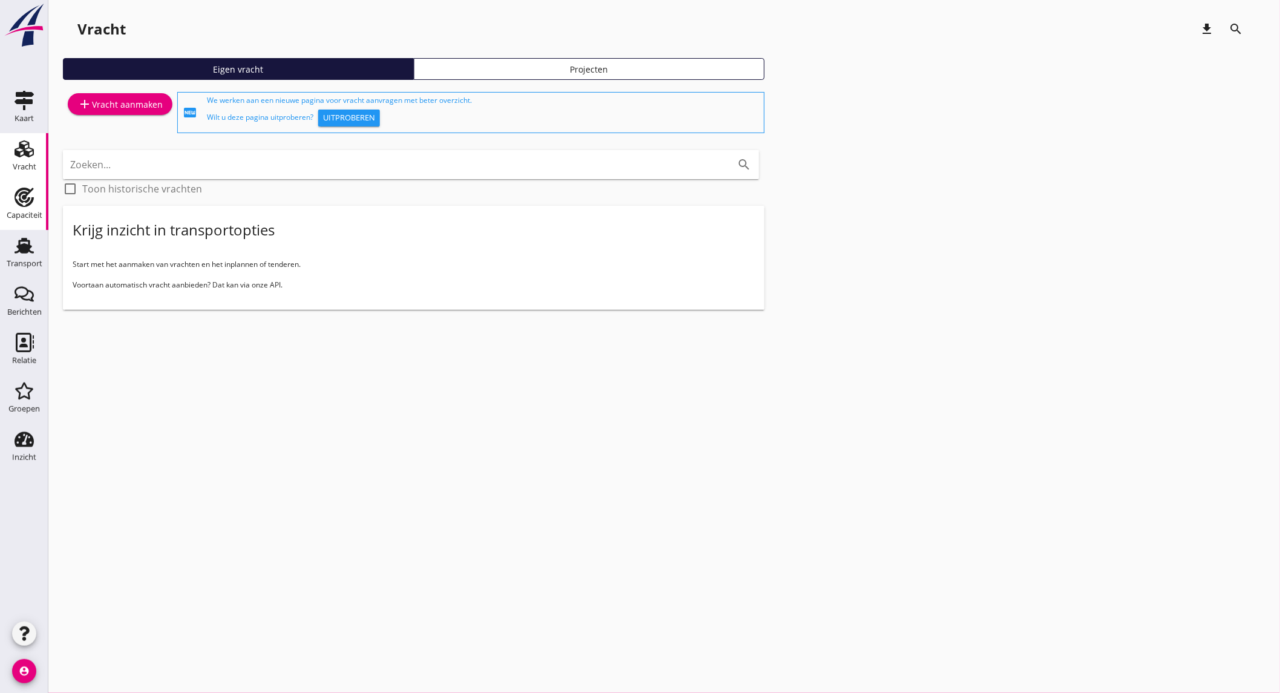
click at [20, 218] on div "Capaciteit" at bounding box center [25, 215] width 36 height 8
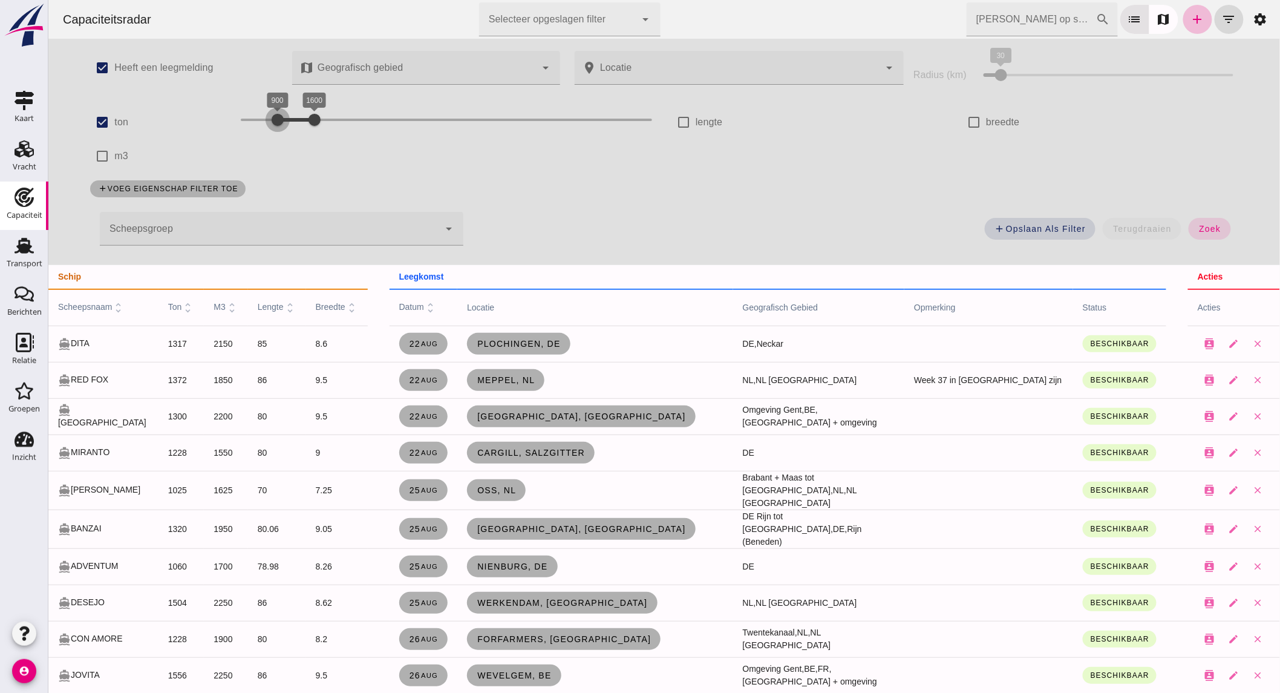
drag, startPoint x: 278, startPoint y: 121, endPoint x: 269, endPoint y: 122, distance: 9.8
click at [269, 122] on div at bounding box center [277, 120] width 24 height 24
click at [1218, 234] on button "zoek" at bounding box center [1210, 229] width 42 height 22
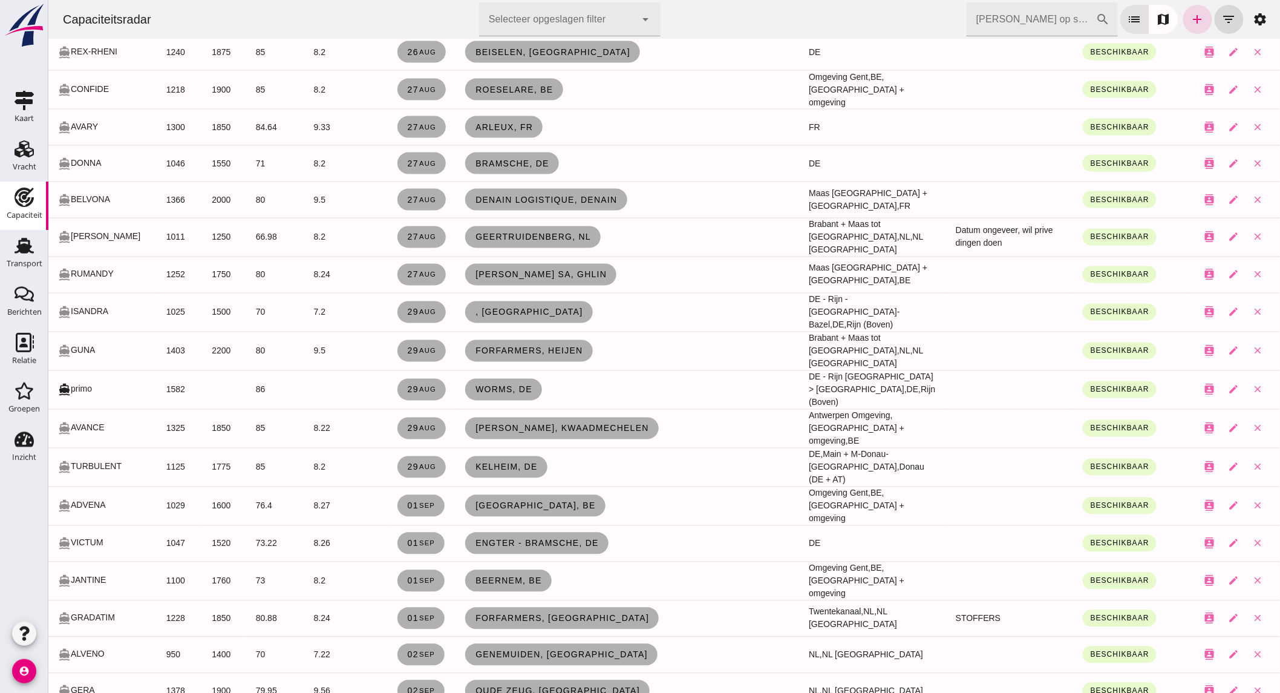
scroll to position [872, 0]
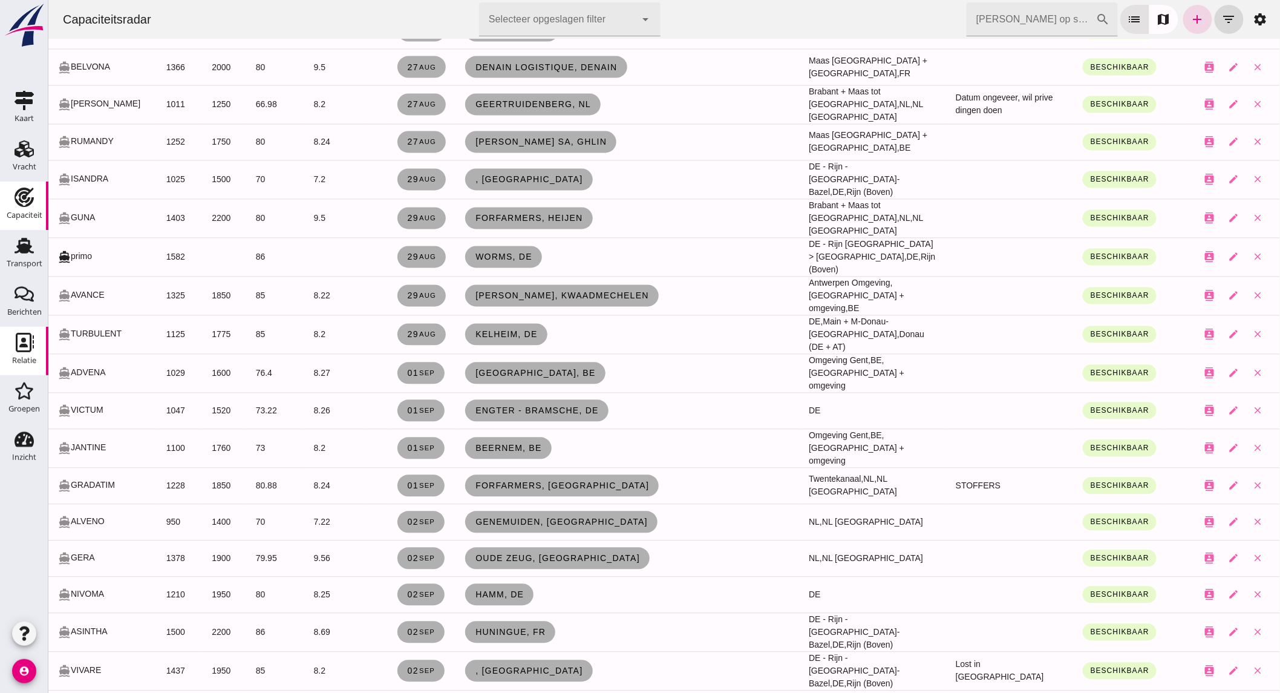
click at [27, 352] on div "Relatie" at bounding box center [24, 360] width 24 height 17
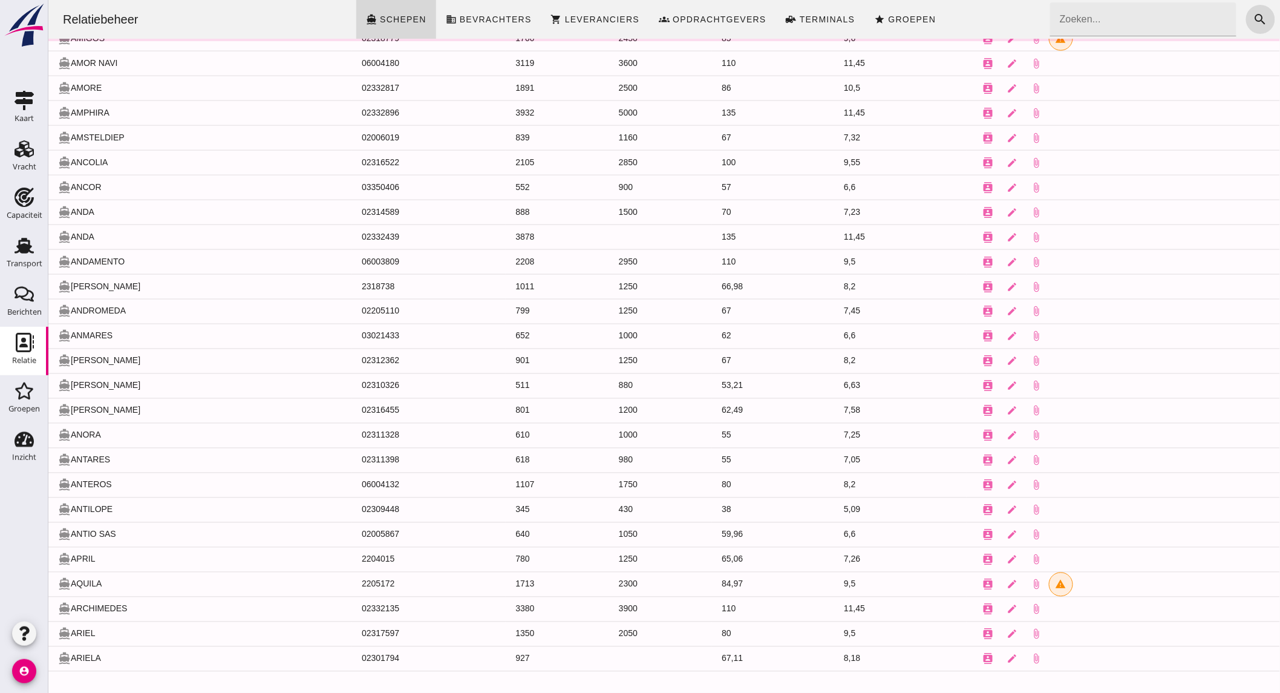
scroll to position [660, 0]
click at [1174, 17] on input "Zoeken..." at bounding box center [1139, 19] width 179 height 34
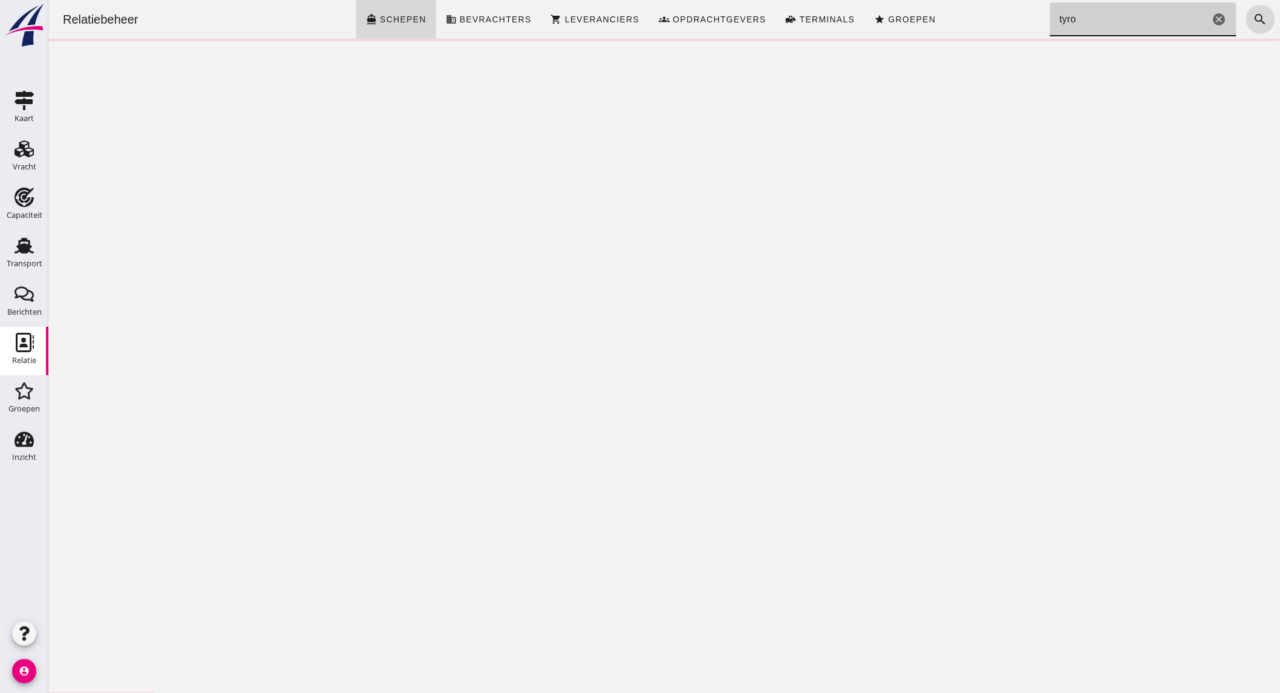
scroll to position [0, 0]
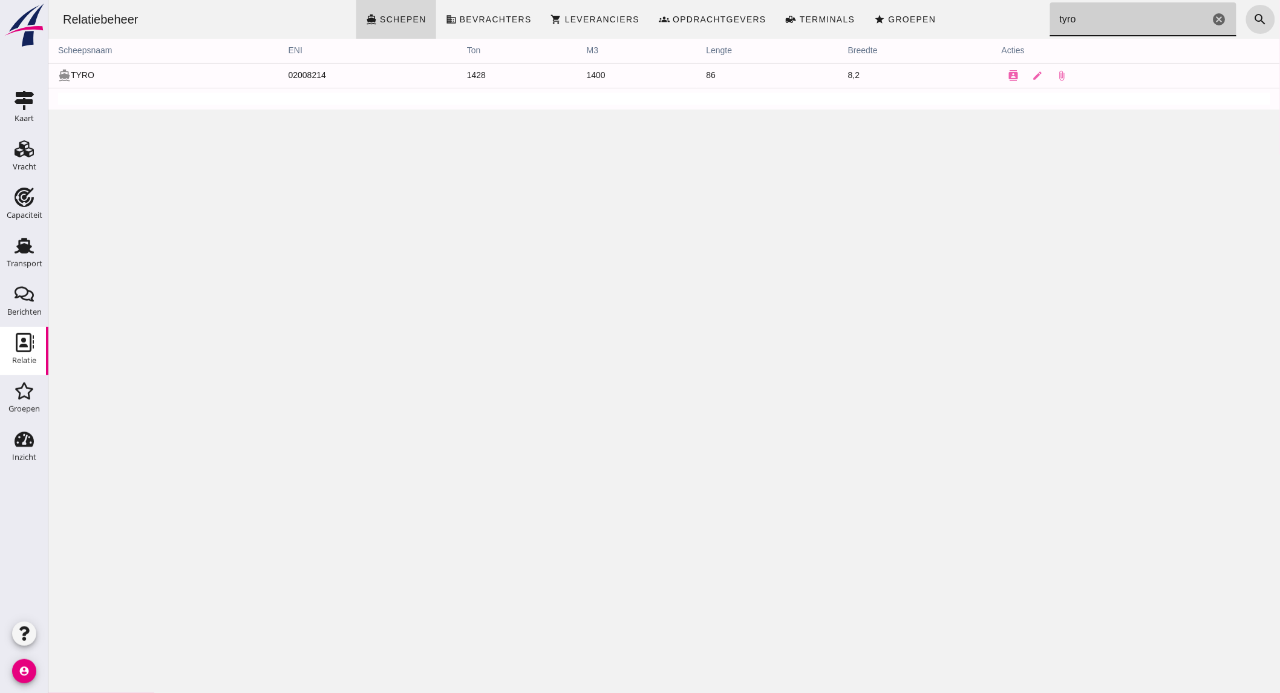
type input "tyro"
click at [17, 198] on icon "Capaciteit" at bounding box center [24, 197] width 19 height 19
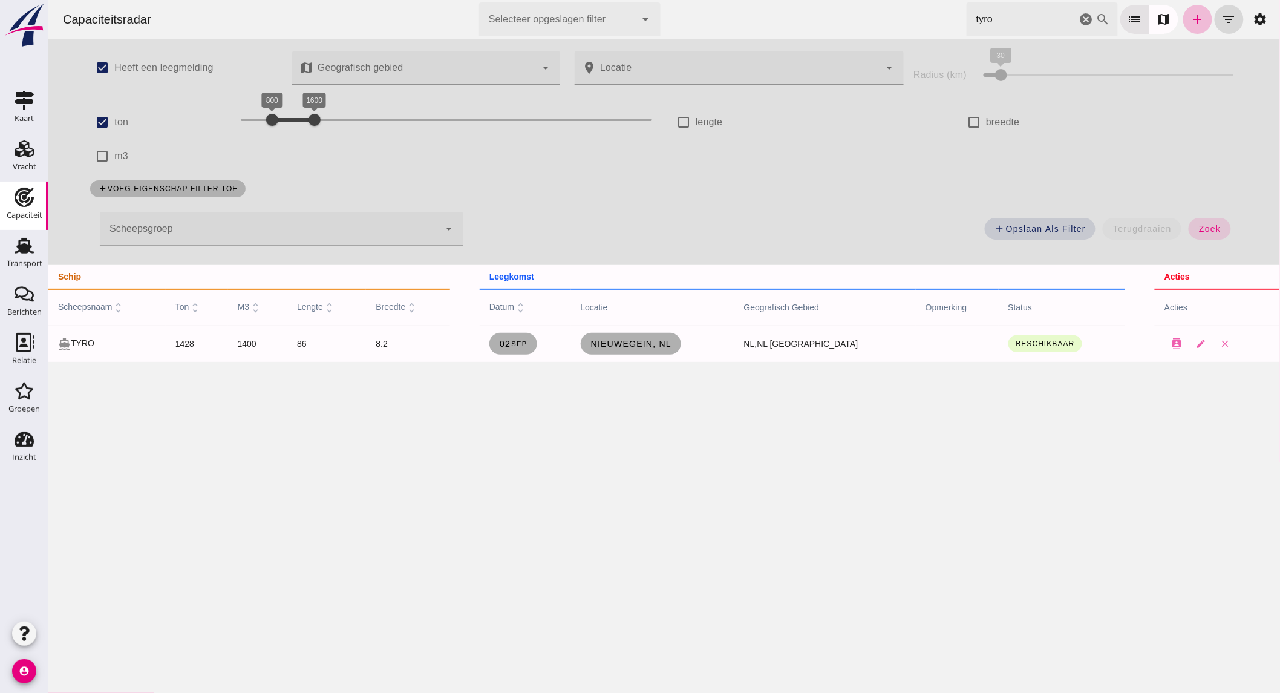
click at [1079, 19] on icon "cancel" at bounding box center [1086, 19] width 15 height 15
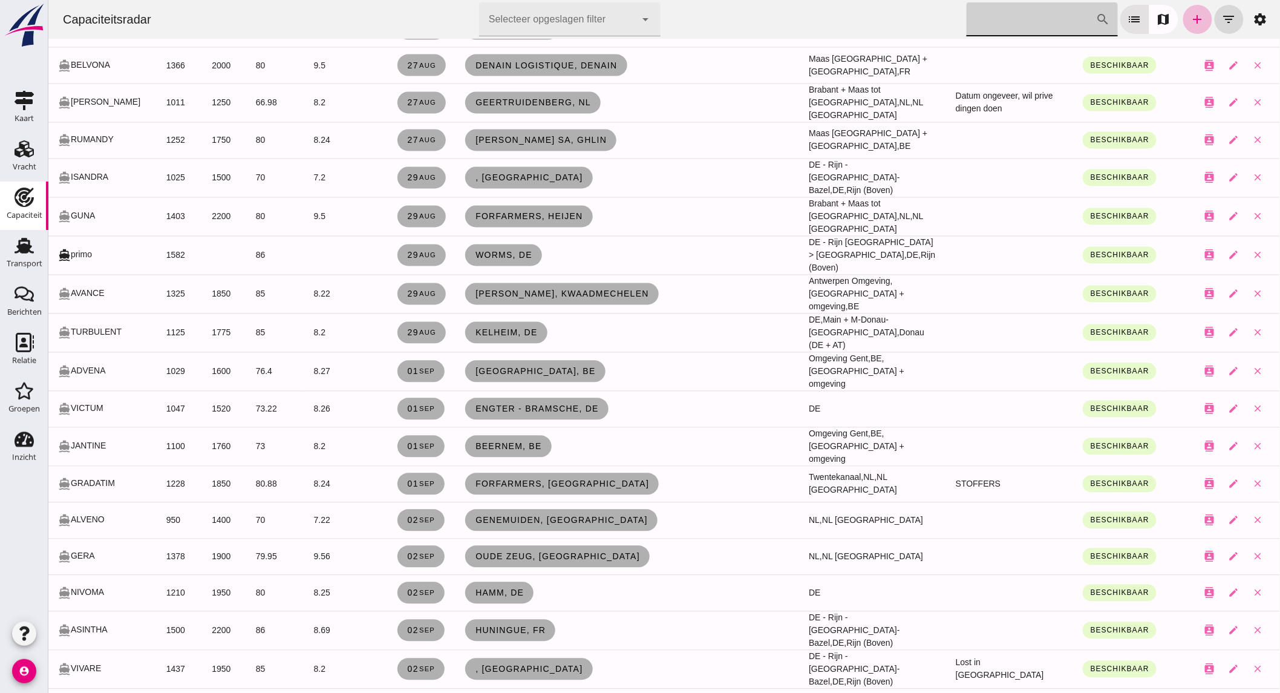
scroll to position [941, 0]
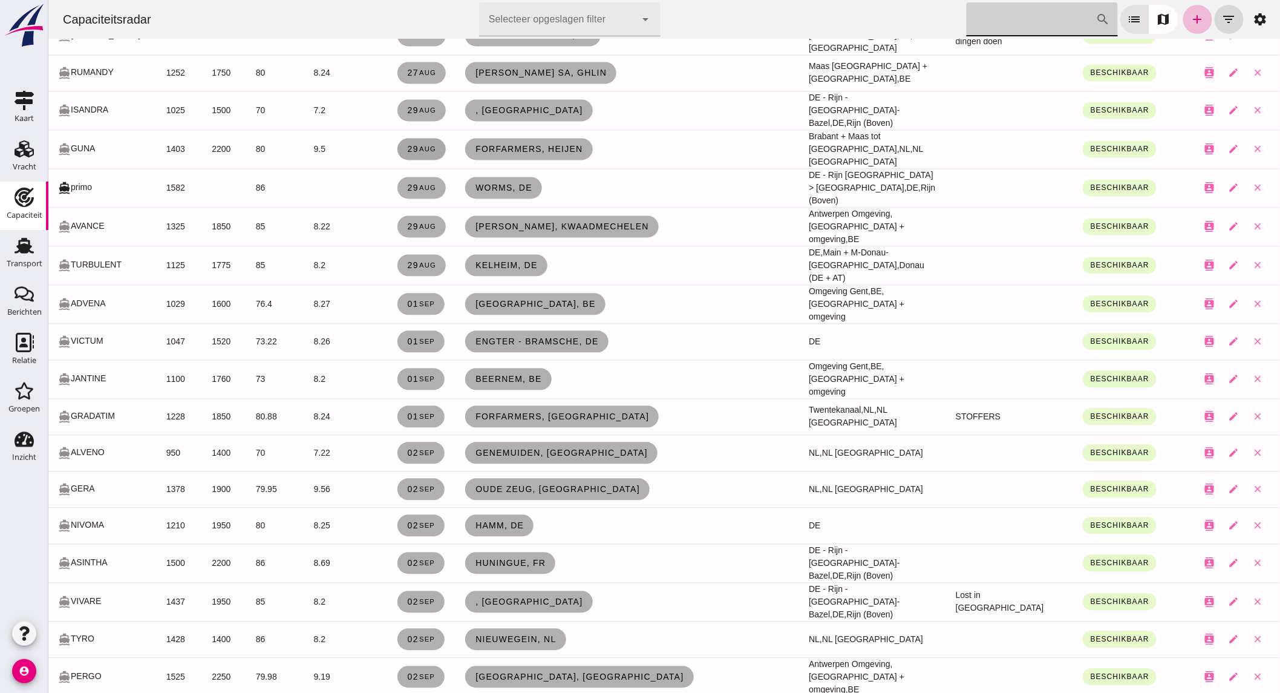
click at [422, 146] on small "aug" at bounding box center [427, 149] width 18 height 7
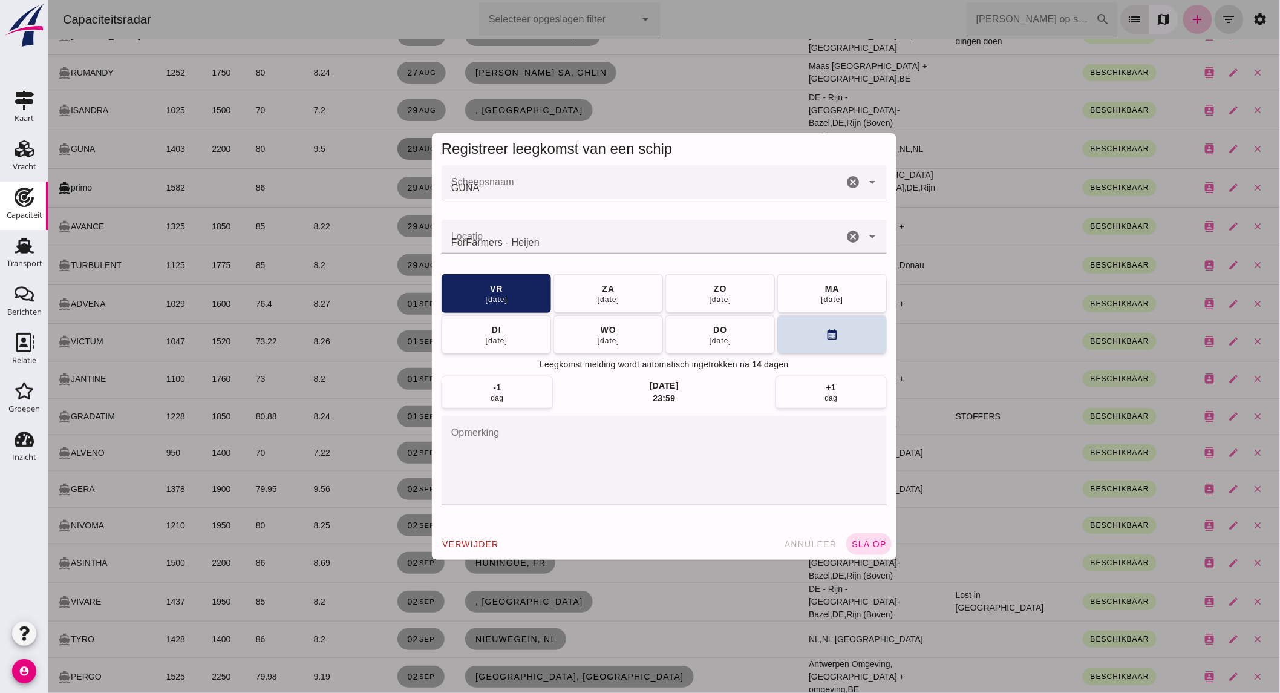
scroll to position [0, 0]
click at [845, 235] on icon "cancel" at bounding box center [852, 236] width 15 height 15
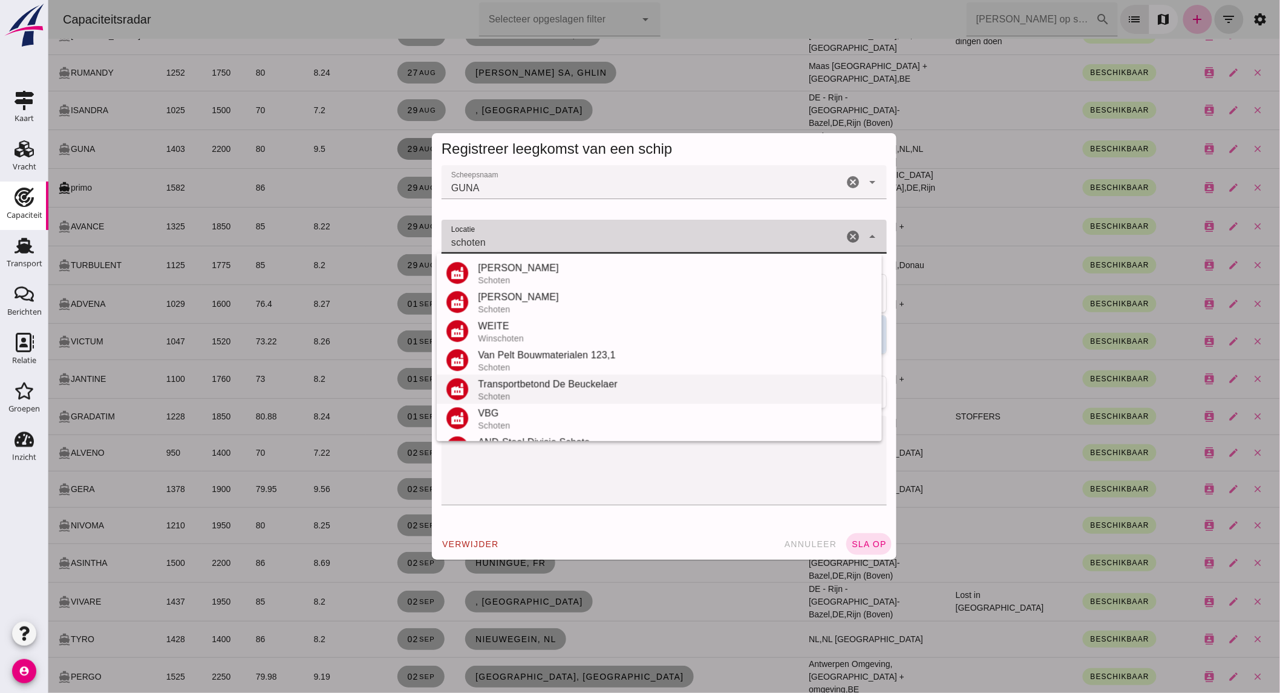
scroll to position [171, 0]
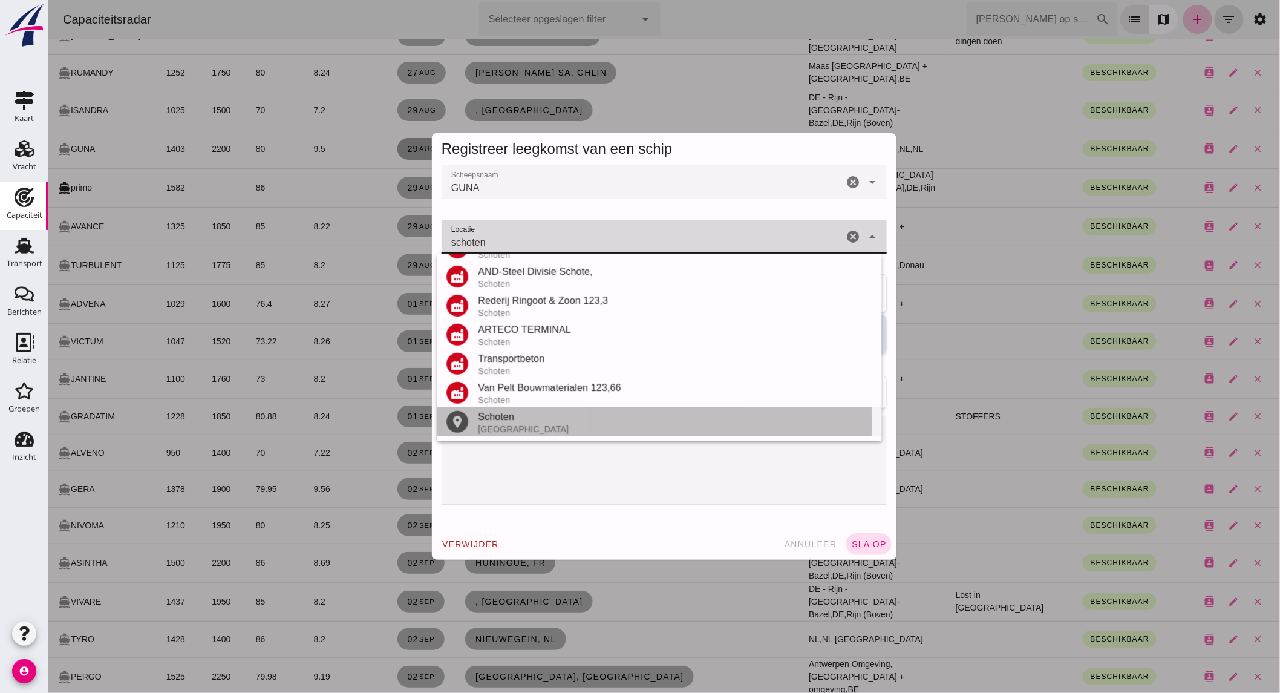
click at [528, 414] on div "Schoten" at bounding box center [674, 417] width 395 height 15
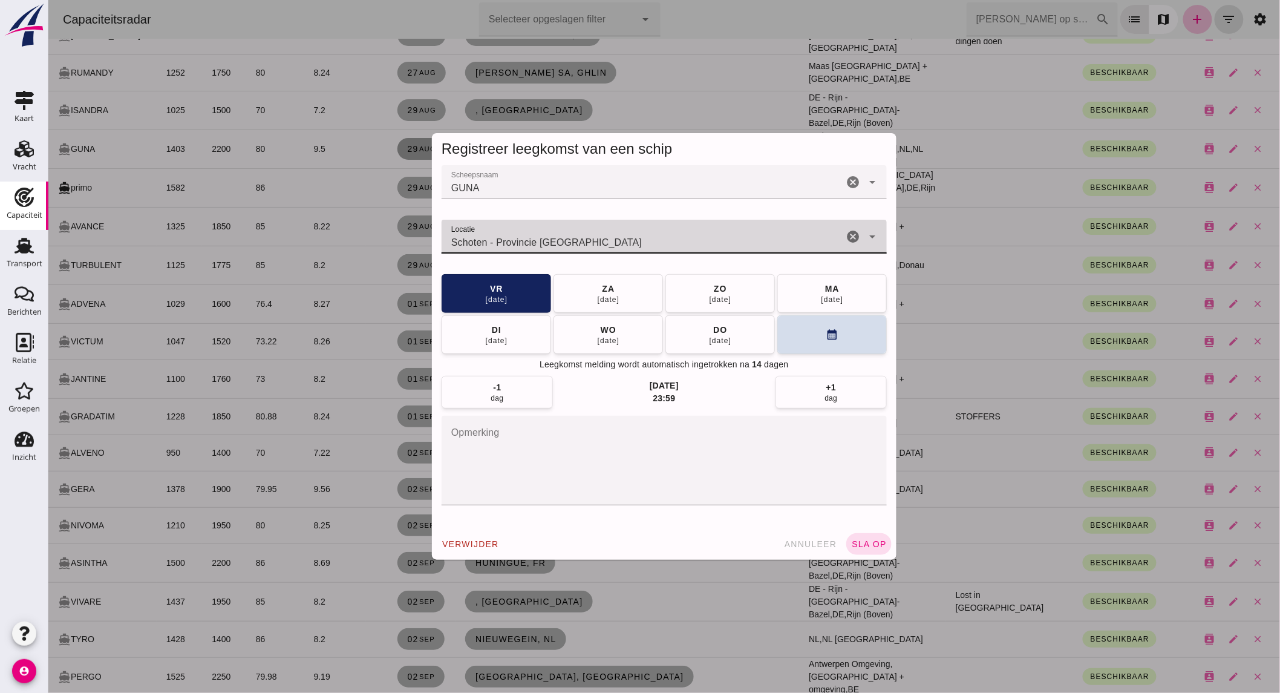
type input "Schoten - Provincie [GEOGRAPHIC_DATA]"
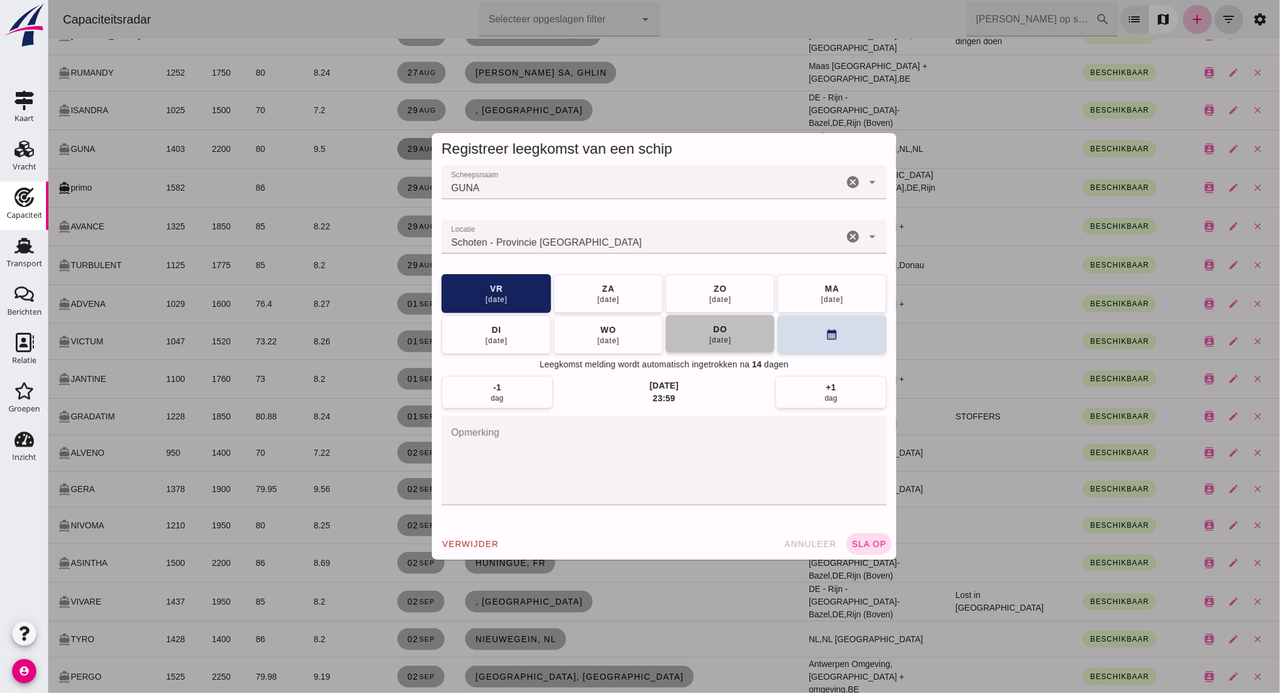
click at [723, 326] on span "[DATE]" at bounding box center [720, 334] width 23 height 22
click at [857, 537] on button "sla op" at bounding box center [868, 544] width 45 height 22
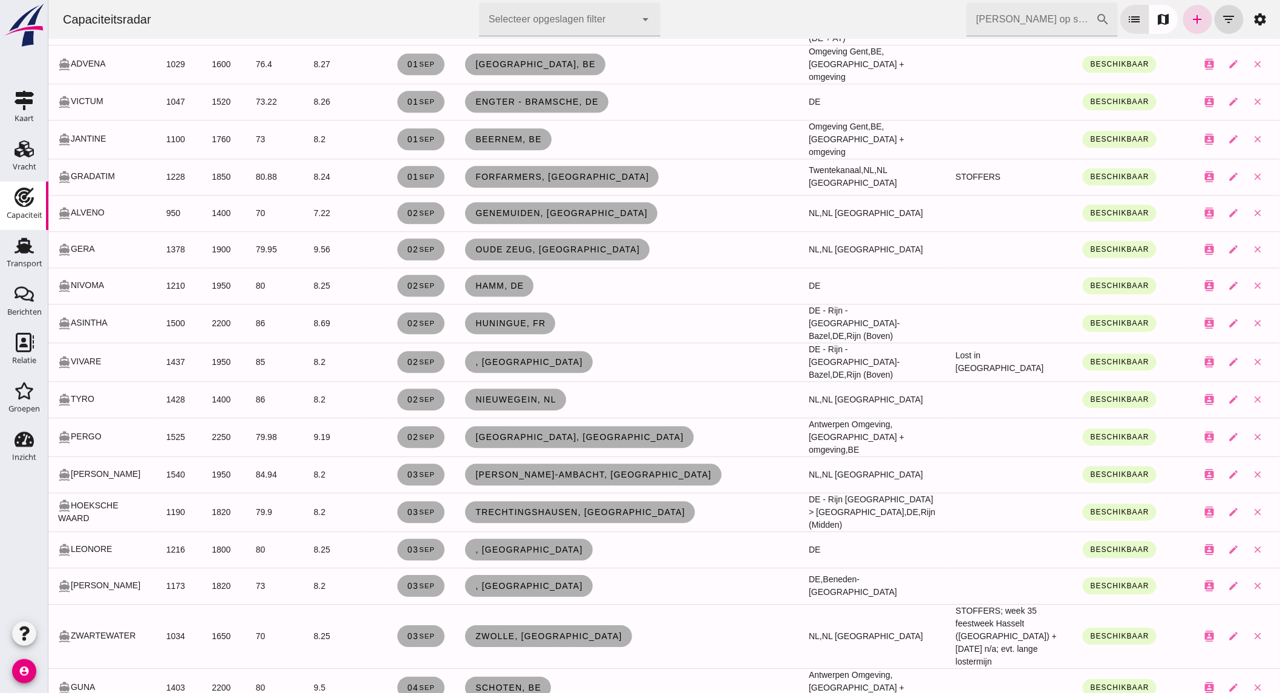
scroll to position [1277, 0]
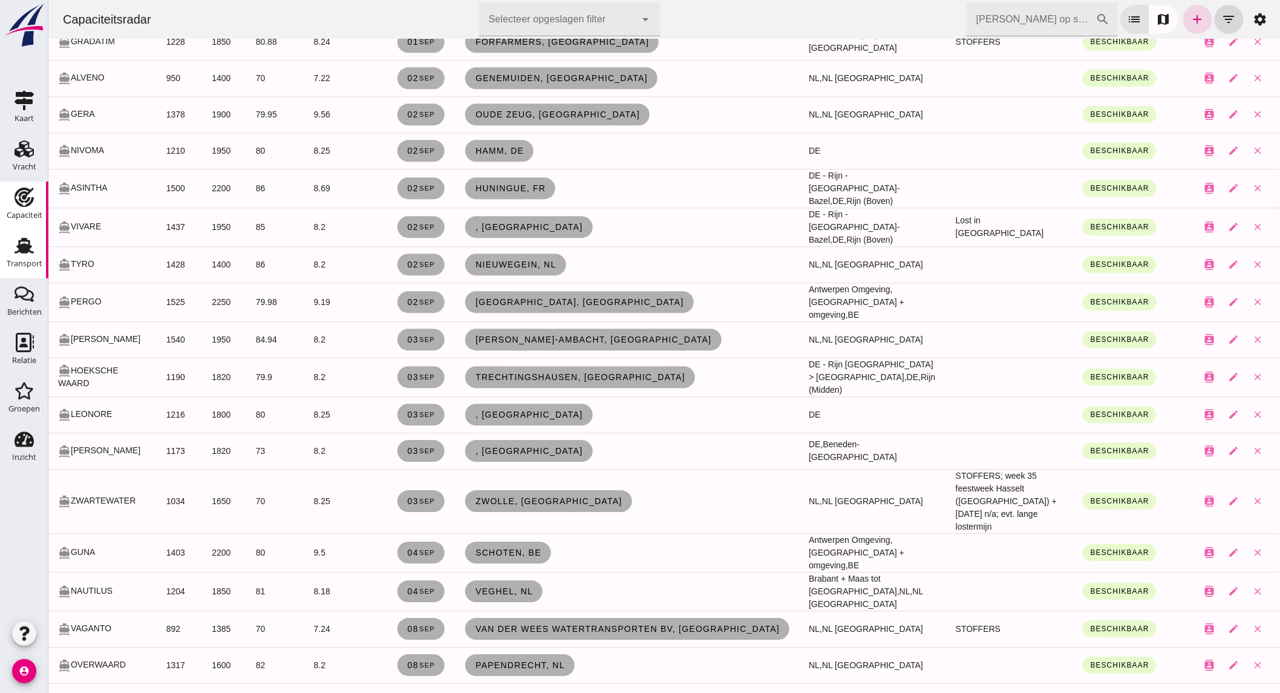
click at [31, 252] on use at bounding box center [24, 246] width 19 height 16
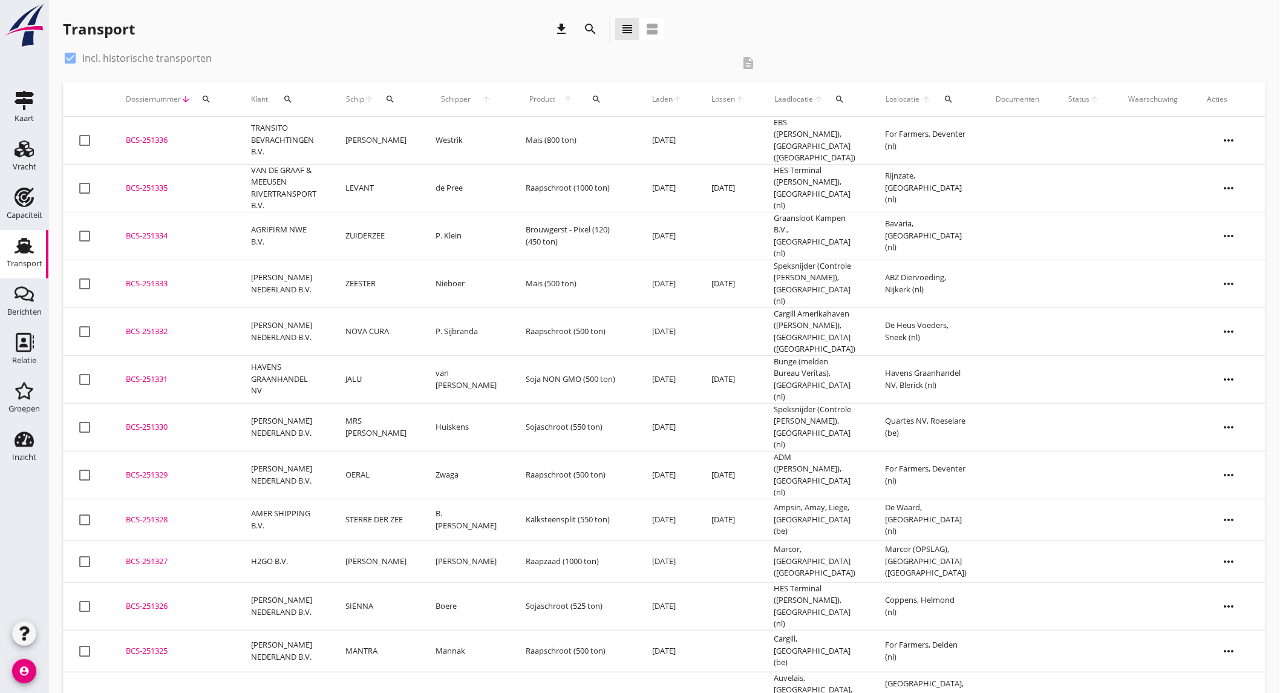
click at [589, 28] on icon "search" at bounding box center [590, 29] width 15 height 15
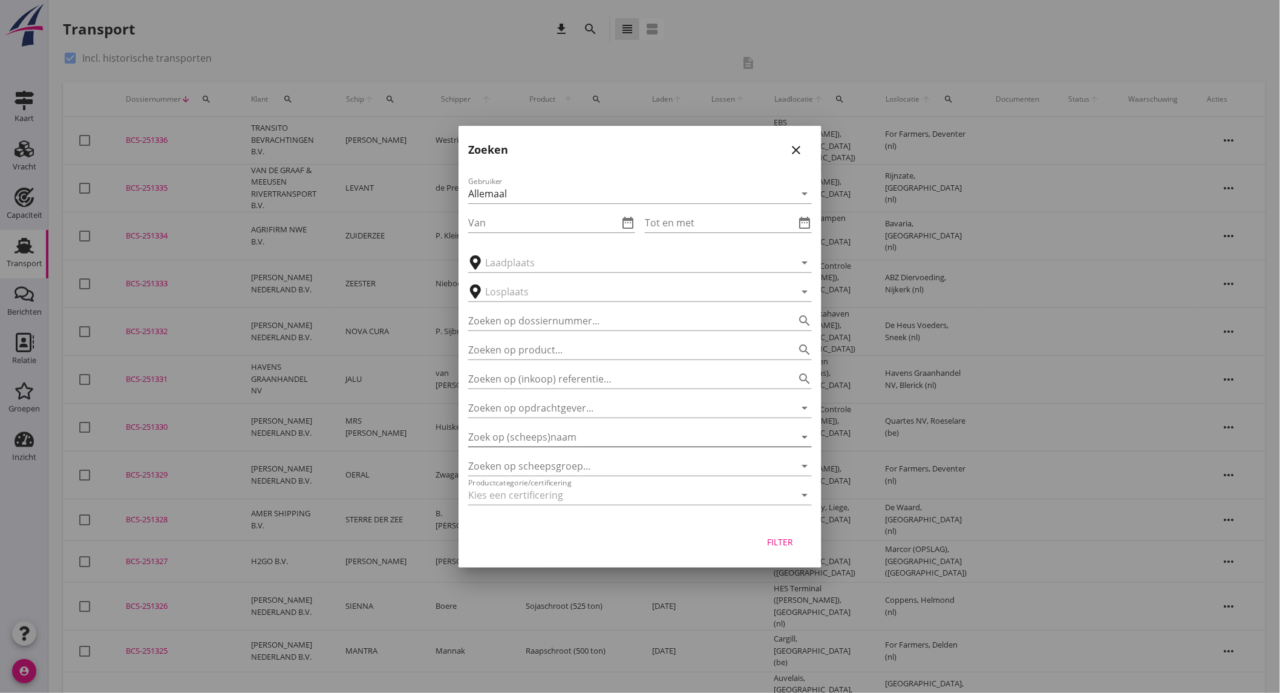
click at [572, 439] on input "Zoek op (scheeps)naam" at bounding box center [623, 436] width 310 height 19
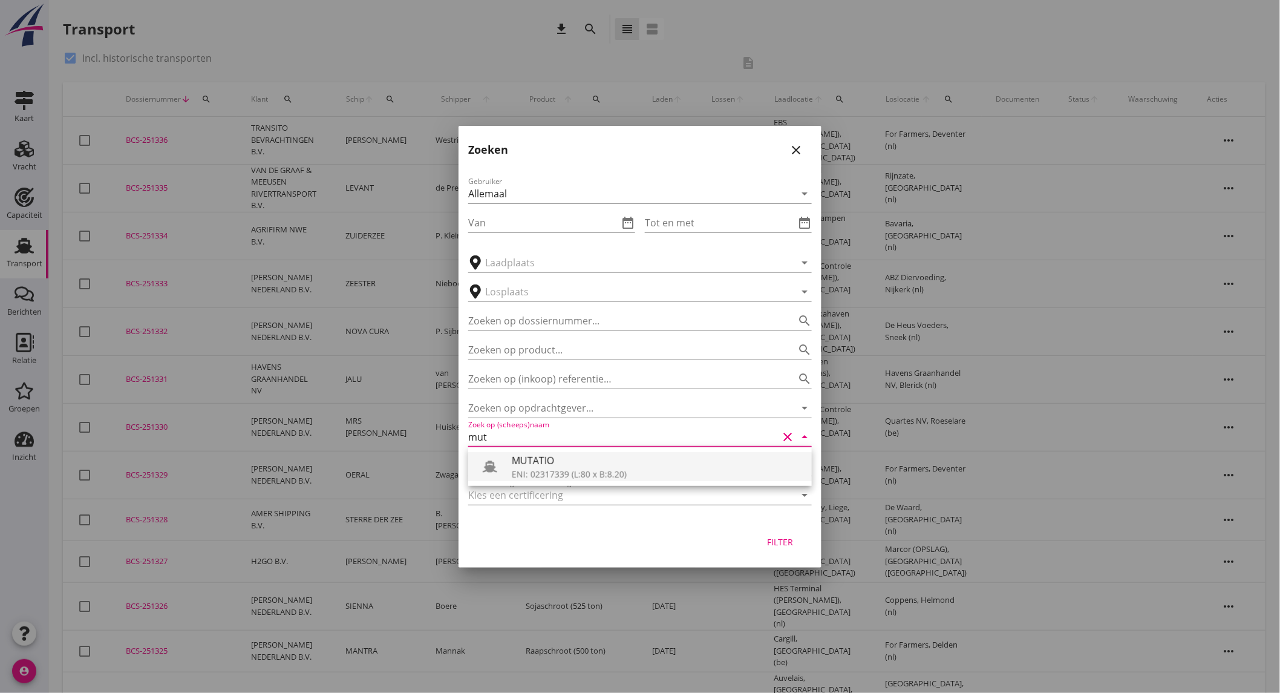
click at [551, 462] on div "MUTATIO" at bounding box center [657, 460] width 290 height 15
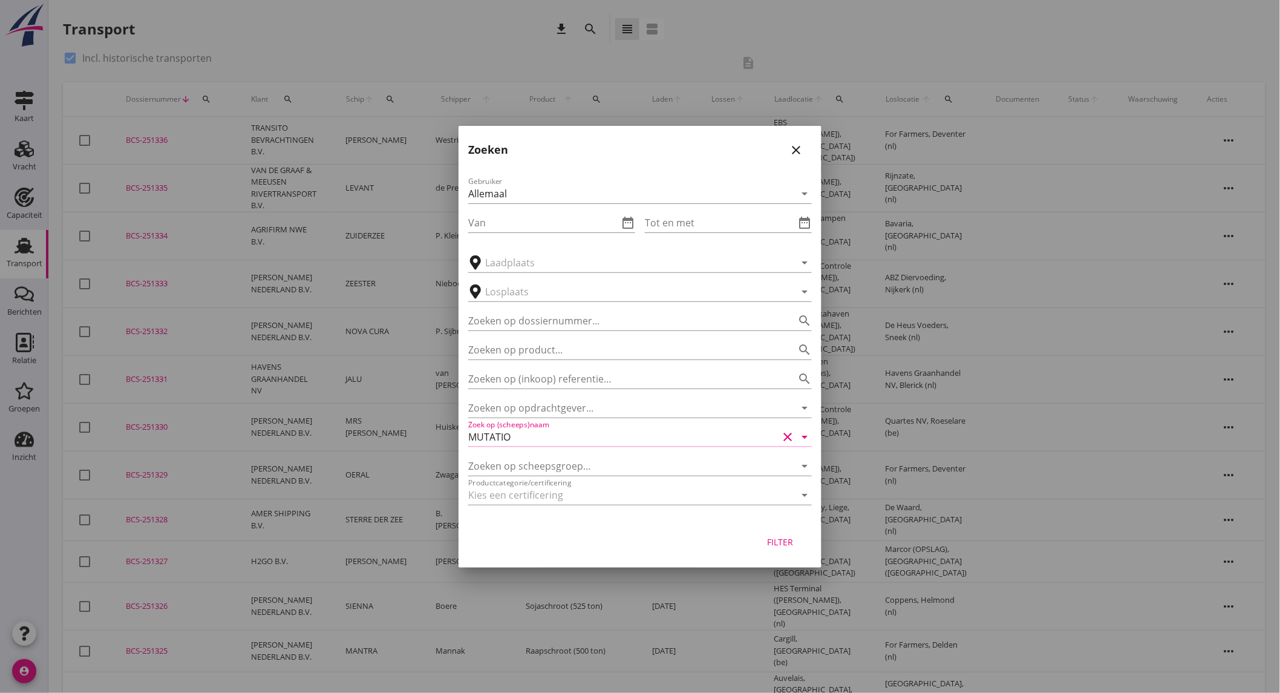
click at [778, 540] on div "Filter" at bounding box center [781, 542] width 34 height 13
type input "MUTATIO"
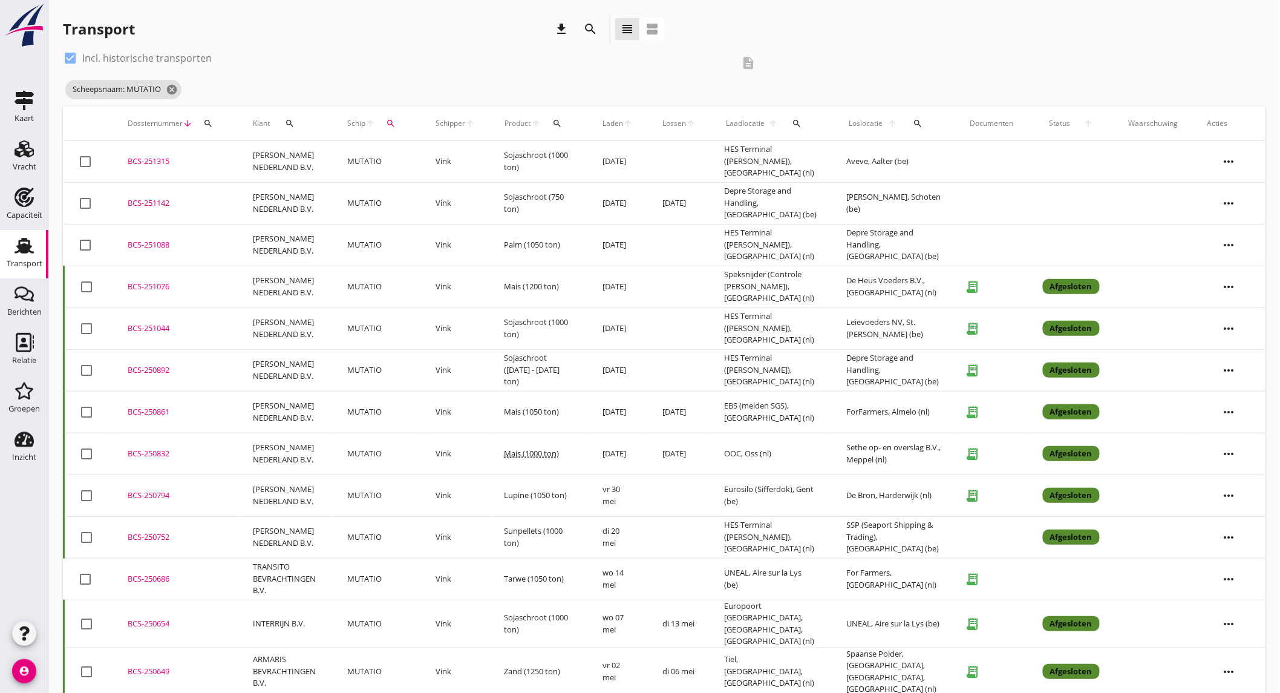
click at [398, 161] on td "MUTATIO" at bounding box center [377, 162] width 88 height 42
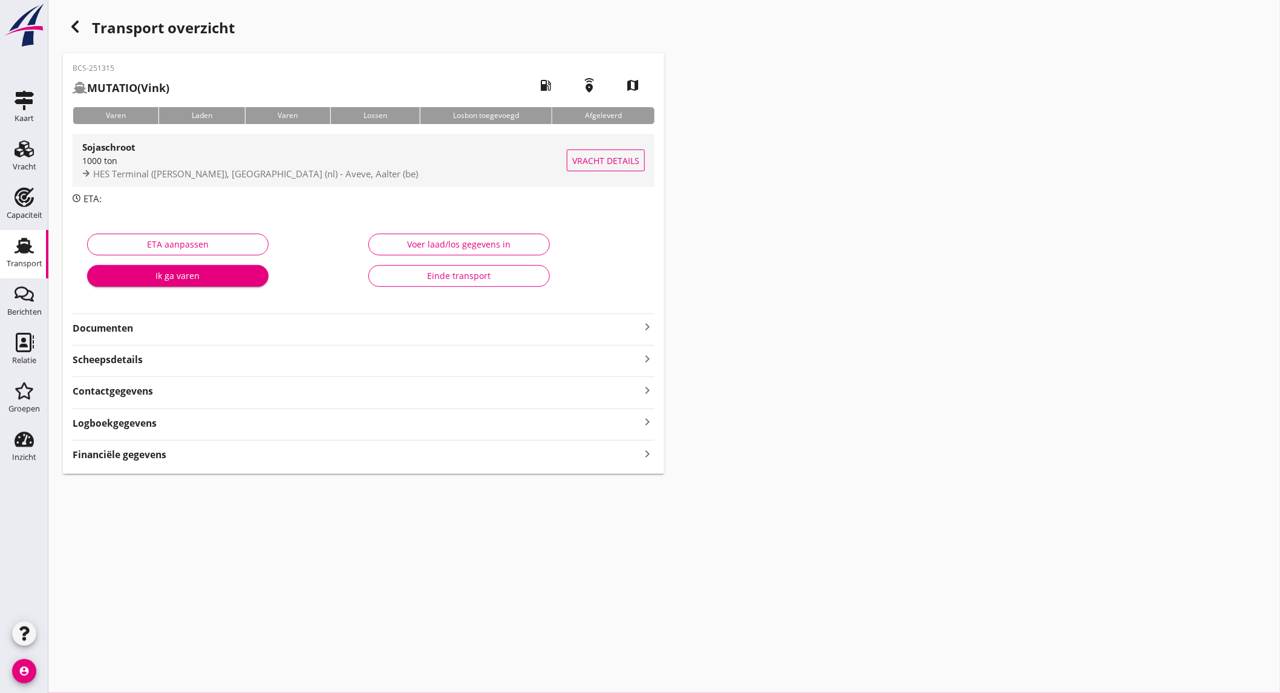
click at [252, 159] on div "1000 ton" at bounding box center [324, 160] width 485 height 13
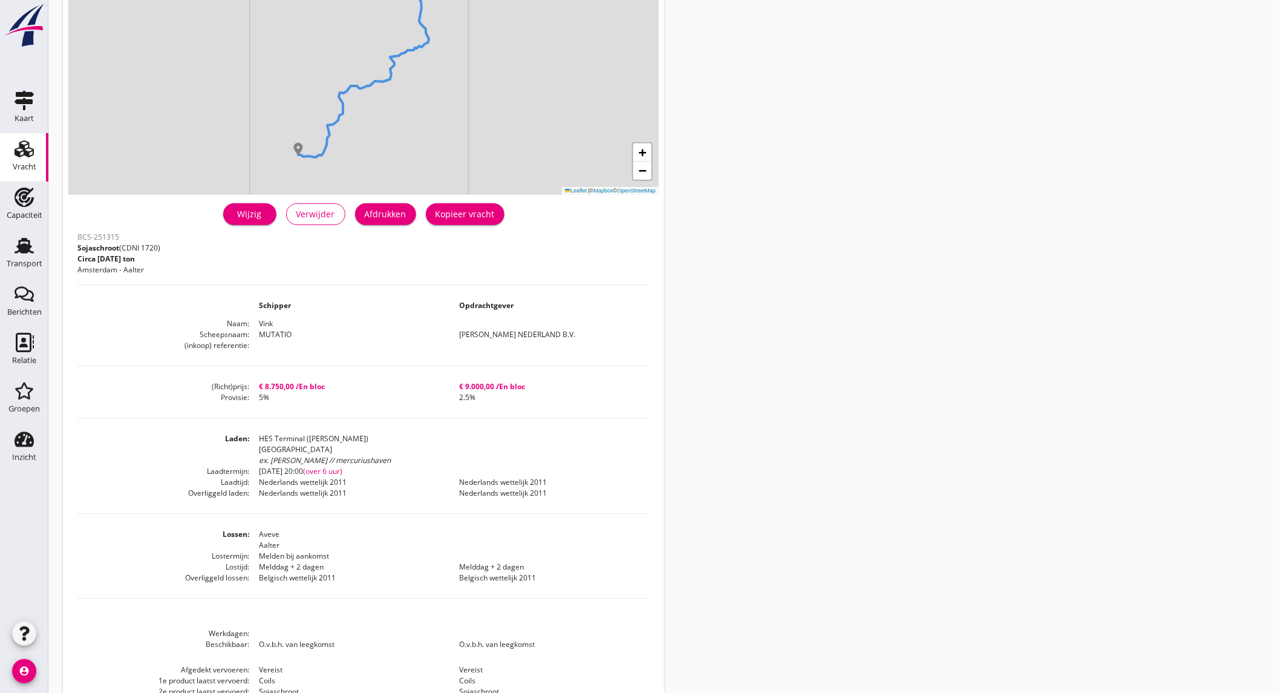
scroll to position [203, 0]
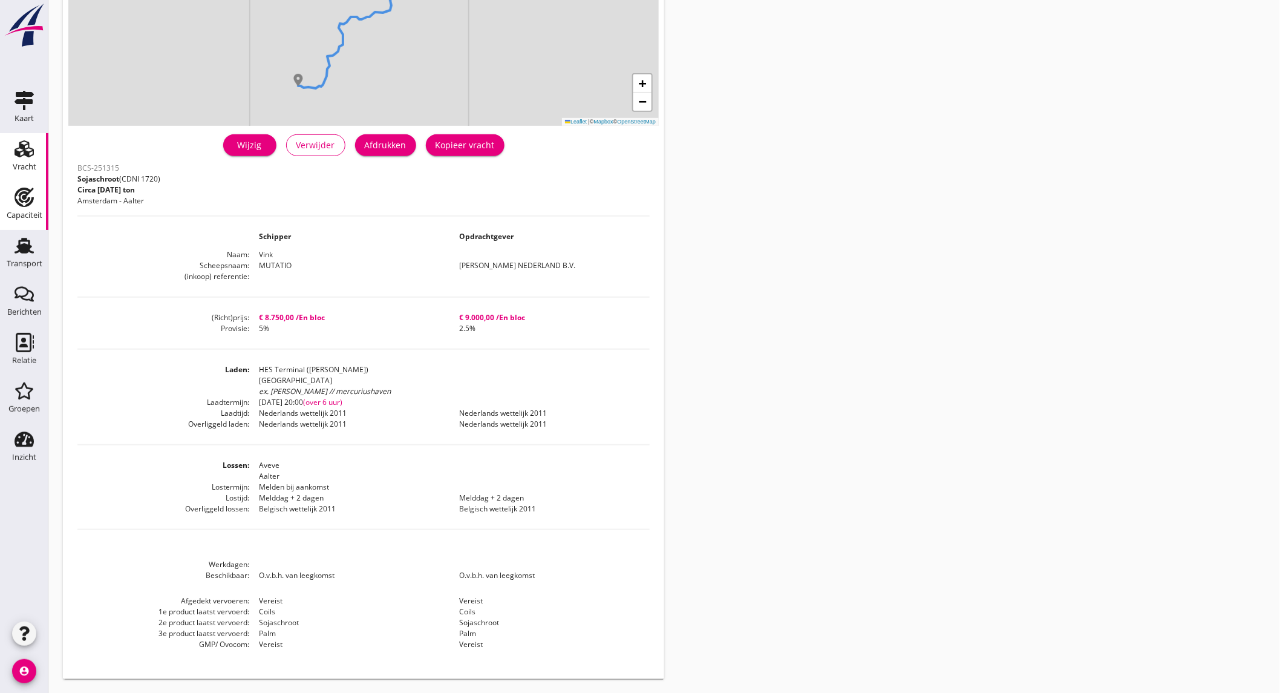
click at [35, 214] on div "Capaciteit" at bounding box center [25, 215] width 36 height 8
click at [0, 0] on icon "add" at bounding box center [0, 0] width 0 height 0
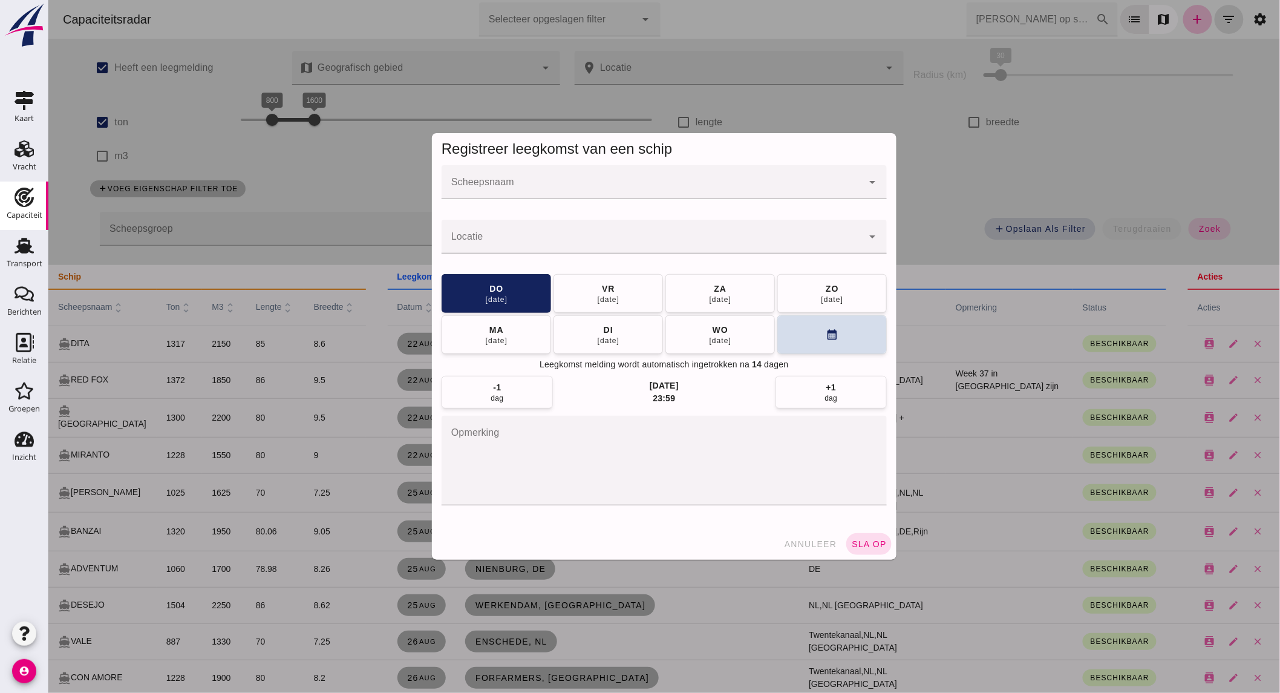
click at [672, 177] on div at bounding box center [651, 182] width 421 height 34
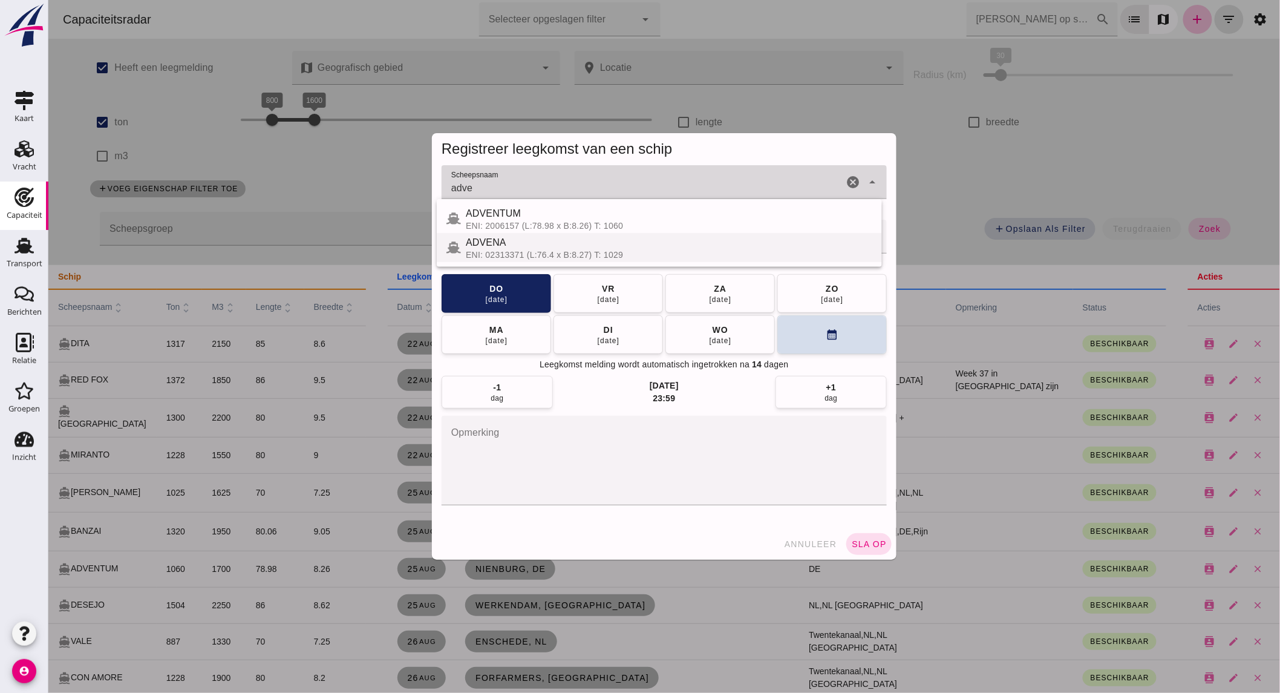
click at [600, 244] on div "ADVENA" at bounding box center [668, 242] width 407 height 15
type input "ADVENA"
click at [601, 244] on input "Locatie" at bounding box center [651, 242] width 421 height 15
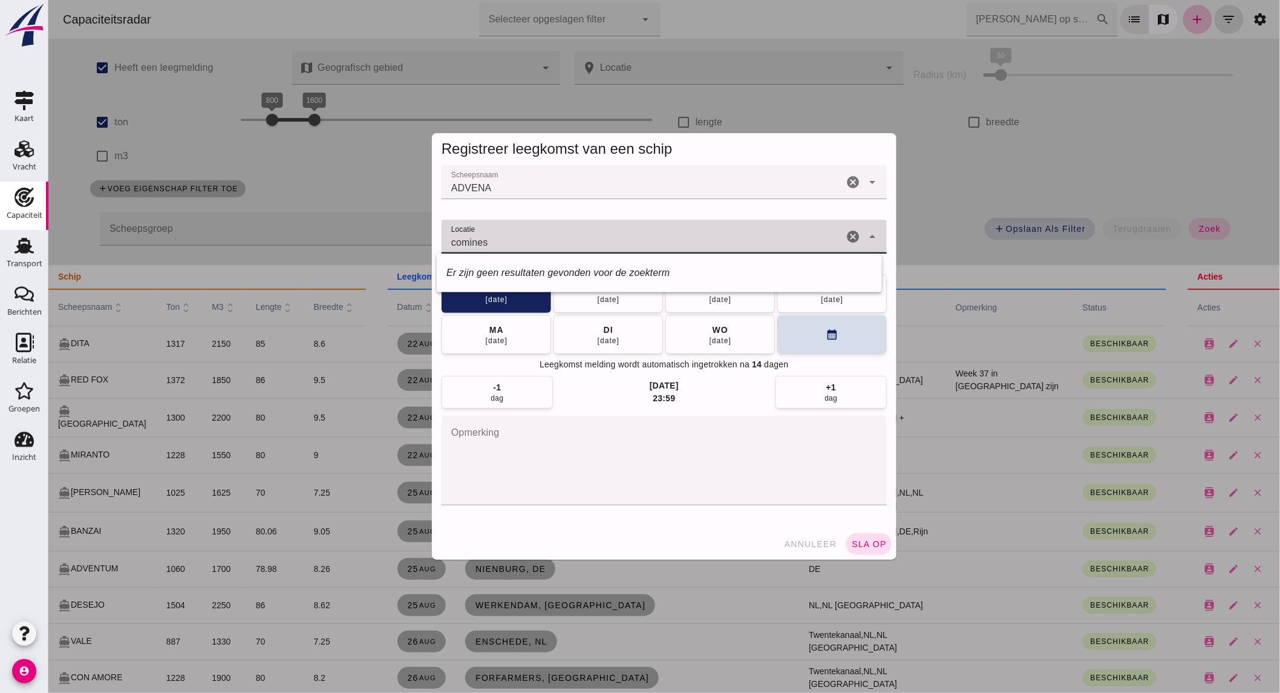
drag, startPoint x: 557, startPoint y: 244, endPoint x: -64, endPoint y: 204, distance: 622.2
click at [48, 204] on html "Capaciteitsradar Selecteer opgeslagen filter Selecteer opgeslagen filter cancel…" at bounding box center [664, 346] width 1232 height 693
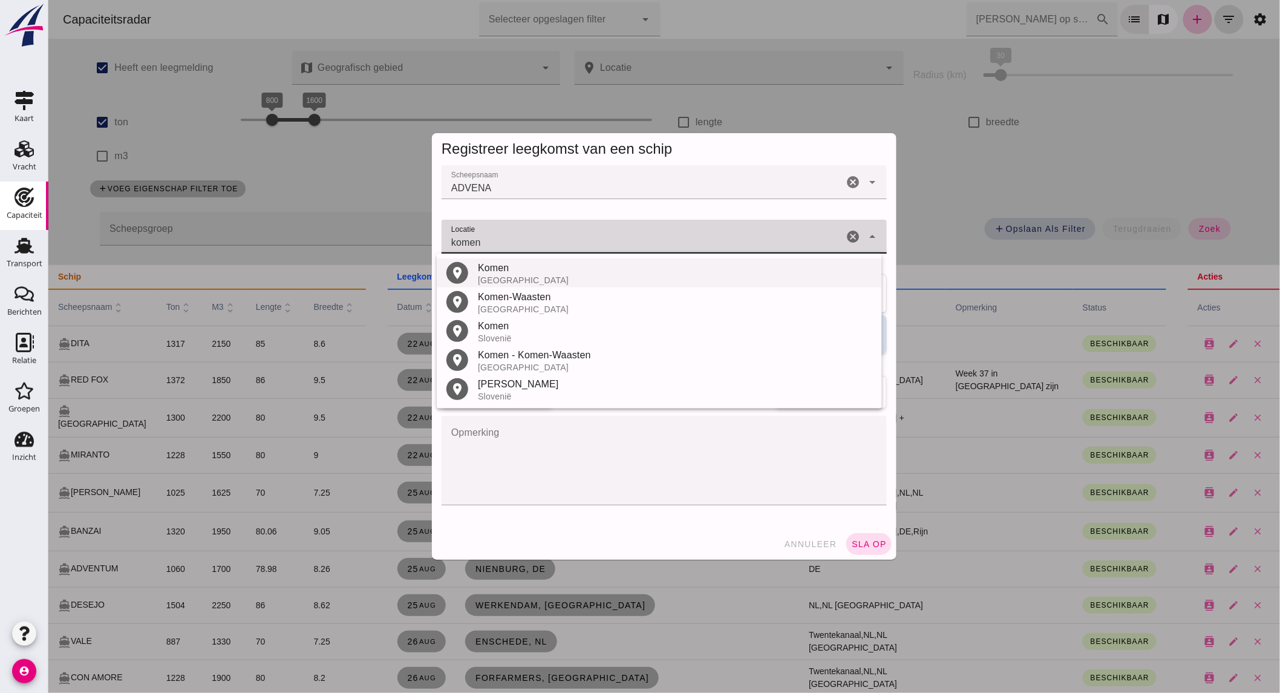
click at [556, 283] on div "[GEOGRAPHIC_DATA]" at bounding box center [674, 280] width 395 height 10
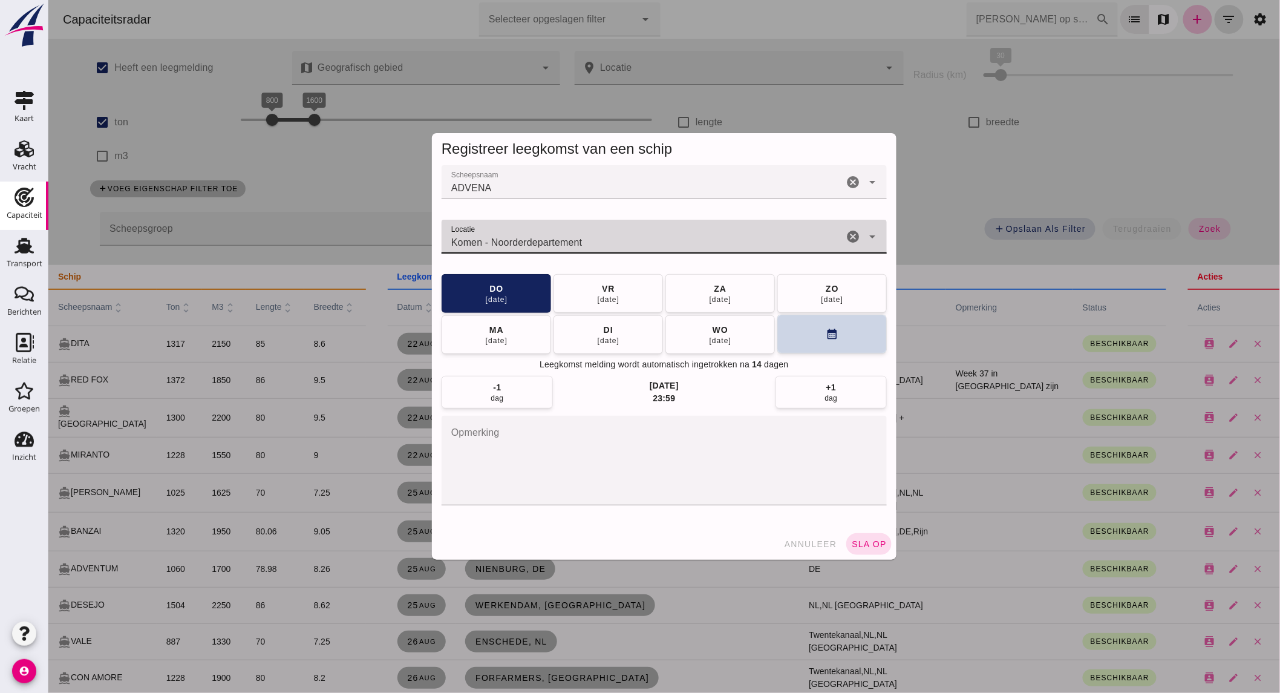
type input "Komen - Noorderdepartement"
click at [850, 343] on button "calendar_month" at bounding box center [832, 334] width 110 height 39
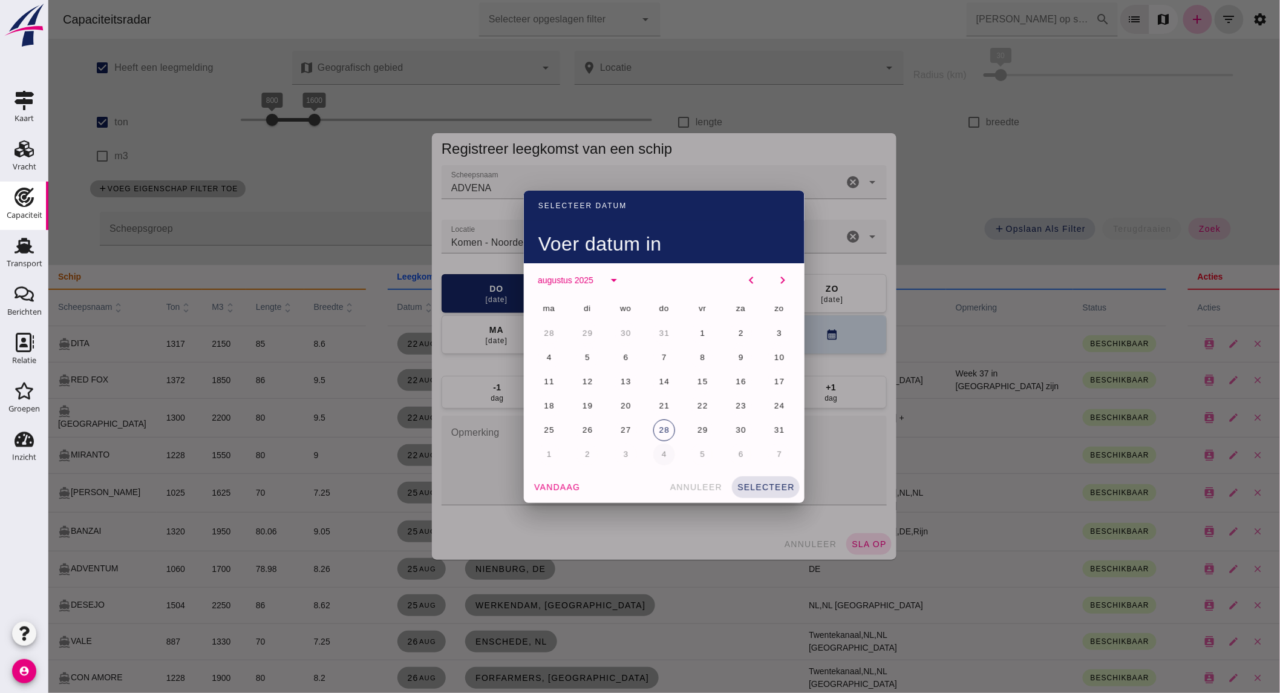
click at [653, 456] on button "4" at bounding box center [664, 455] width 22 height 22
click at [762, 480] on button "selecteer" at bounding box center [766, 487] width 68 height 22
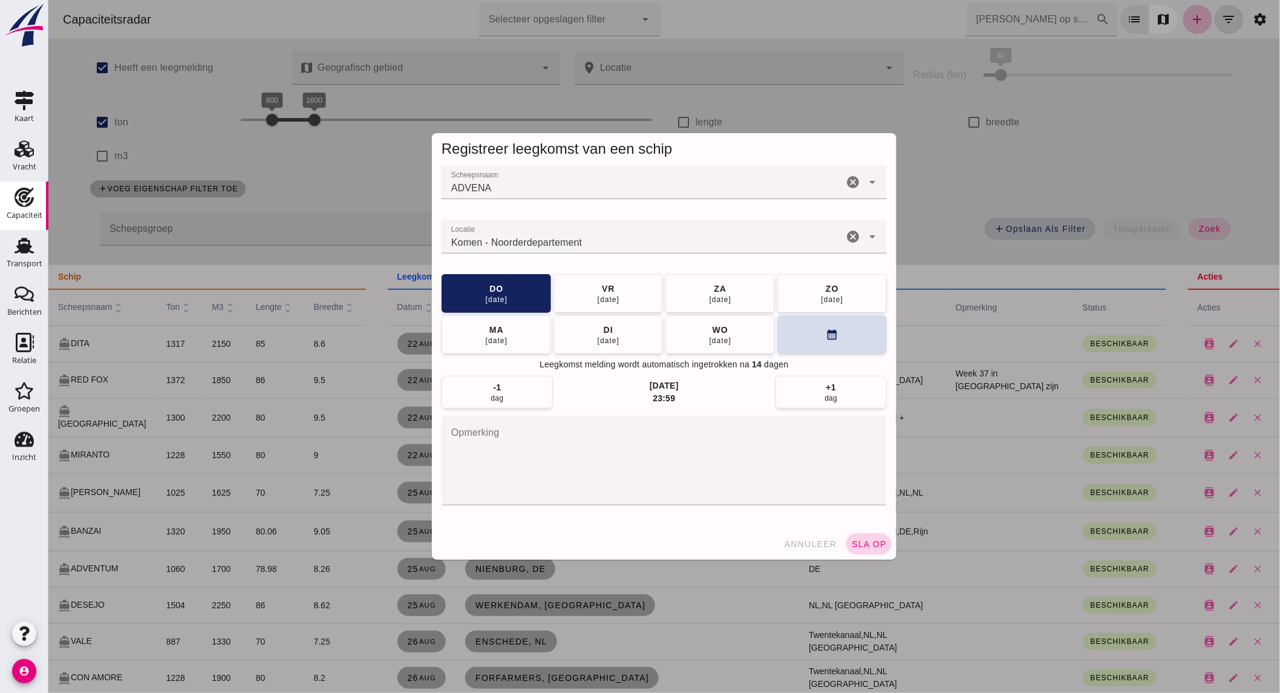
click at [871, 548] on span "sla op" at bounding box center [869, 544] width 36 height 10
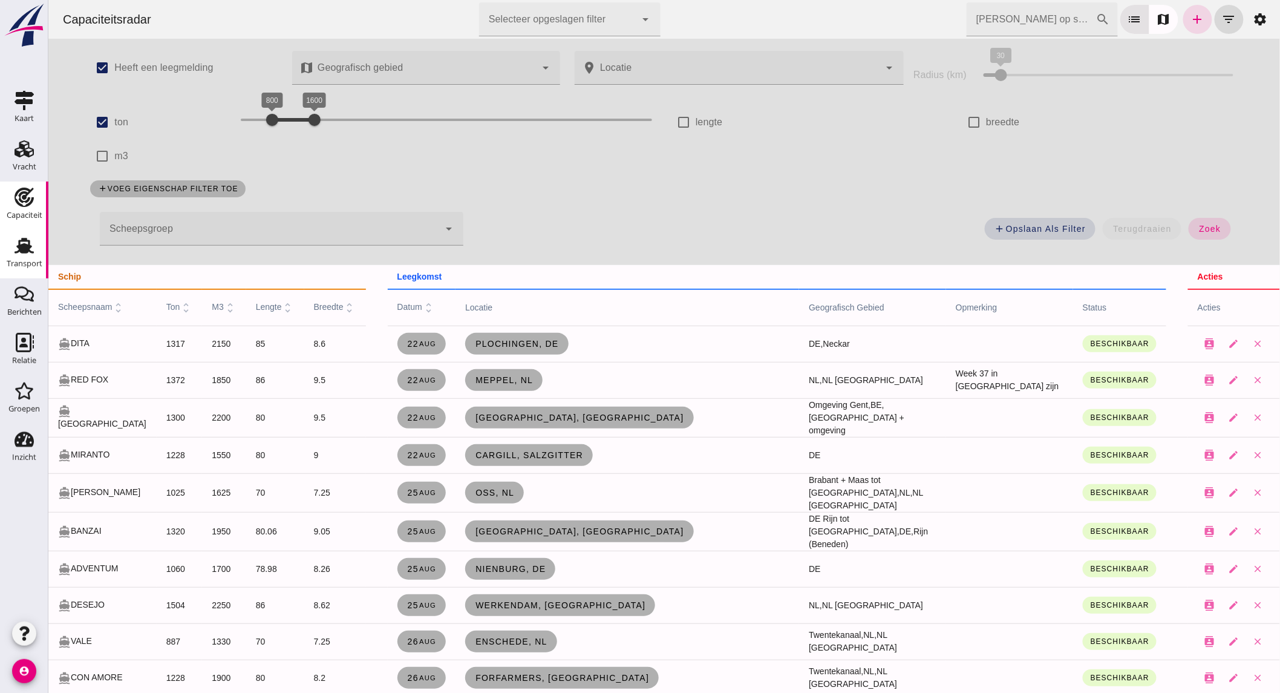
click at [43, 264] on div "Transport Transport" at bounding box center [24, 254] width 48 height 48
click at [37, 264] on div "Transport" at bounding box center [25, 264] width 36 height 8
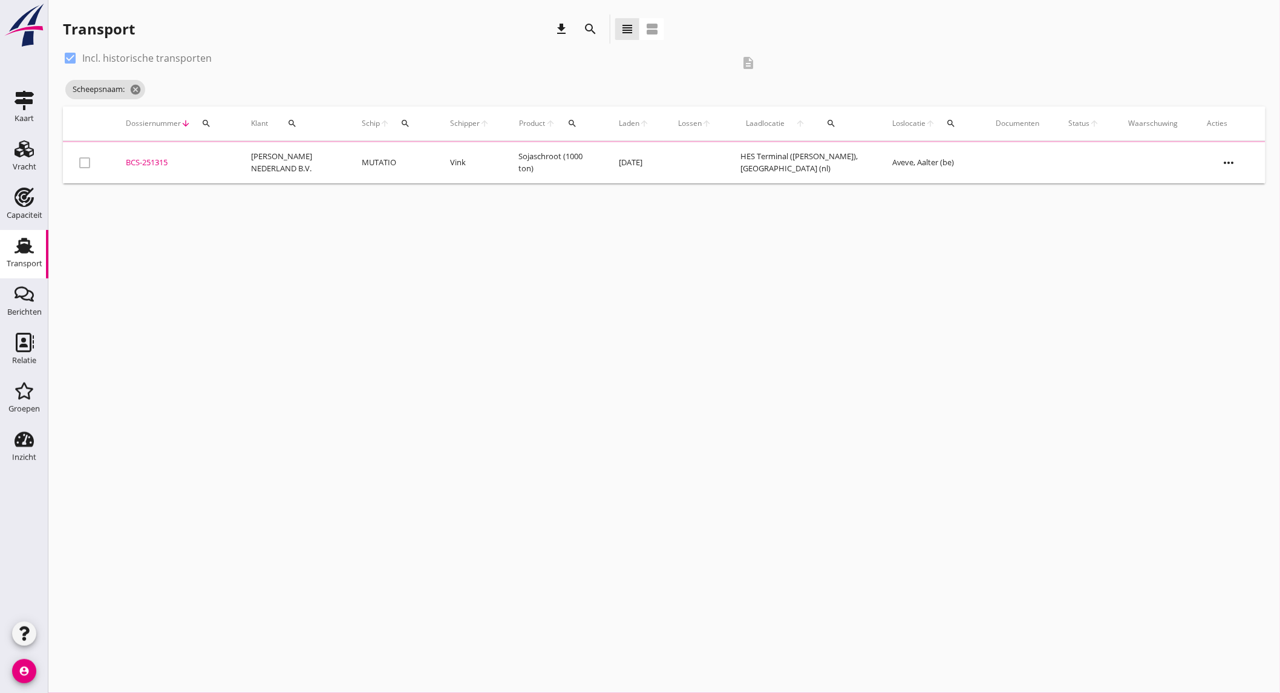
click at [596, 31] on icon "search" at bounding box center [590, 29] width 15 height 15
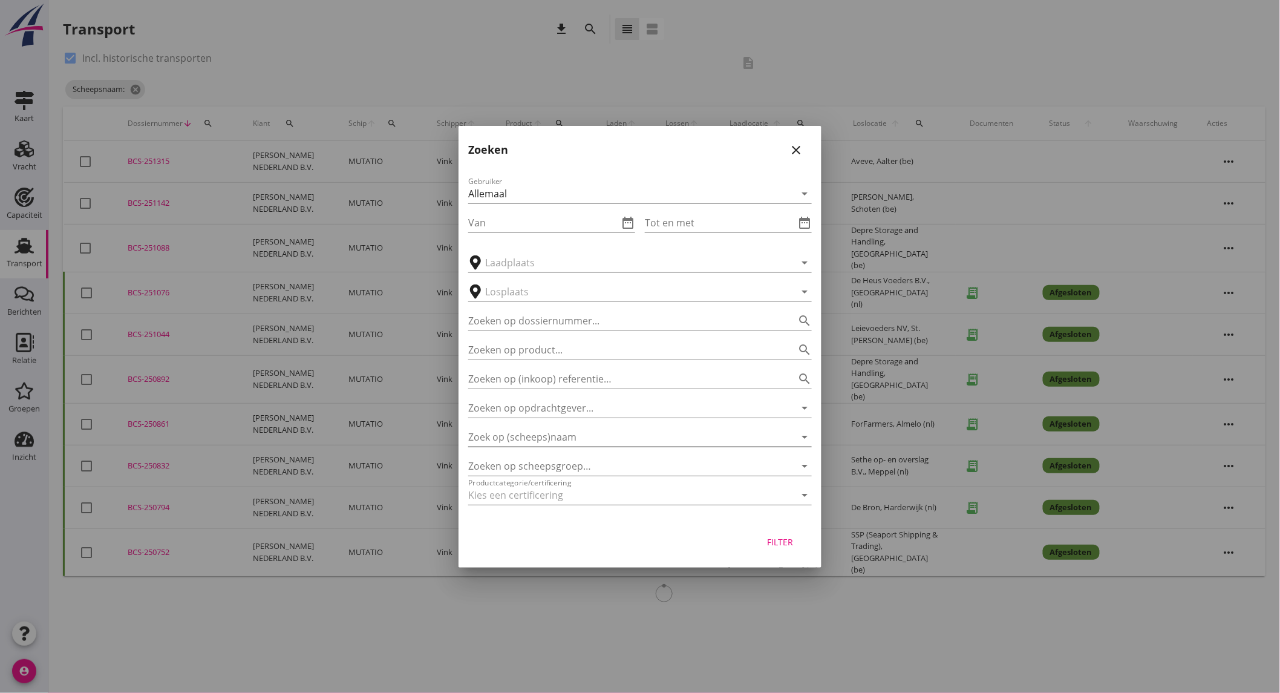
click at [612, 439] on input "Zoek op (scheeps)naam" at bounding box center [623, 436] width 310 height 19
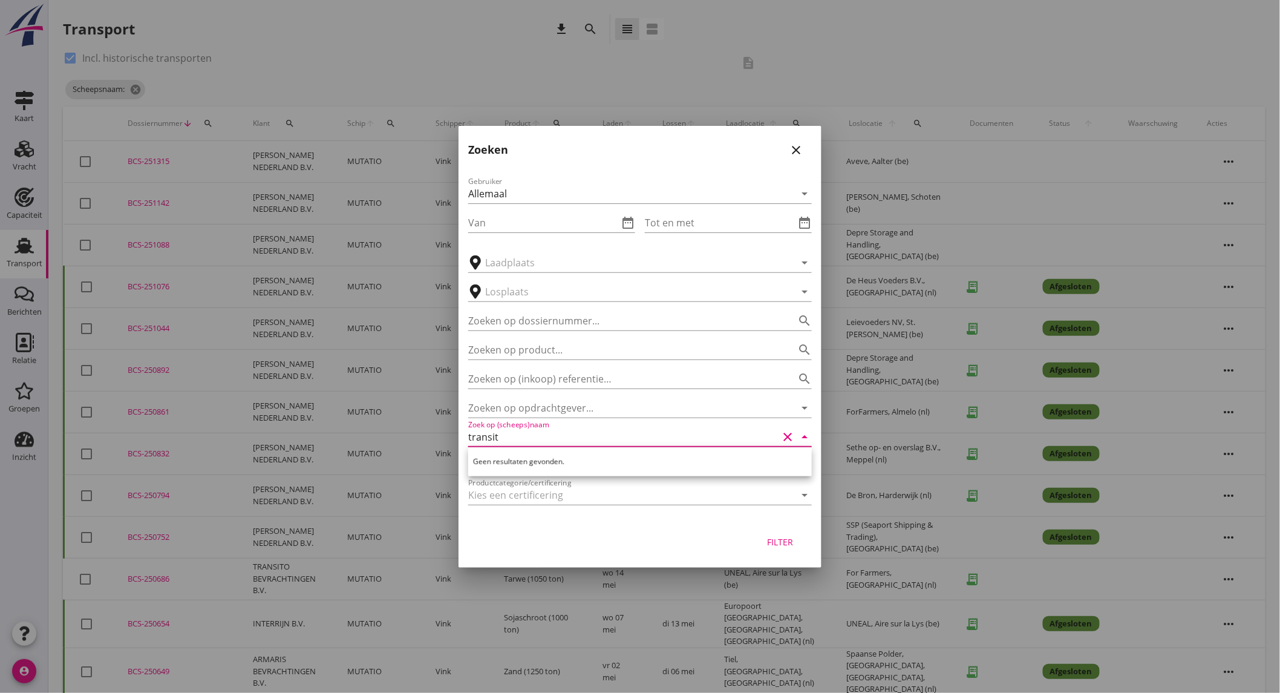
type input "transito"
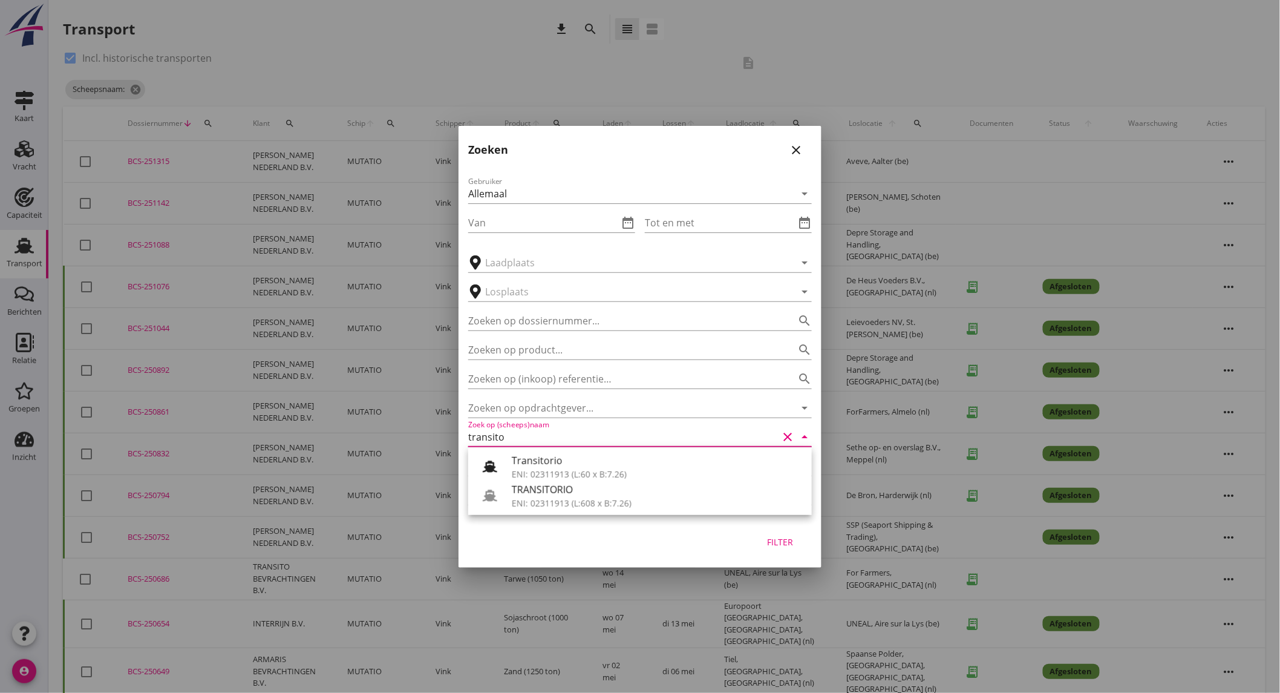
click at [785, 438] on icon "clear" at bounding box center [788, 437] width 15 height 15
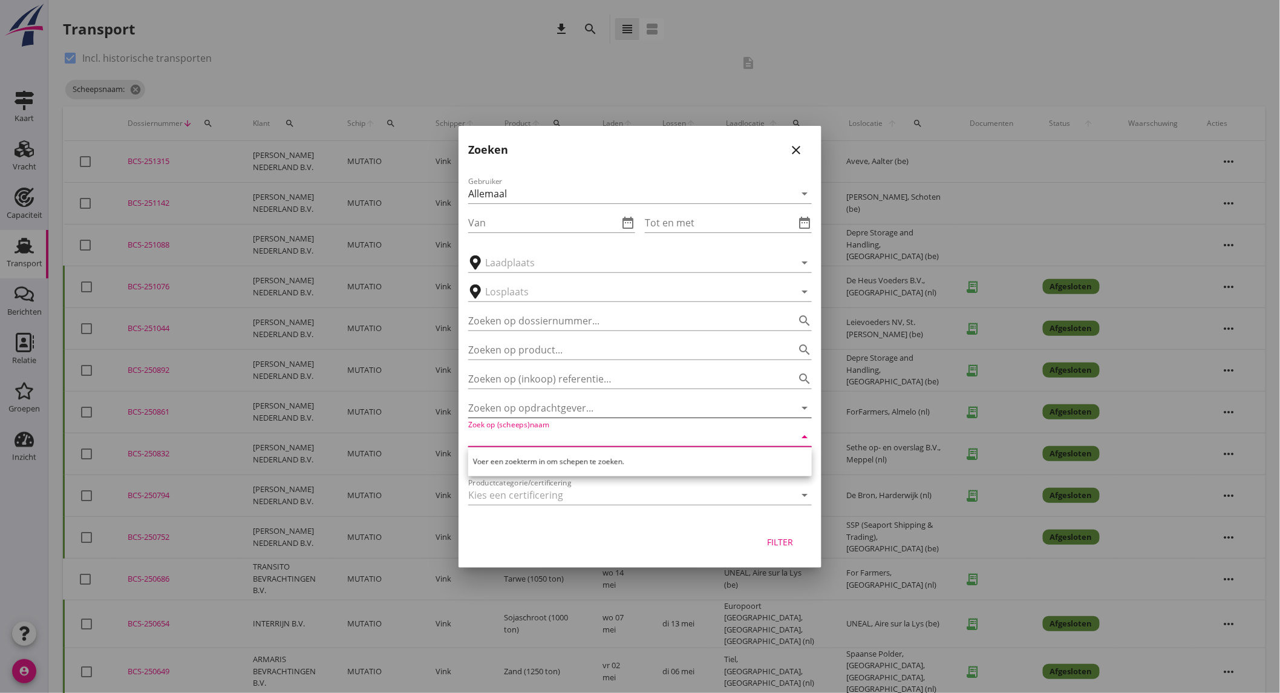
click at [676, 411] on input "Zoeken op opdrachtgever..." at bounding box center [623, 407] width 310 height 19
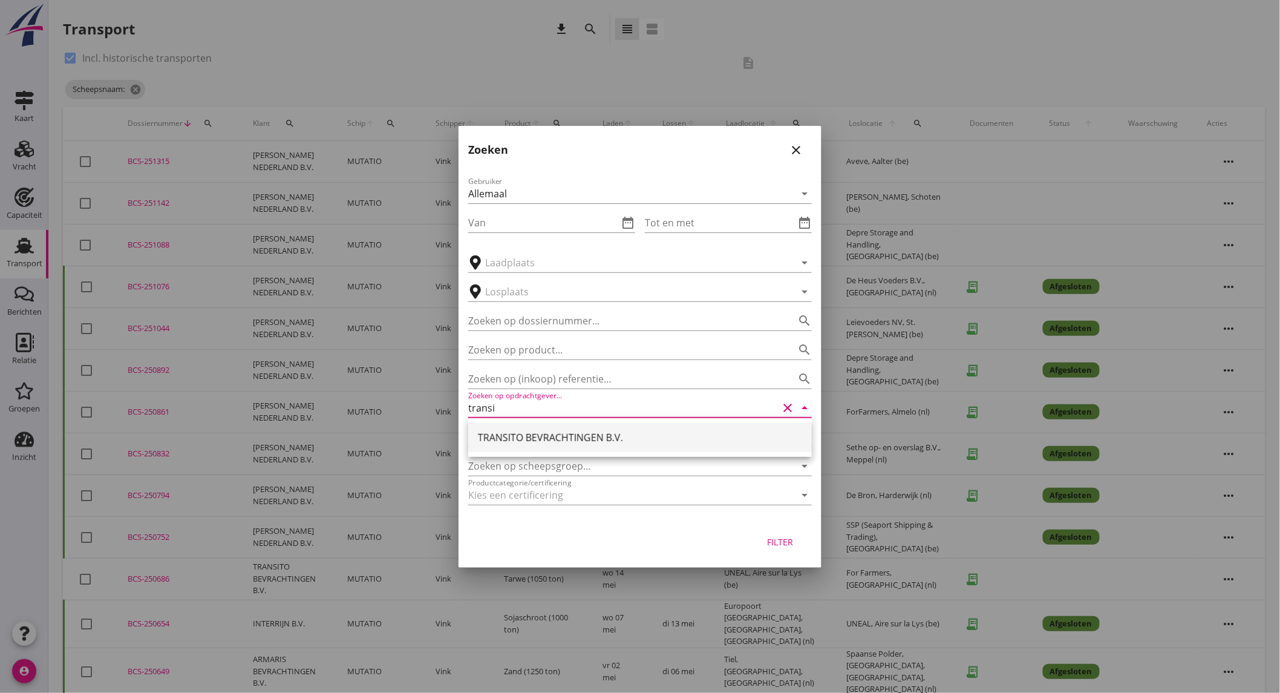
click at [655, 437] on div "TRANSITO BEVRACHTINGEN B.V." at bounding box center [640, 437] width 324 height 15
type input "TRANSITO BEVRACHTINGEN B.V."
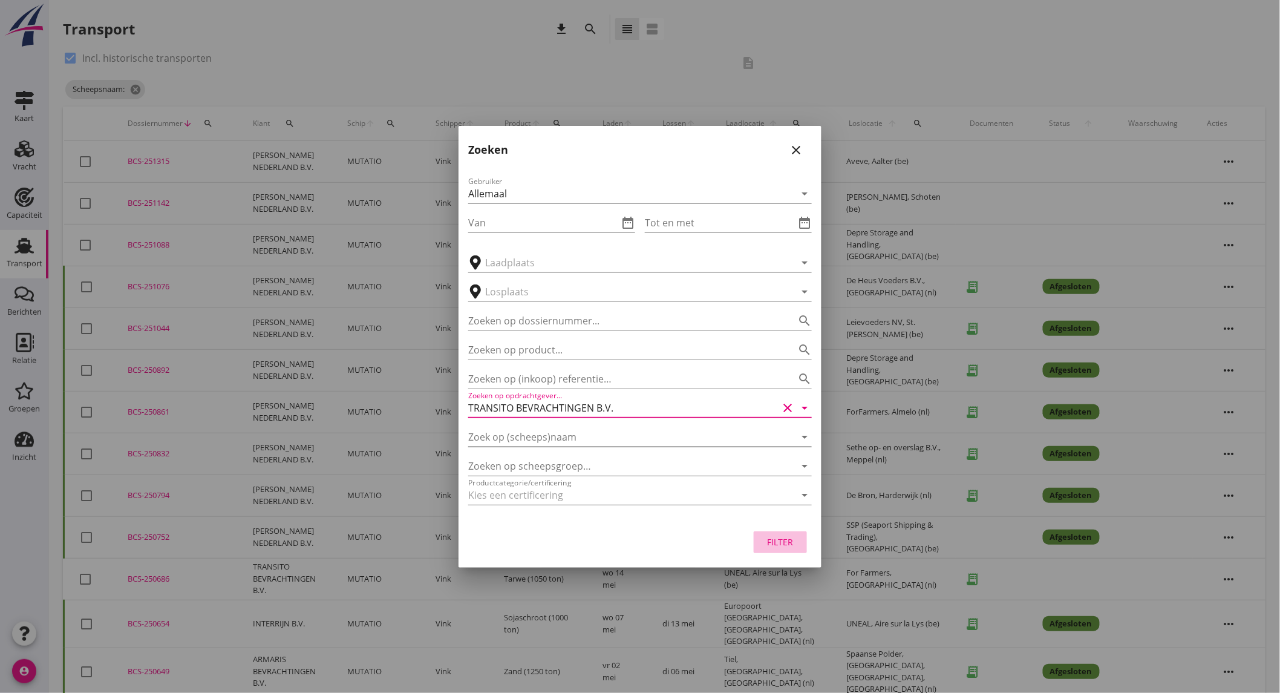
click at [778, 543] on div "Filter" at bounding box center [781, 542] width 34 height 13
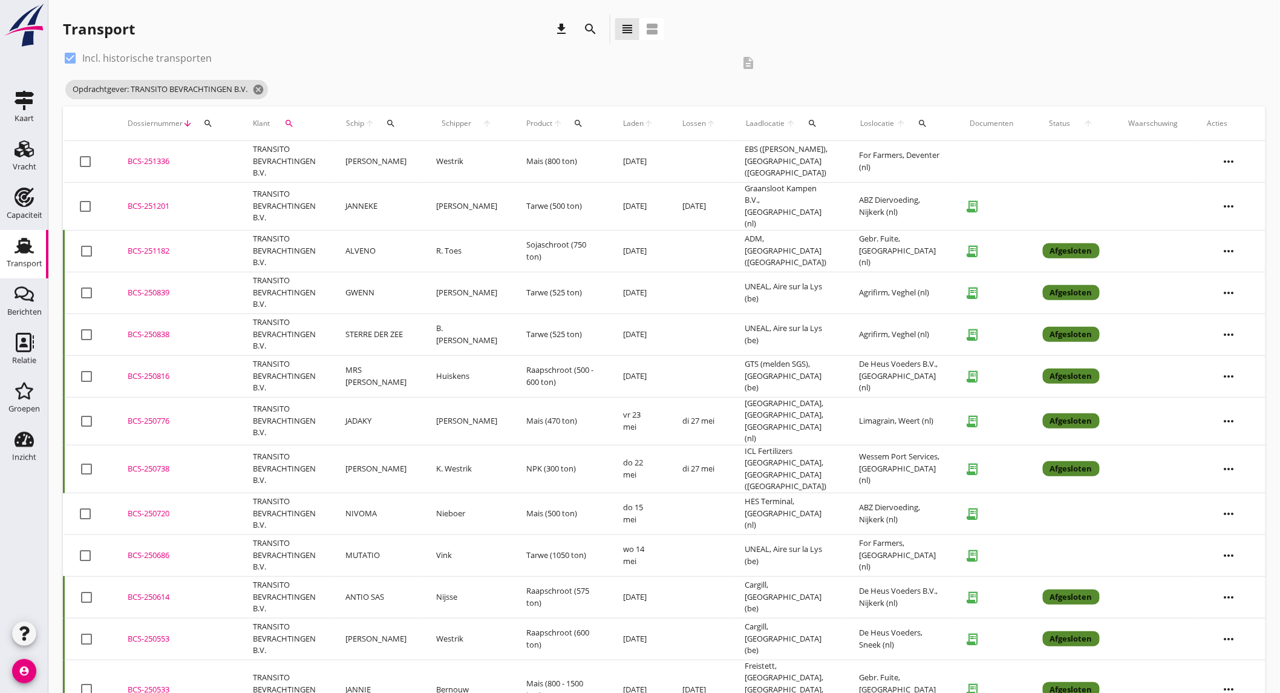
click at [330, 543] on td "TRANSITO BEVRACHTINGEN B.V." at bounding box center [284, 555] width 93 height 42
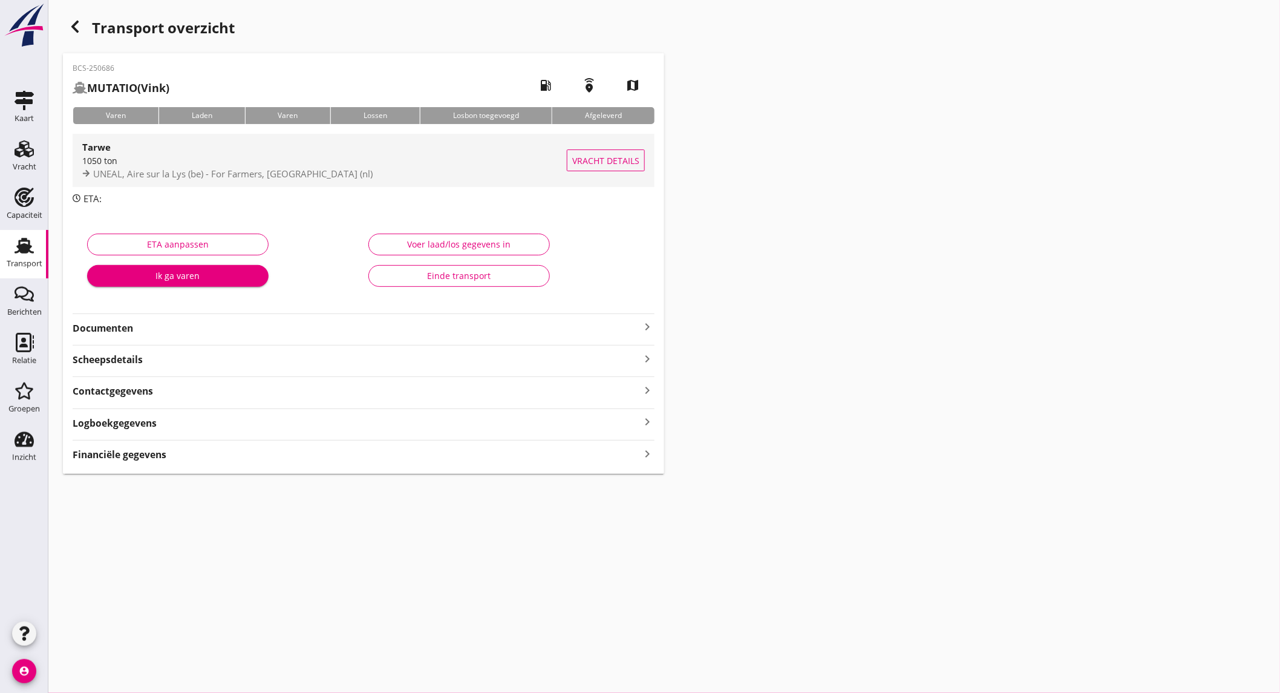
click at [203, 180] on div "UNEAL, Aire sur la Lys (be) - For Farmers, [GEOGRAPHIC_DATA] (nl)" at bounding box center [324, 174] width 485 height 14
